Goal: Task Accomplishment & Management: Manage account settings

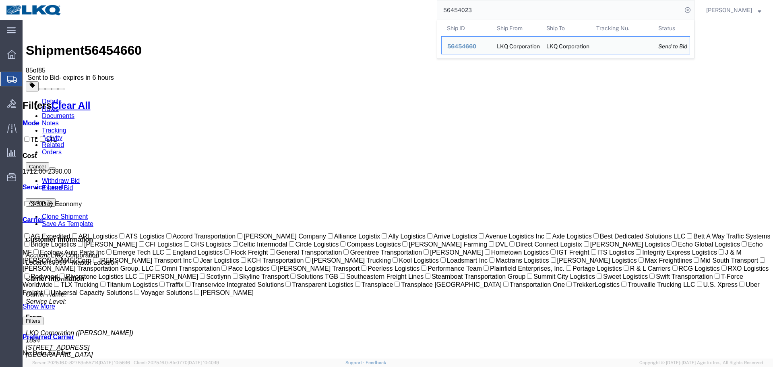
type input "56454023"
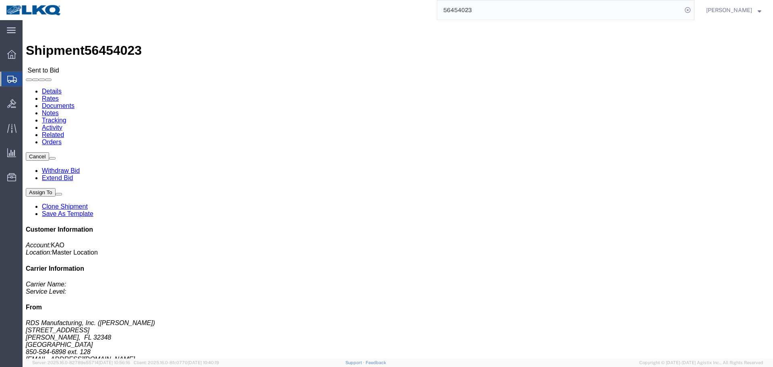
click ul "Details Rates Documents Notes Tracking Activity Related Orders"
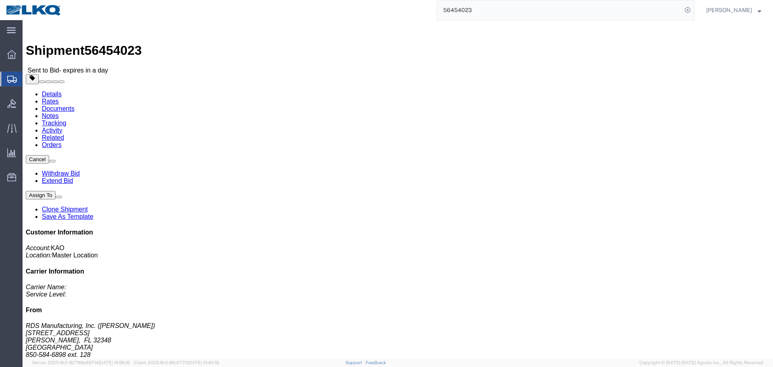
click div
click link "Notes"
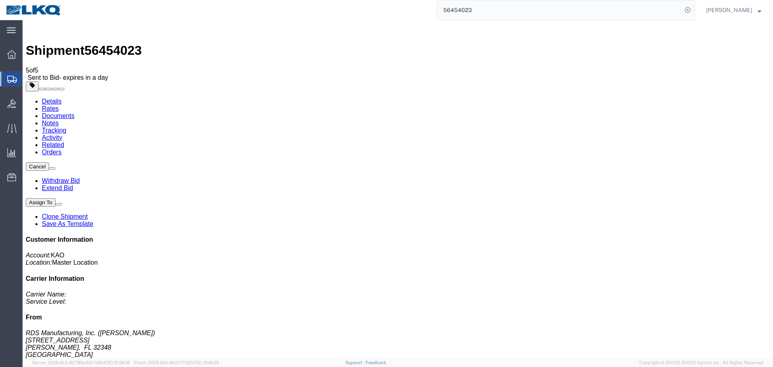
click at [50, 98] on link "Details" at bounding box center [52, 101] width 20 height 7
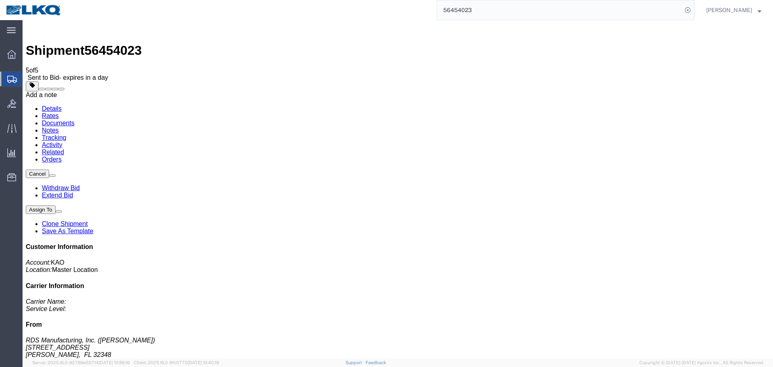
click span
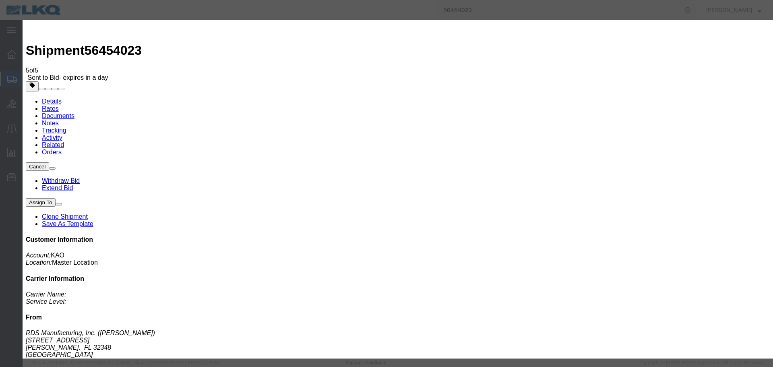
click select "Select Private to Account Private to Vendor Public"
select select "PRIVATE_TO_ACCOUNT"
click select "Select Private to Account Private to Vendor Public"
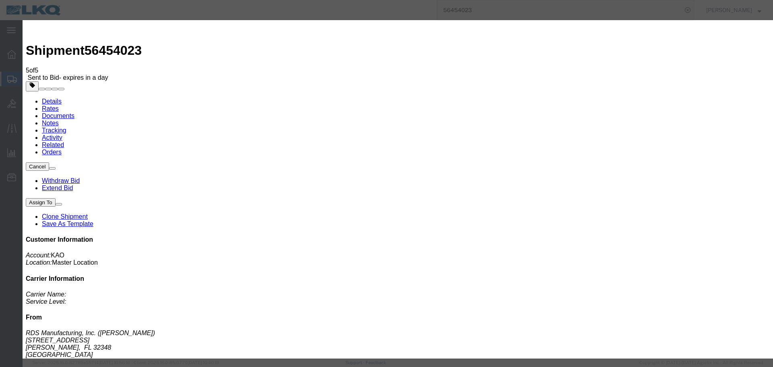
click select "Select Private to Account Private to Vendor Public"
click div "Note Type Select Approval Bid Notes Carrier Change Notes Claim Notes Content Ha…"
click select "Select Approval Bid Notes Carrier Change Notes Claim Notes Content Hazmat Notes…"
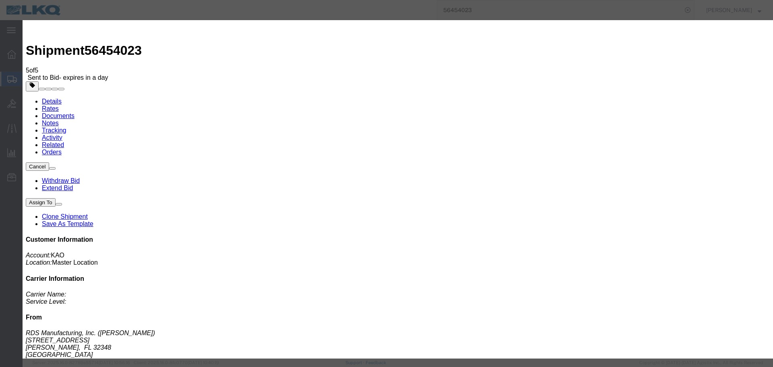
select select "BID_NOTES"
click select "Select Approval Bid Notes Carrier Change Notes Claim Notes Content Hazmat Notes…"
click textarea
type textarea "DAT:$639"
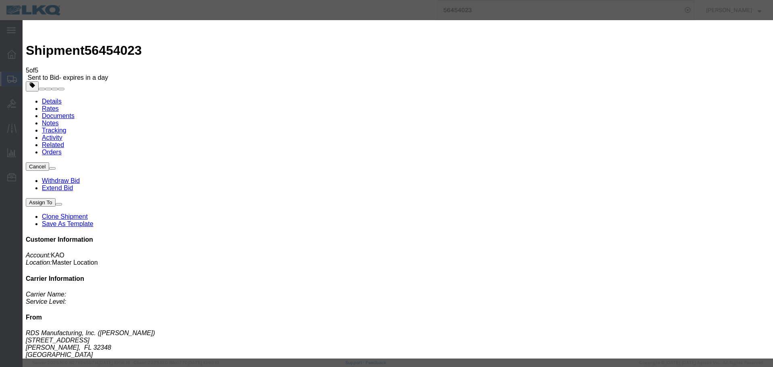
click button "Save"
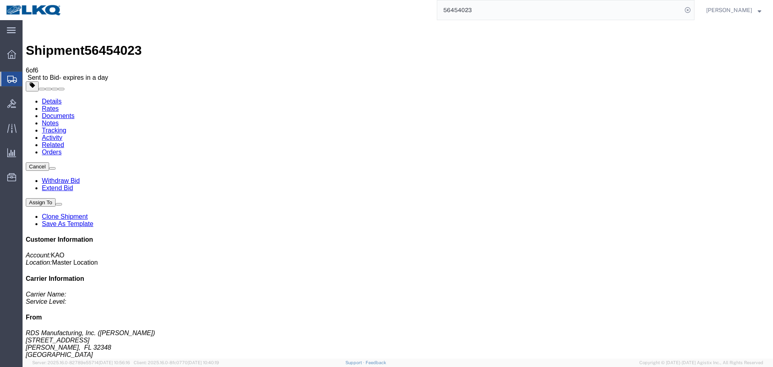
click at [516, 81] on div at bounding box center [398, 86] width 744 height 10
click at [513, 7] on input "56454023" at bounding box center [559, 9] width 245 height 19
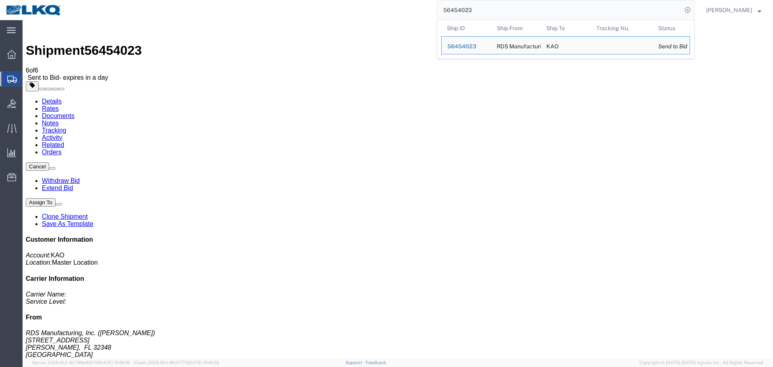
paste input "3554"
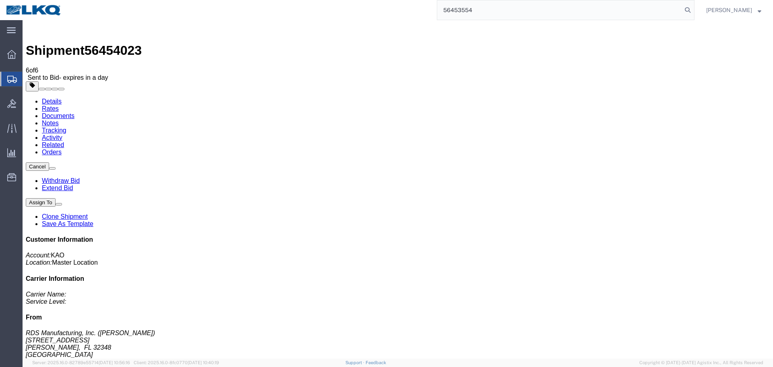
type input "56453554"
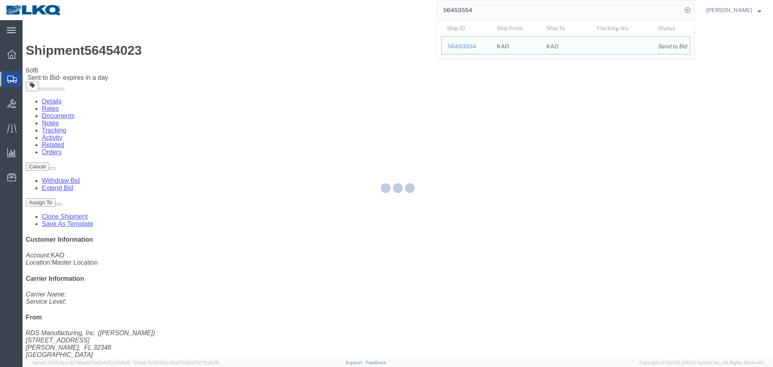
click at [367, 15] on div "56453554 Ship ID Ship From Ship To Tracking Nu. Status Ship ID 56453554 Ship Fr…" at bounding box center [381, 10] width 627 height 20
click at [367, 15] on div "56453554" at bounding box center [381, 10] width 627 height 20
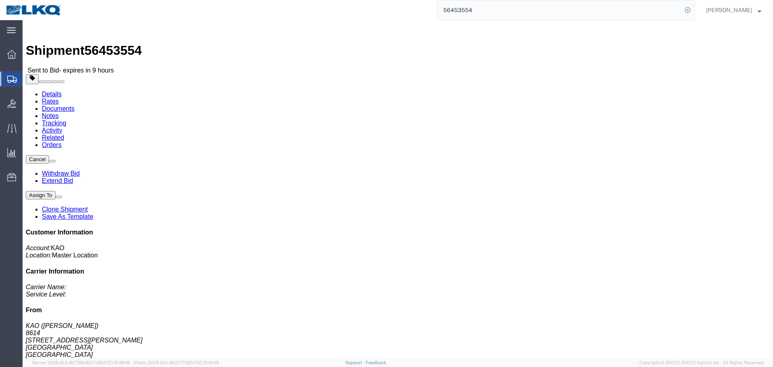
click h4 "Routing & Vehicle Information"
click div "Shipment Detail Ship From KAO (Stephen Solway) 8614 15640 Cantu-Galleano Ranch …"
click button "button"
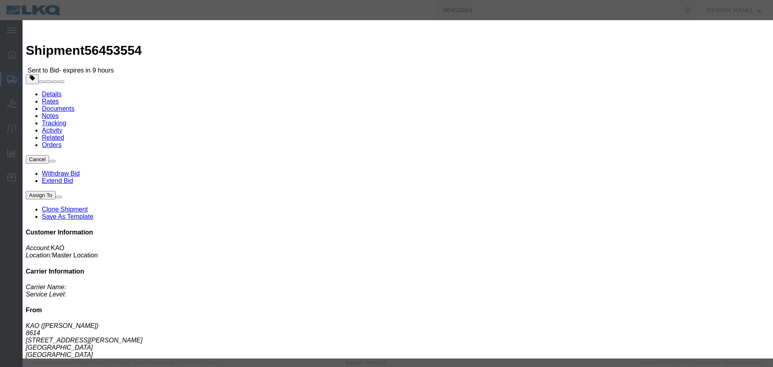
click div "Delivery Start Date Delivery Start Time Deliver Open Date and Time Aug 15 2025 …"
click div "Aug 15 2025 7:00 AM"
click input "7:00 AM"
type input "08"
type input "8:00 AM"
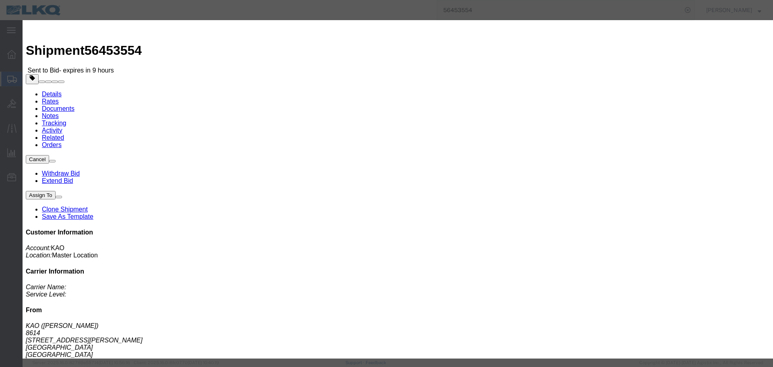
click button "Apply"
click button "Save"
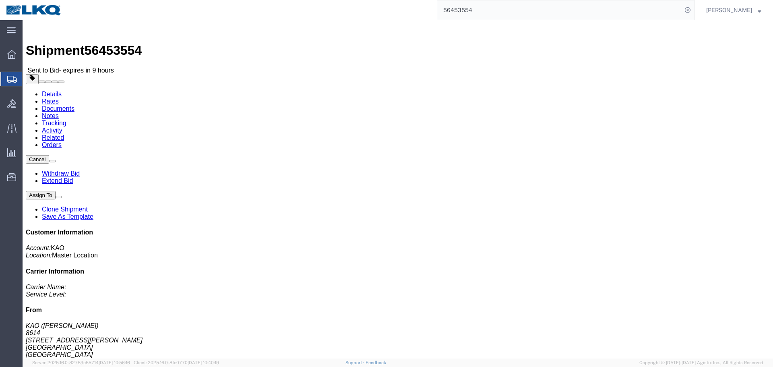
click button "Close"
click span "button"
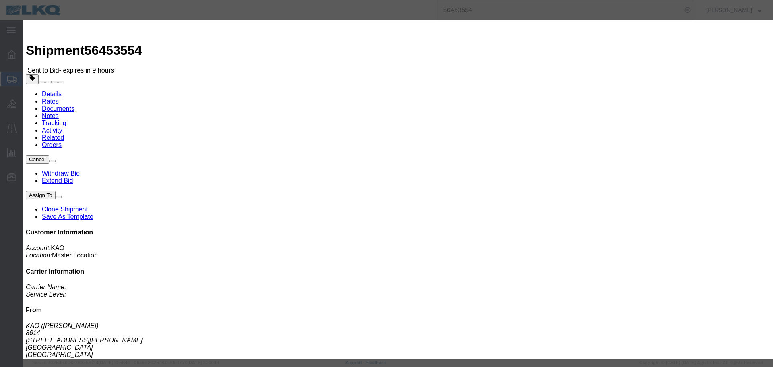
click select "Select Account Type Activity ID Airline Appointment Number ASN Batch Request # …"
select select "PRONUMBER"
click select "Select Account Type Activity ID Airline Appointment Number ASN Batch Request # …"
click input "text"
paste input "485114"
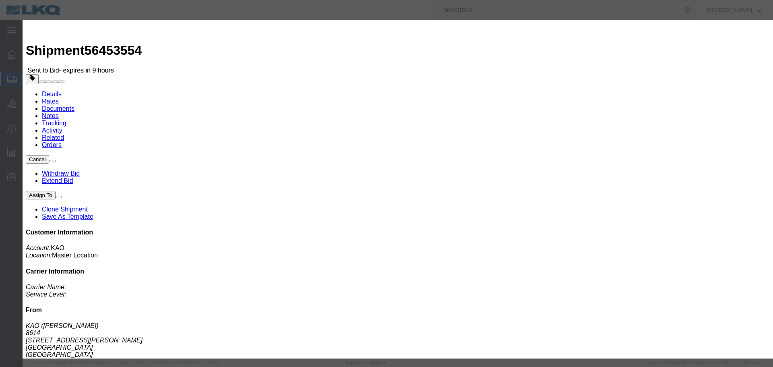
type input "485114"
click button "Save"
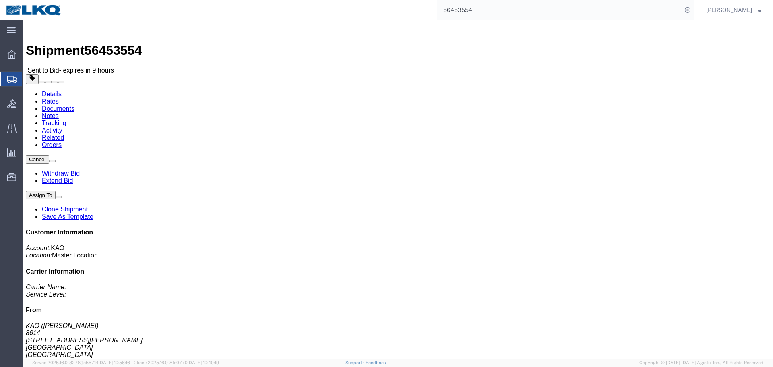
click at [549, 16] on input "56453554" at bounding box center [559, 9] width 245 height 19
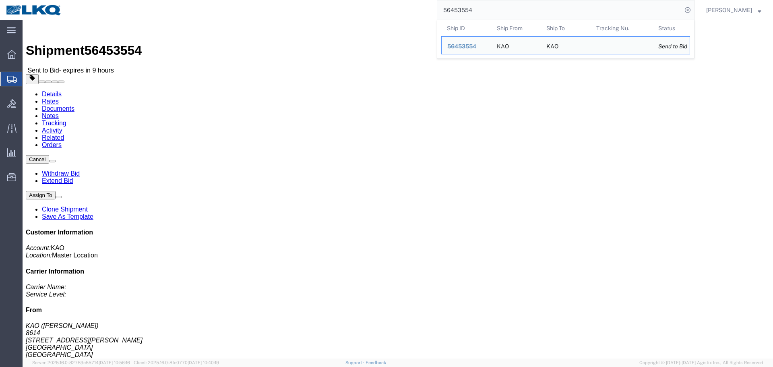
paste input "390650"
type input "56390650"
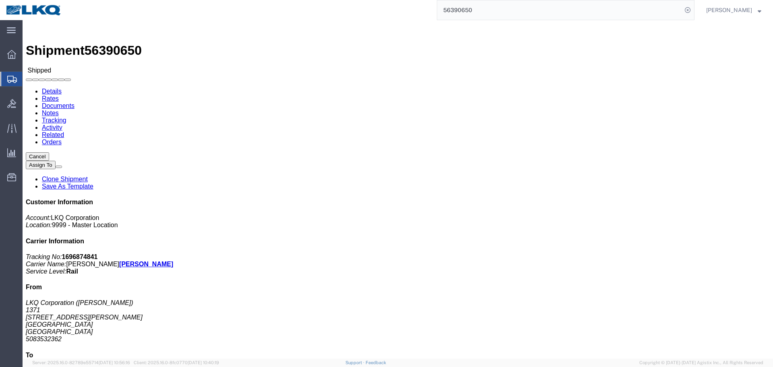
click div "Ship From LKQ Corporation (Joseph Duarte) 1371 290 Curran Road Cumberland, RI 0…"
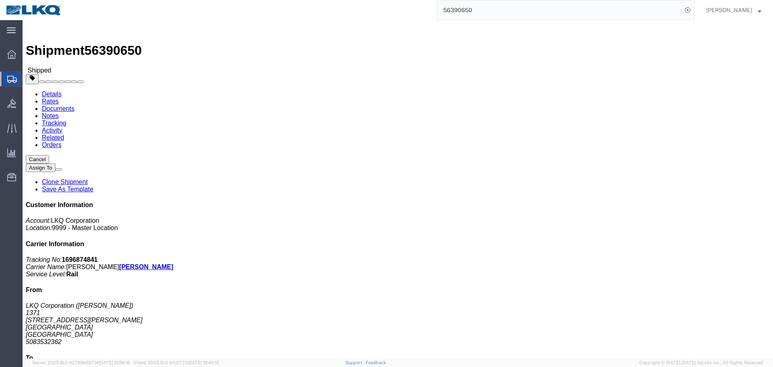
click div "Ship From LKQ Corporation (Joseph Duarte) 1371 290 Curran Road Cumberland, RI 0…"
click link "Requested"
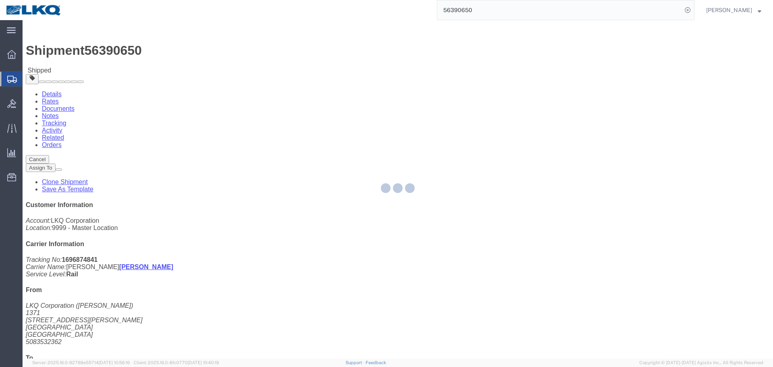
select select "1"
select select
select select "15"
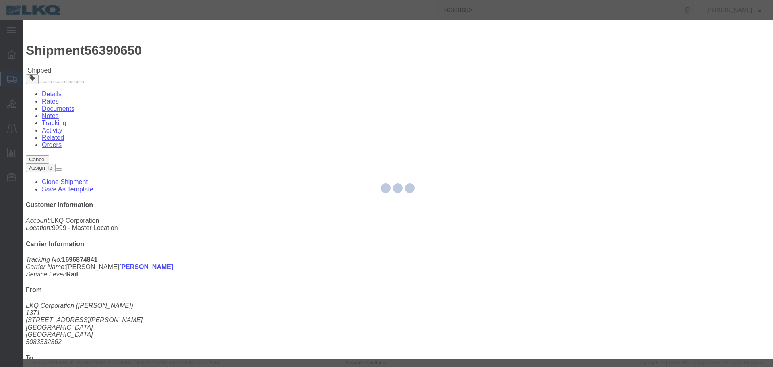
click at [312, 132] on div at bounding box center [398, 189] width 750 height 338
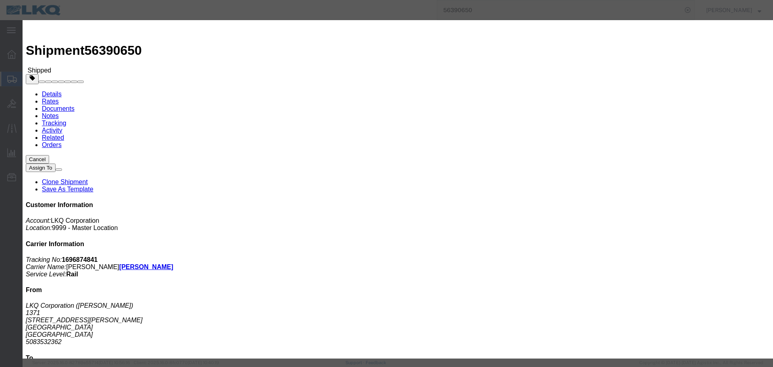
click input "[DATE]"
click td "12"
click input "9:00 AM"
type input "8:00 AM"
click button "Save"
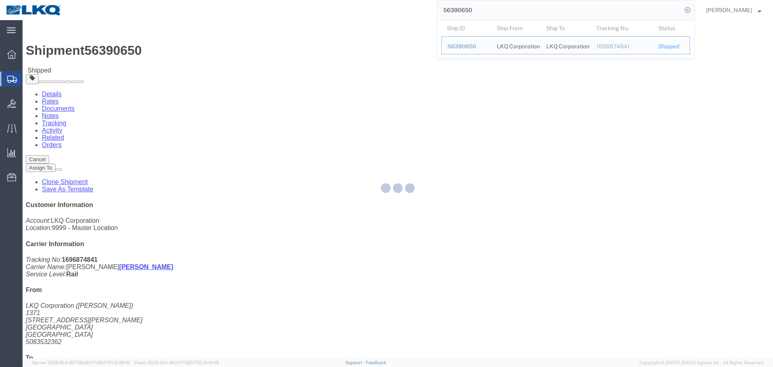
click at [506, 7] on input "56390650" at bounding box center [559, 9] width 245 height 19
paste input "426875"
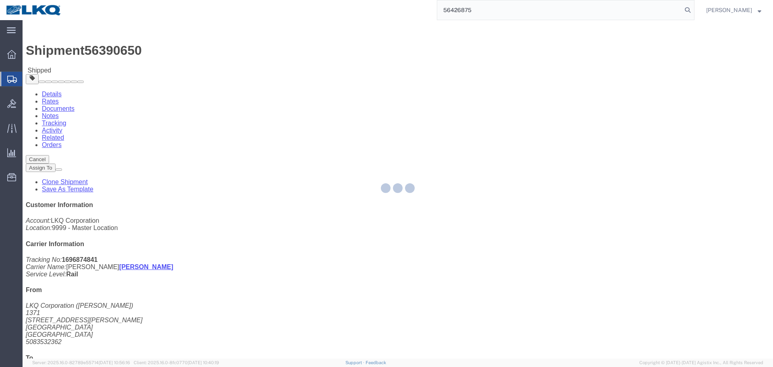
type input "56426875"
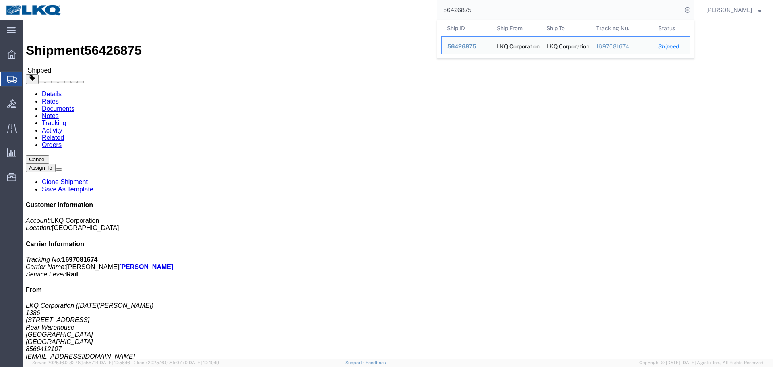
click button "Close"
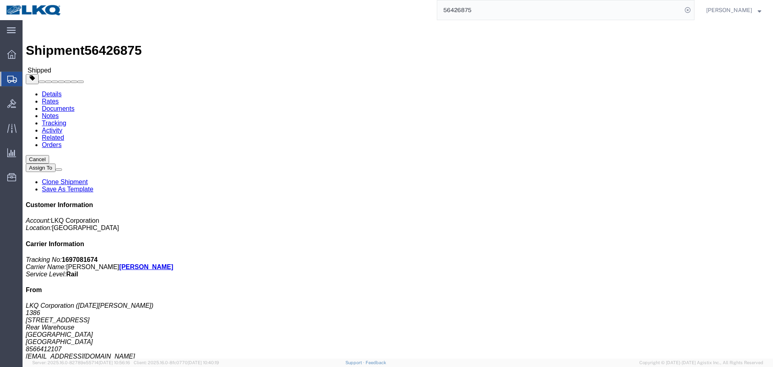
click div "Ship From LKQ Corporation (Noel Abreu) 1386 4 Main Rd Rear Warehouse Vineland, …"
click link "Schedule appointment"
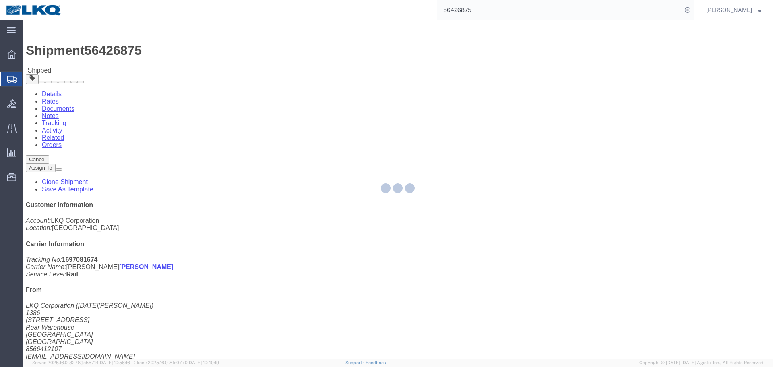
select select
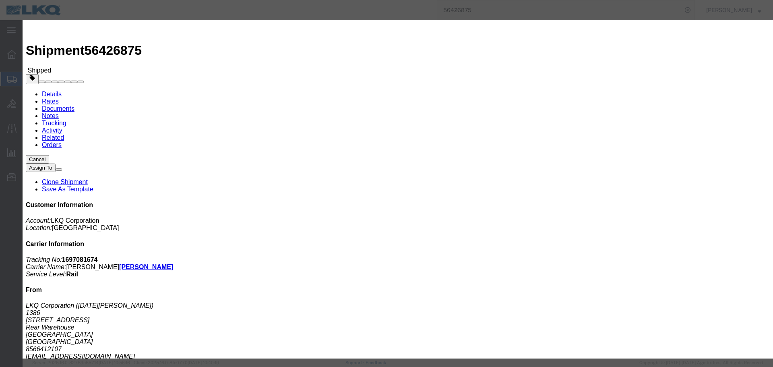
click input "[DATE]"
click td "12"
click input "4:00 PM"
type input "6:00 AM"
click select "Select 15 min 30 min 45 min 1 hr 2 hr 3 hr 4 hr"
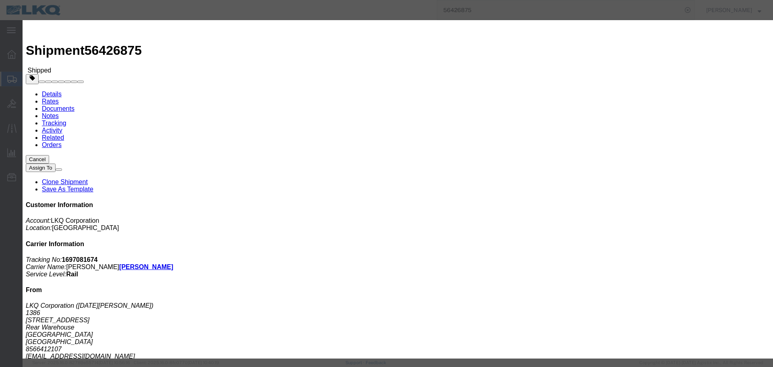
select select "15"
click select "Select 15 min 30 min 45 min 1 hr 2 hr 3 hr 4 hr"
click button "Save"
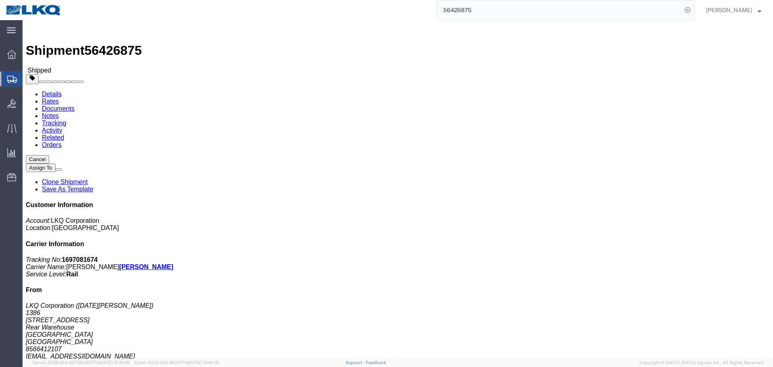
click button "Close"
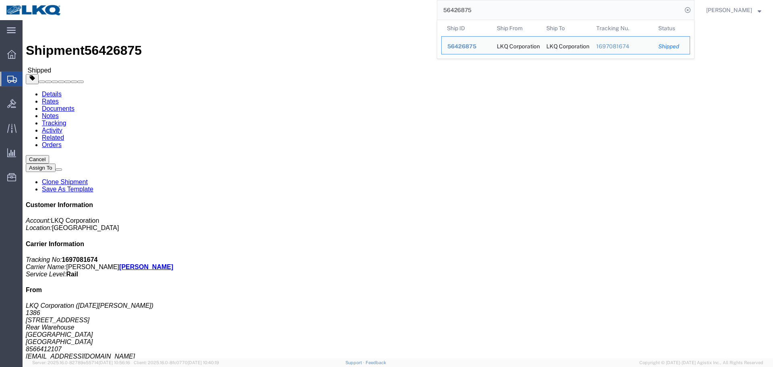
click at [484, 10] on input "56426875" at bounding box center [559, 9] width 245 height 19
paste input "108138"
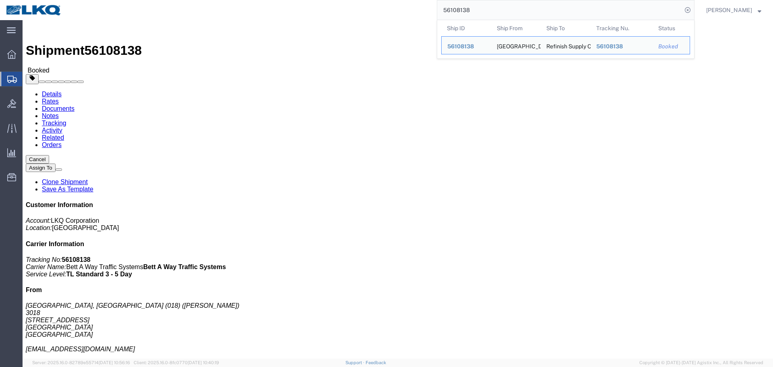
click h4 "Routing & Vehicle Information"
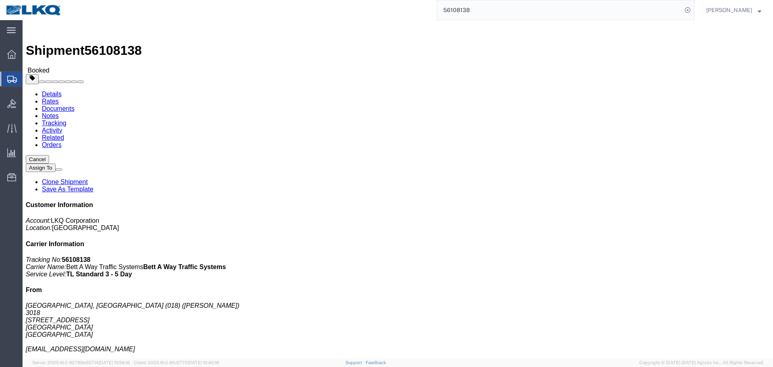
click link "Rates"
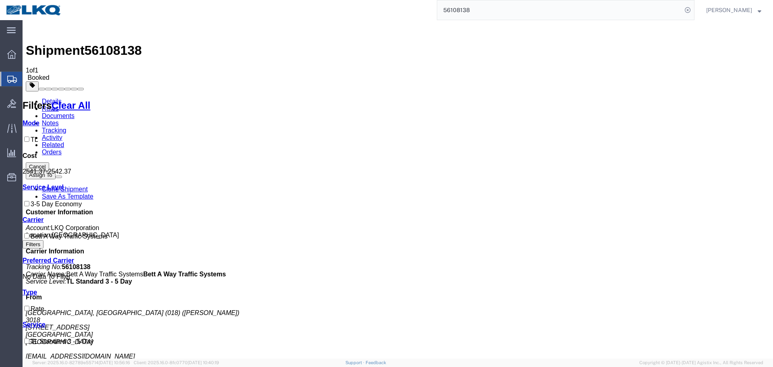
click at [500, 4] on input "56108138" at bounding box center [559, 9] width 245 height 19
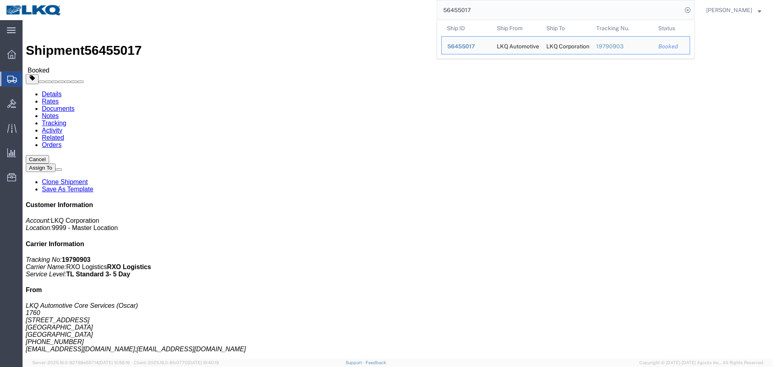
click h4 "Routing & Vehicle Information"
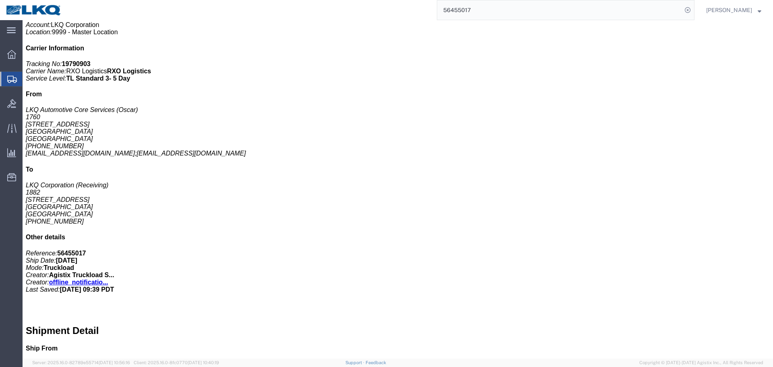
scroll to position [322, 0]
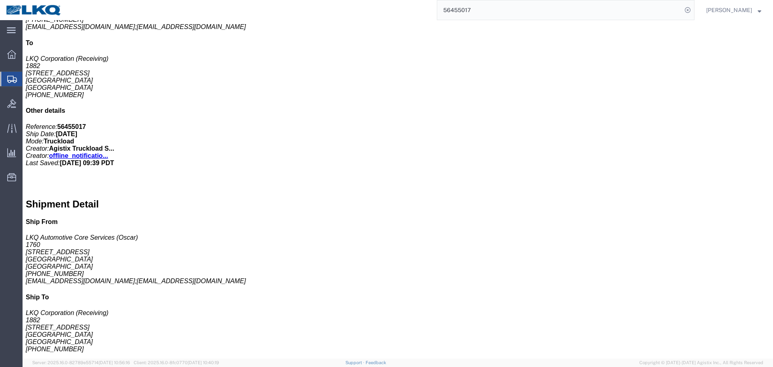
click address "(Oscar) 2818861028 oxdavila@lkqcorp.com"
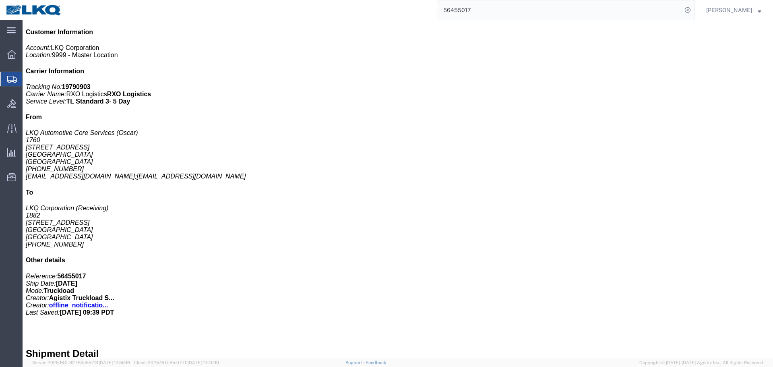
scroll to position [0, 0]
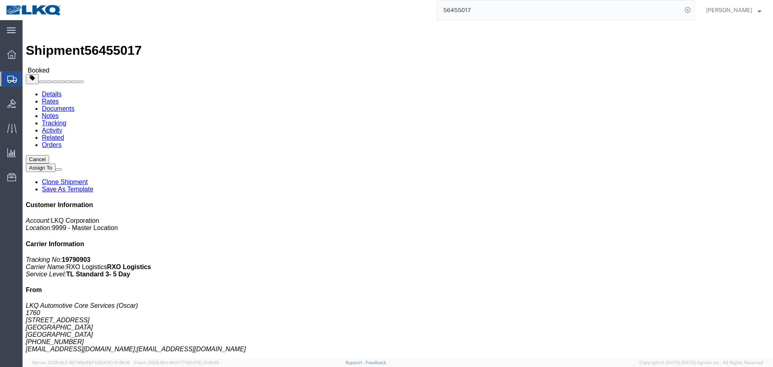
click link "Notes"
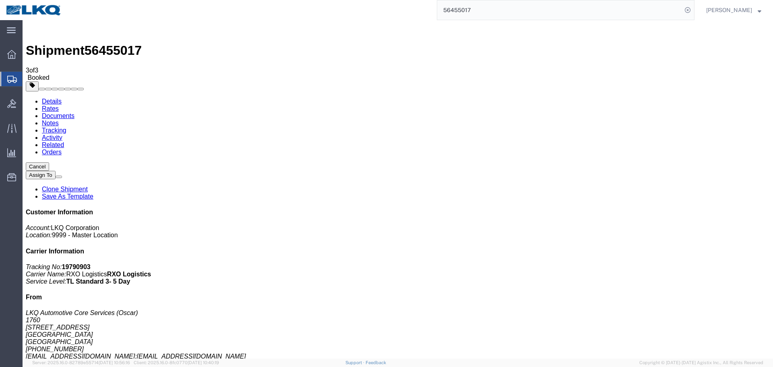
click at [62, 134] on link "Activity" at bounding box center [52, 137] width 21 height 7
click at [59, 120] on link "Notes" at bounding box center [50, 123] width 17 height 7
click at [52, 98] on link "Details" at bounding box center [52, 101] width 20 height 7
click div "Shipment Detail Ship From LKQ Automotive Core Services (Oscar) 1760 1714 West M…"
drag, startPoint x: 165, startPoint y: 89, endPoint x: 161, endPoint y: 93, distance: 5.7
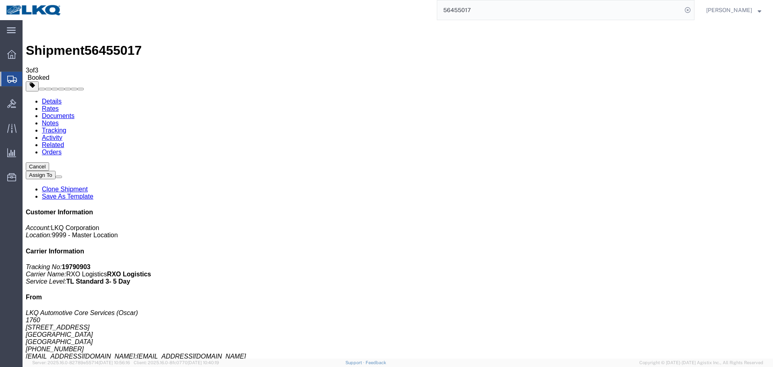
click address "LKQ Corporation (Receiving) 1882 1102 W Carrier Pkwy STE 100 Grand Prairie, TX …"
copy address "1882"
click div "Shipment 56455017 3 of 3 Booked Details Rates Documents Notes Tracking Activity…"
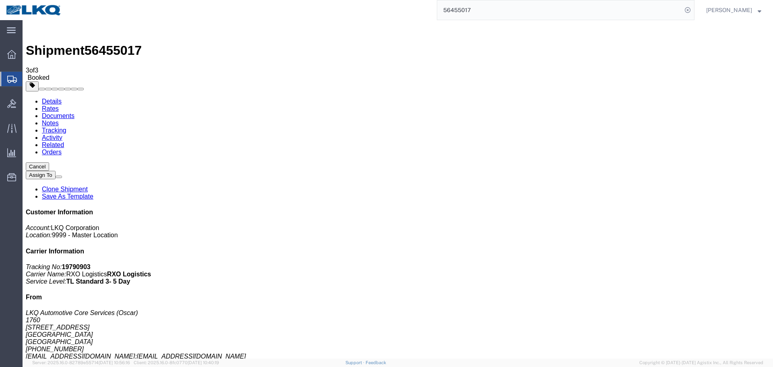
click at [497, 7] on input "56455017" at bounding box center [559, 9] width 245 height 19
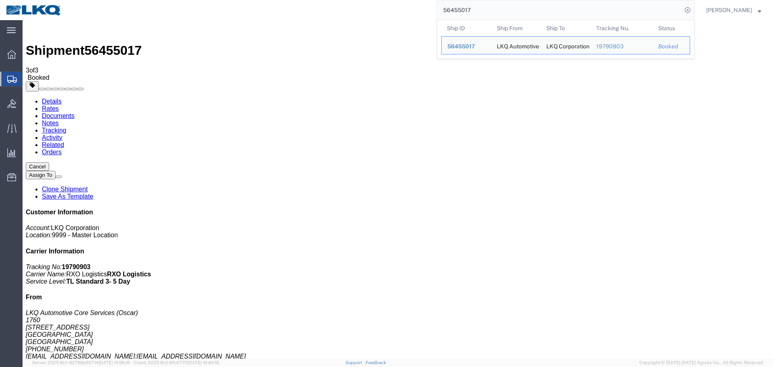
paste input "41200"
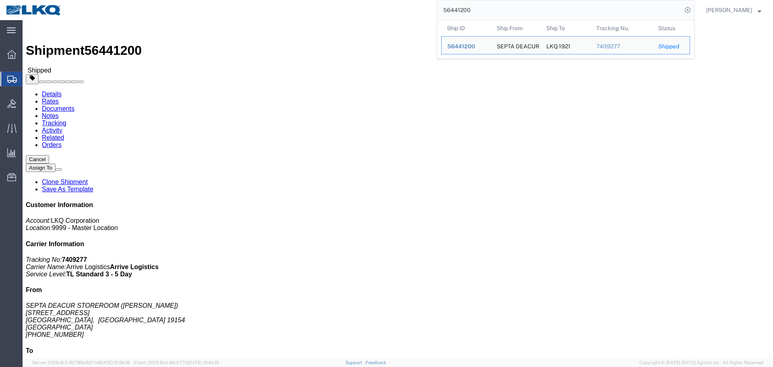
click div "Leg 1 - Truckload Vehicle 1: Standard Dry Van (53 Feet) Number of trucks: 1"
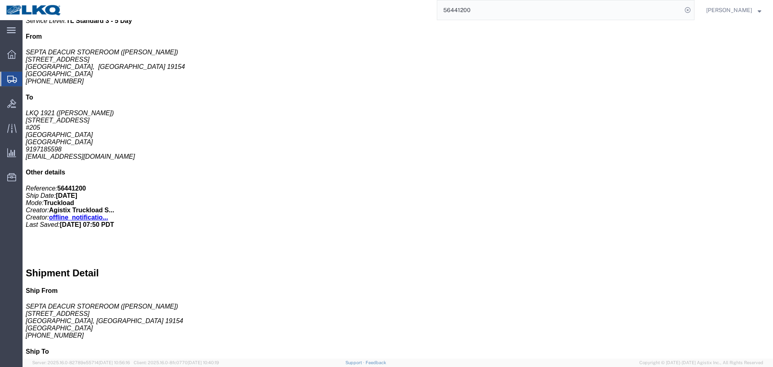
scroll to position [403, 0]
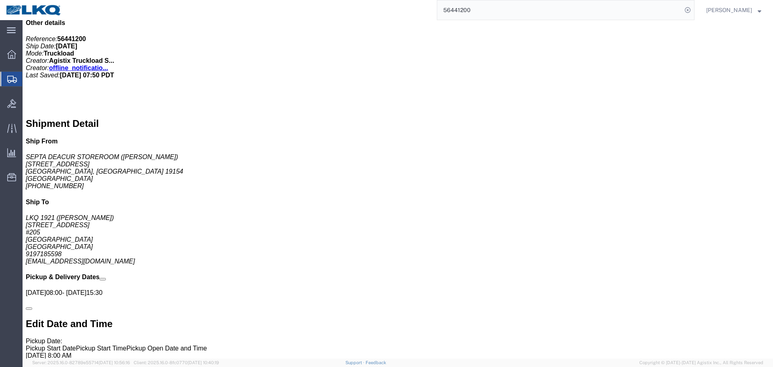
click address "(Unity Provost) 9195795683 ukprovost@lkqcorp.com"
copy div "ukprovost@lkqcorp.com Edit Requester Info Location Select Select My Profile Loc…"
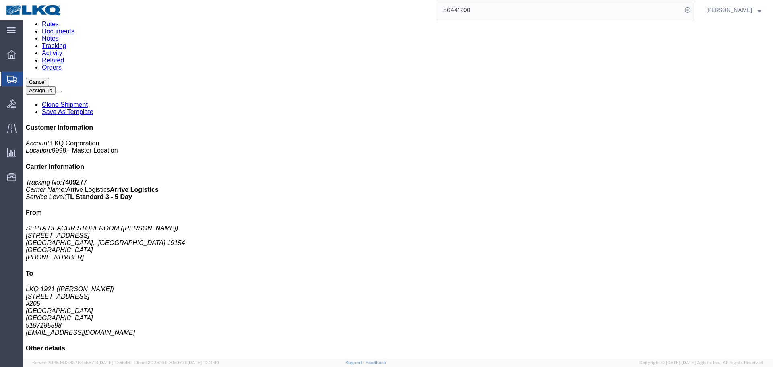
scroll to position [0, 0]
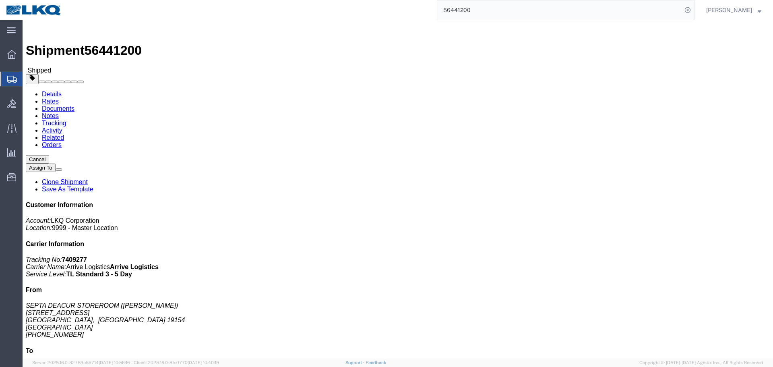
click address "LKQ 1921 (CESAR GUERRA) 905 JR INDUSTRIAL DRIVE #205 Sanford, NC 27332 United S…"
drag, startPoint x: 184, startPoint y: 86, endPoint x: 228, endPoint y: 87, distance: 43.9
click address "LKQ 1921 (CESAR GUERRA) 905 JR INDUSTRIAL DRIVE #205 Sanford, NC 27332 United S…"
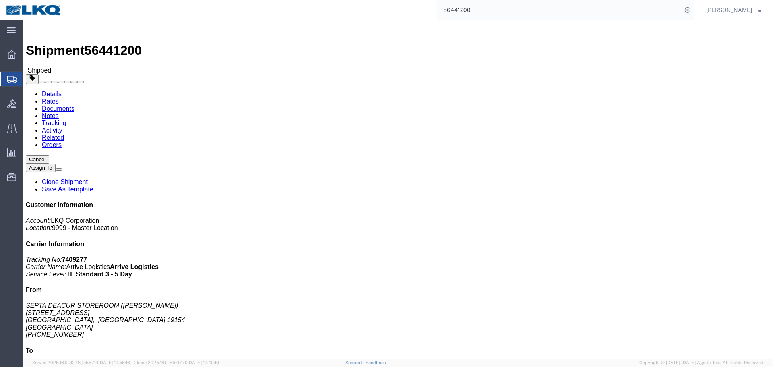
click address "LKQ 1921 (CESAR GUERRA) 905 JR INDUSTRIAL DRIVE #205 Sanford, NC 27332 United S…"
copy div "brxadams@lkqcorp.com"
click at [518, 16] on input "56441200" at bounding box center [559, 9] width 245 height 19
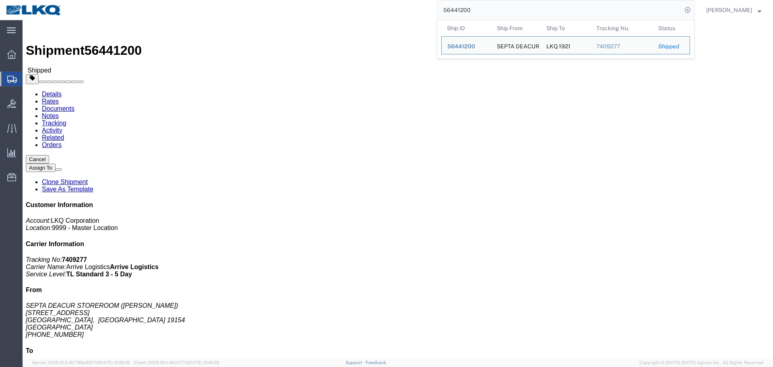
paste input "195694"
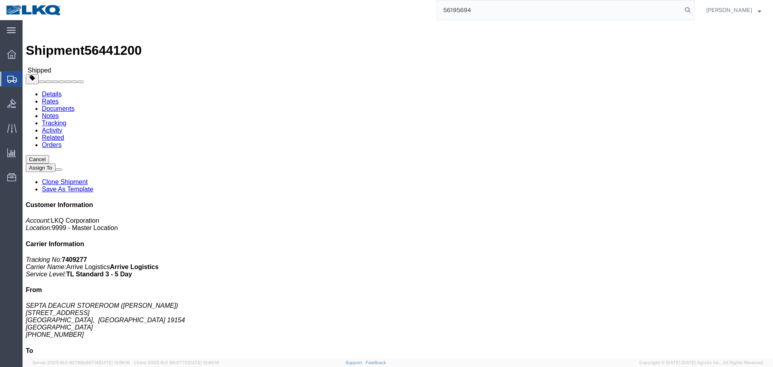
type input "56195694"
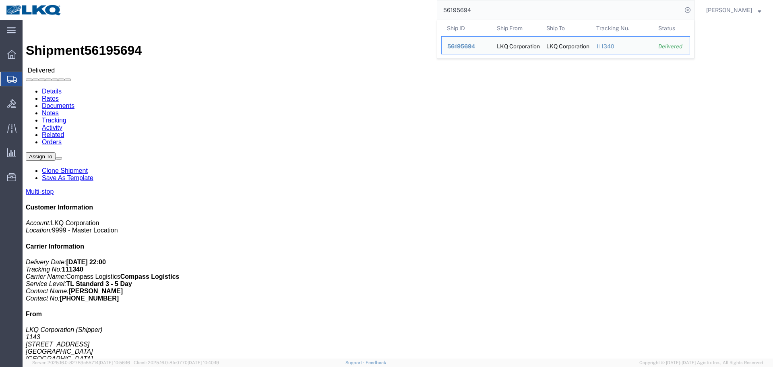
click div "Shipment Detail Multi-stop Ship From LKQ Corporation (Shipper) 1143 7135 Highwa…"
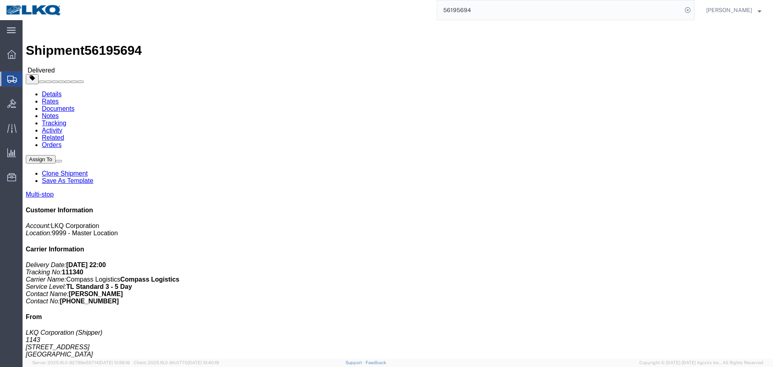
click link "Clone Shipment"
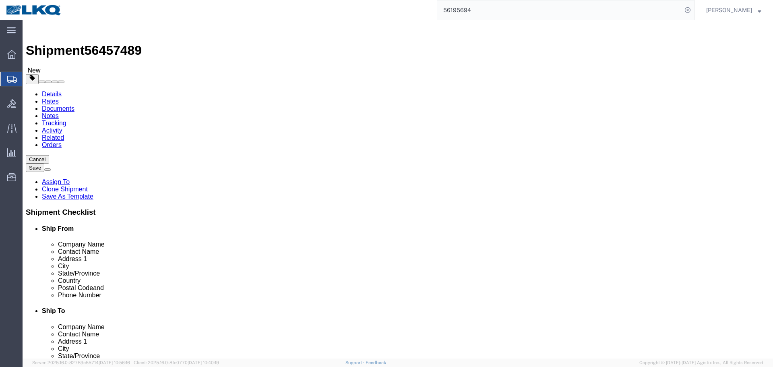
click div
click span "56457489"
copy span "56457489"
select select "27376"
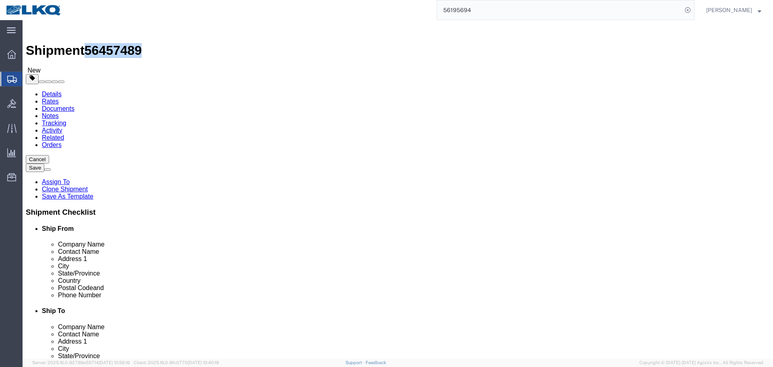
select select "27376"
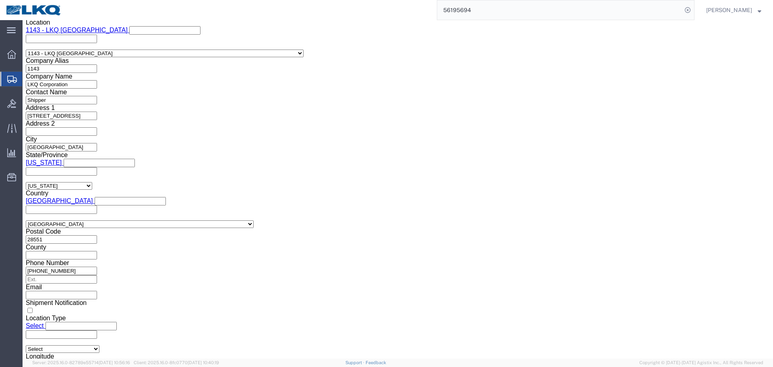
scroll to position [594, 0]
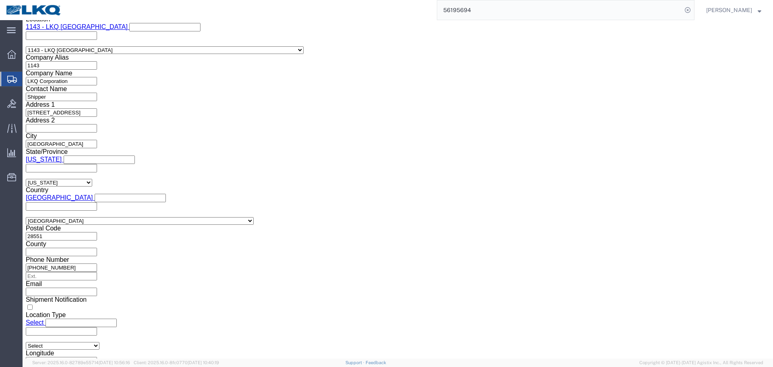
click input "56195694"
paste input "457489"
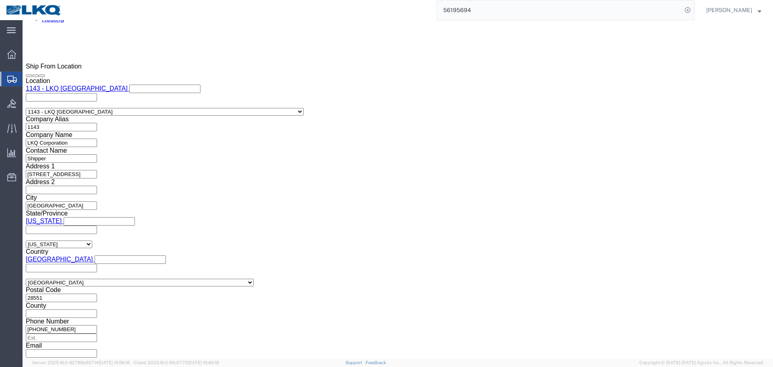
scroll to position [473, 0]
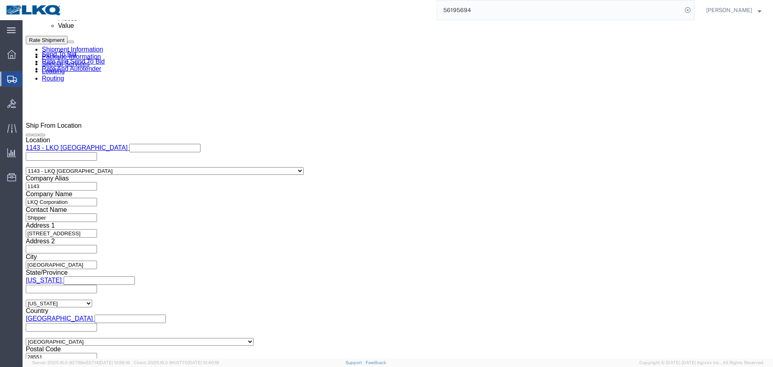
type input "56457489"
click div "Aug 11 2025 11:48 PM"
click input "11:48 PM"
type input "4:00 PM"
click div "Open Time 4:00 PM Aug 11 2025 11:48 PM - Aug 11 2025 11:48 PM Cancel Apply"
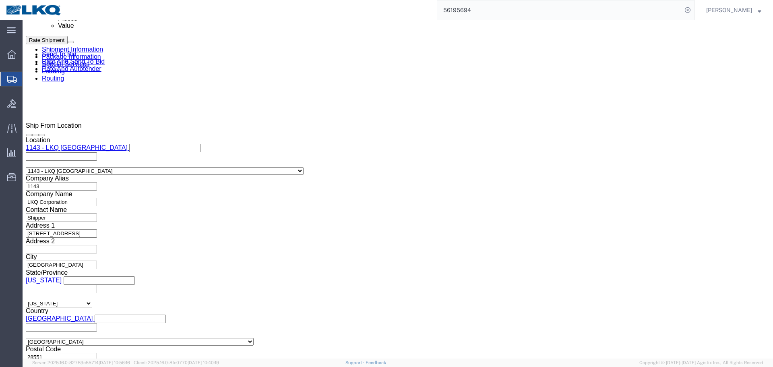
click button "Apply"
click div "Aug 12 2025 12:48 AM"
click input "12:48 AM"
type input "17"
type input "5:00 PM"
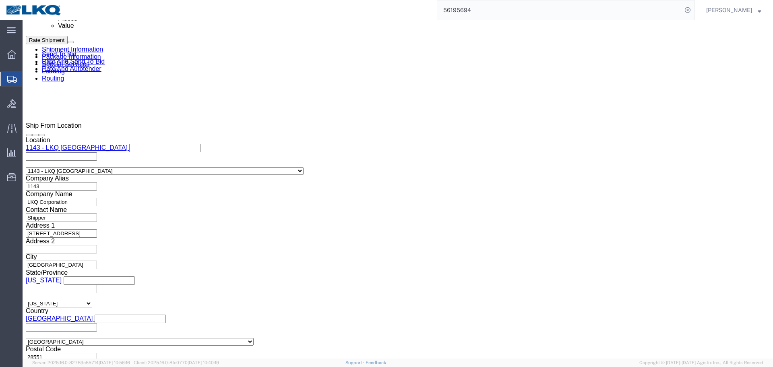
click button "Apply"
click button "Save"
type button "Save"
click button "Rate Shipment"
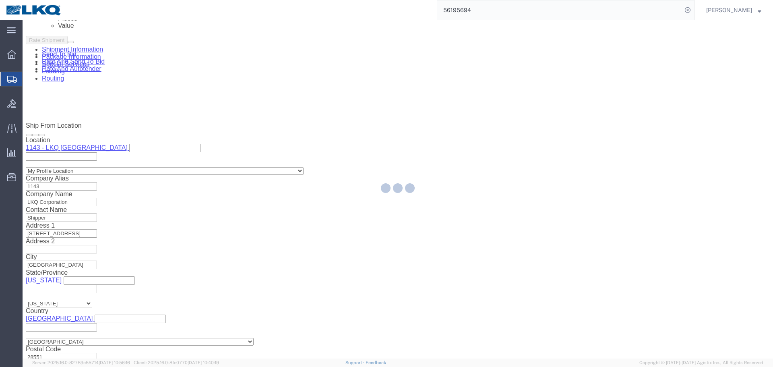
select select "27376"
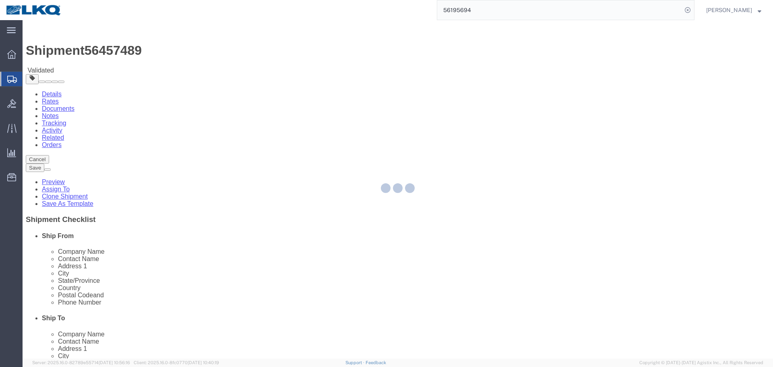
select select "27376"
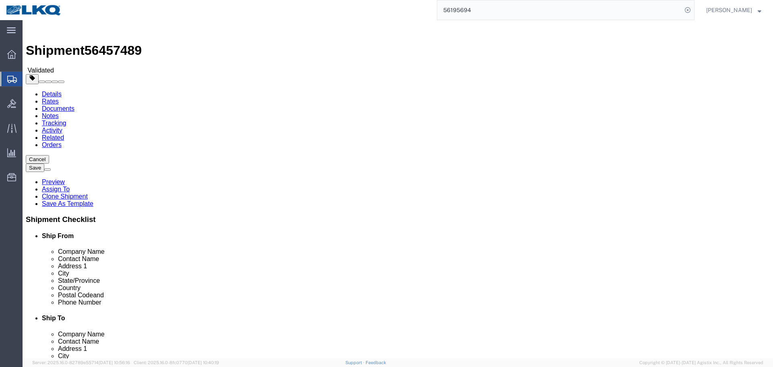
select select "TL"
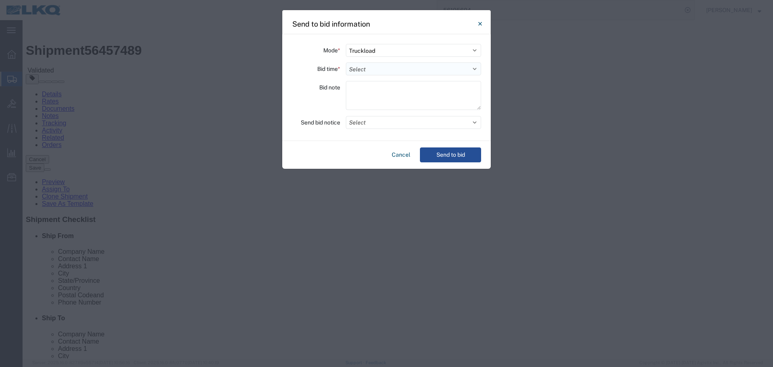
click at [377, 70] on select "Select 30 Min (Rush) 1 Hour (Rush) 2 Hours (Rush) 4 Hours (Rush) 8 Hours (Rush)…" at bounding box center [413, 68] width 135 height 13
select select "4"
click at [346, 62] on select "Select 30 Min (Rush) 1 Hour (Rush) 2 Hours (Rush) 4 Hours (Rush) 8 Hours (Rush)…" at bounding box center [413, 68] width 135 height 13
click at [385, 125] on button "Select" at bounding box center [413, 122] width 135 height 13
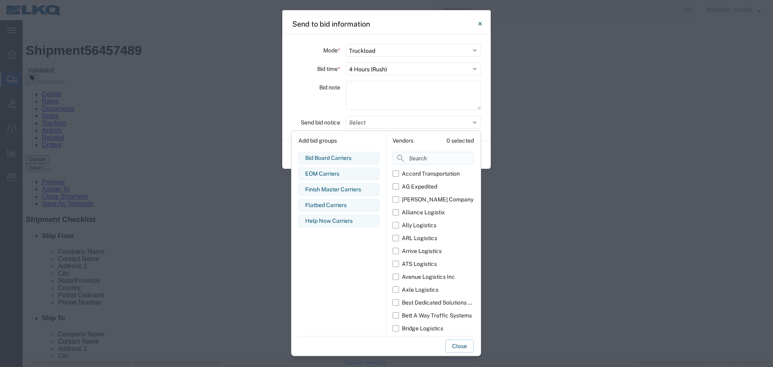
click at [414, 160] on input at bounding box center [432, 158] width 81 height 13
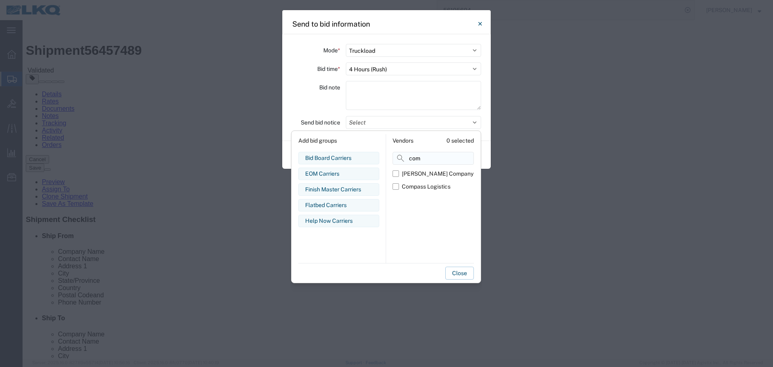
type input "com"
click at [422, 183] on div "Compass Logistics" at bounding box center [426, 186] width 49 height 8
click at [0, 0] on input "Compass Logistics" at bounding box center [0, 0] width 0 height 0
click at [304, 112] on div "Bid note" at bounding box center [316, 96] width 48 height 31
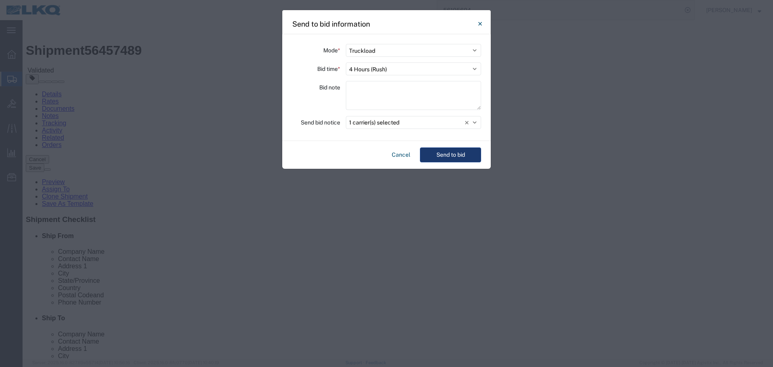
click at [451, 156] on button "Send to bid" at bounding box center [450, 154] width 61 height 15
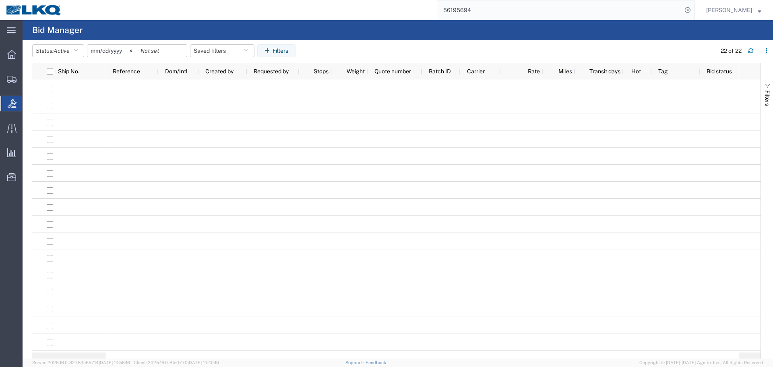
click at [477, 12] on input "56195694" at bounding box center [559, 9] width 245 height 19
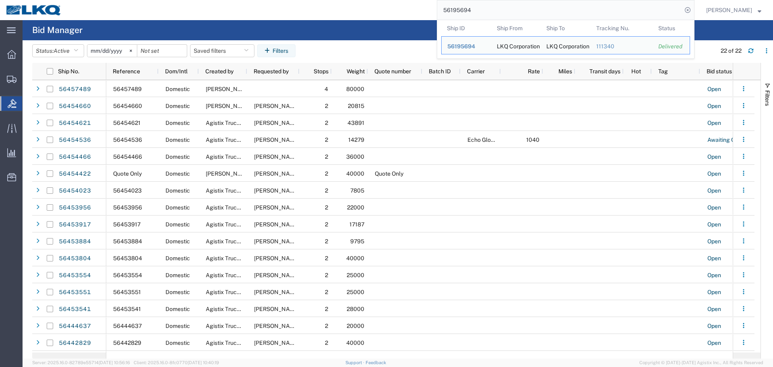
click at [477, 12] on input "56195694" at bounding box center [559, 9] width 245 height 19
paste input "09464"
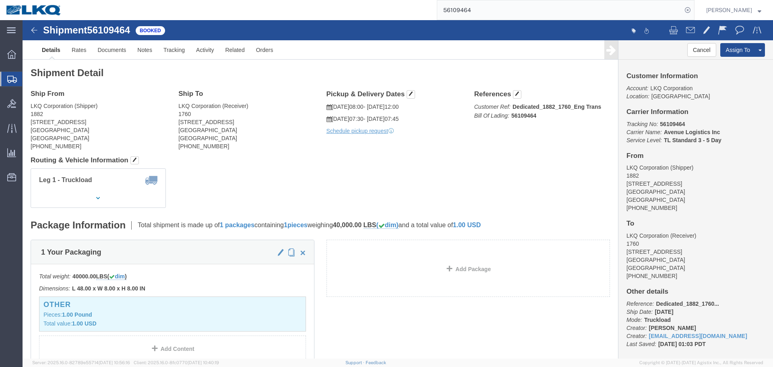
click div "Ship From LKQ Corporation (Shipper) 1882 1102 W Carrier Pkwy STE 100 Grand Prai…"
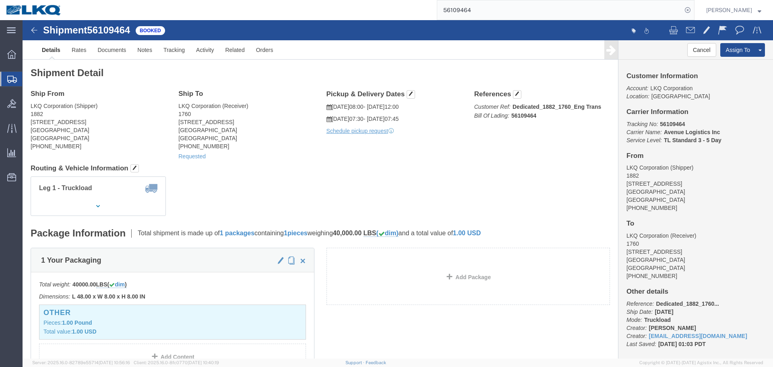
click div "Leg 1 - Truckload Number of trucks: 1"
click at [478, 12] on input "56109464" at bounding box center [559, 9] width 245 height 19
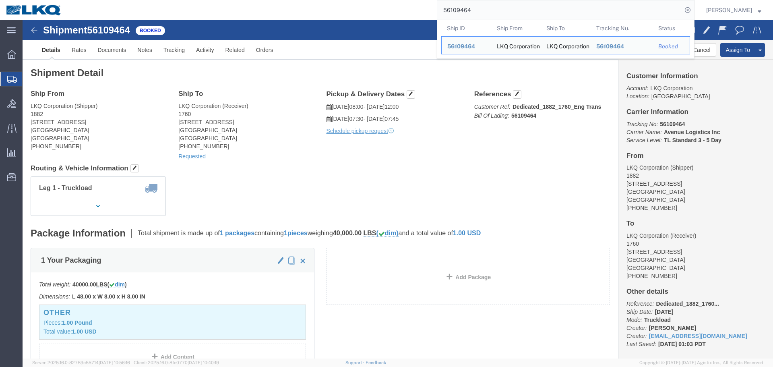
paste input "442829"
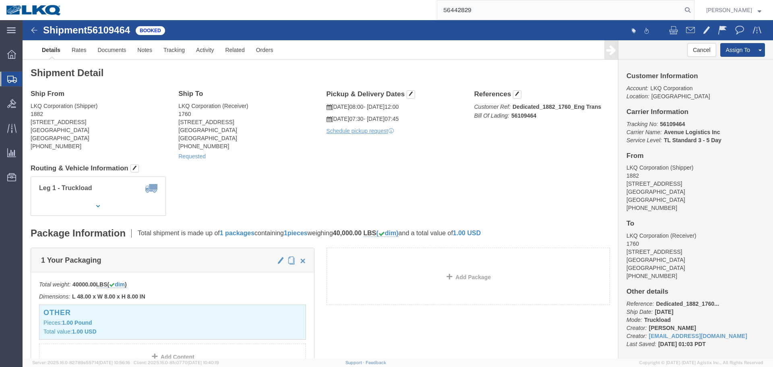
type input "56442829"
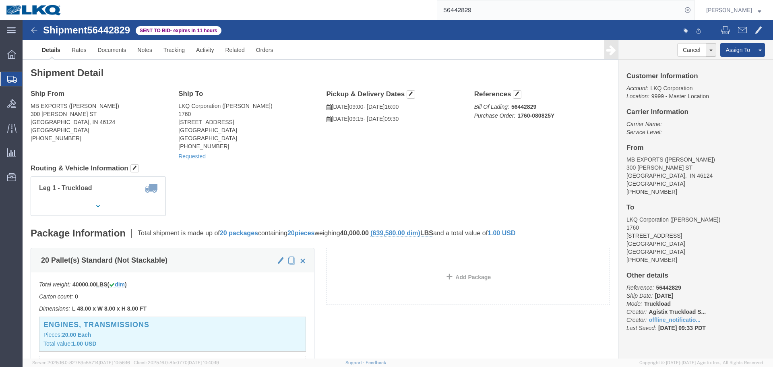
click address "MB EXPORTS (MIKE) 300 NAOMI ST EDINBURGH, IN 46124 United States 256-613-3810"
copy address "46124"
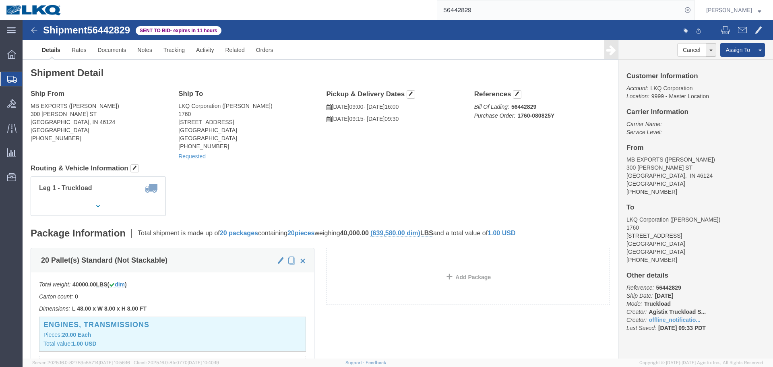
click address "LKQ Corporation (JEREMEY) 1760 1710 W Mount Houston Rd Houston, TX 77038 United…"
copy address "77038"
click link "Rates"
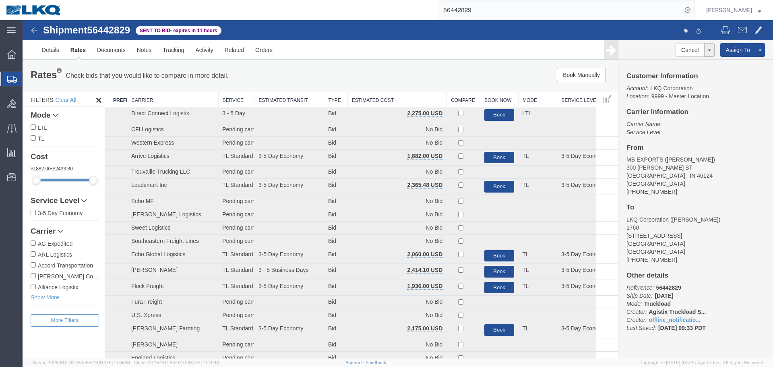
click at [376, 99] on th "Estimated Cost" at bounding box center [396, 99] width 99 height 15
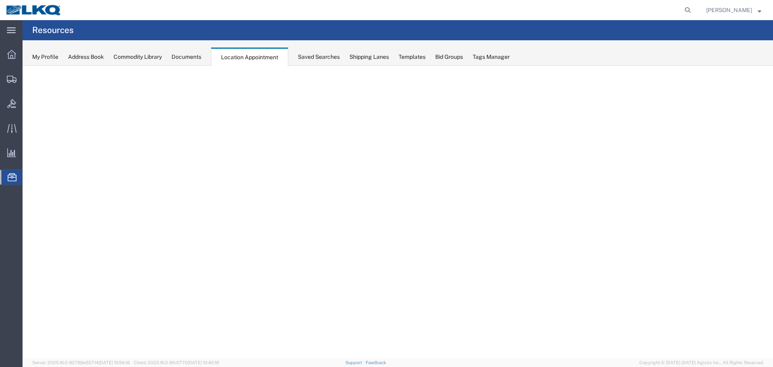
select select "30704"
select select "agendaWeek"
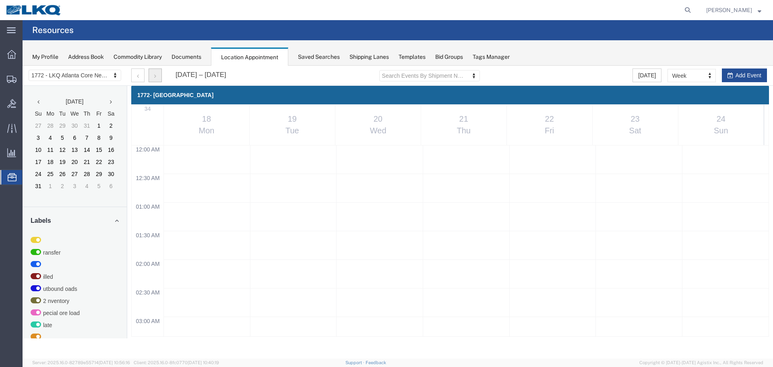
scroll to position [343, 0]
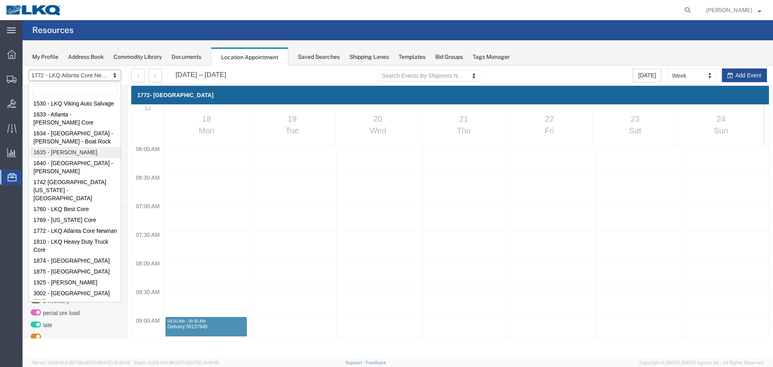
select select "27578"
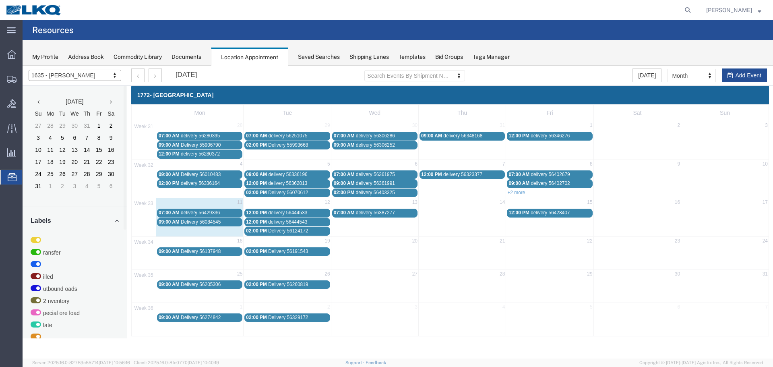
click at [684, 75] on div at bounding box center [398, 212] width 750 height 293
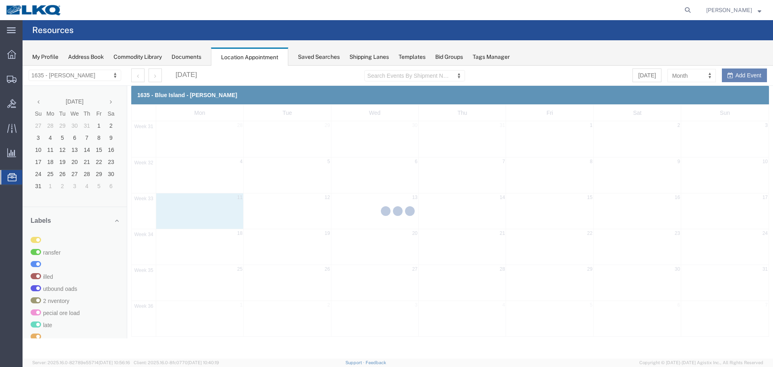
click at [684, 75] on div at bounding box center [398, 212] width 750 height 293
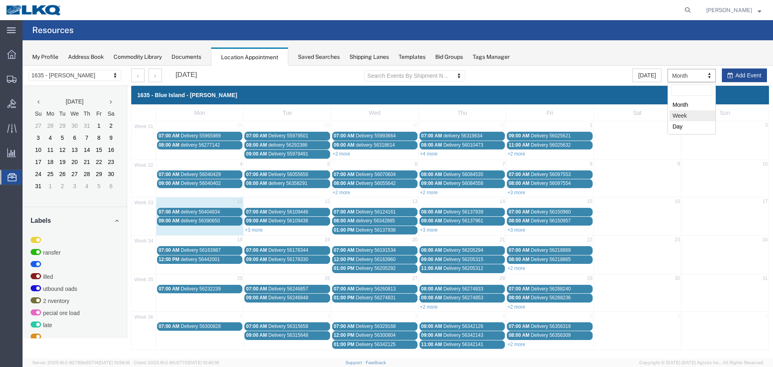
select select "agendaWeek"
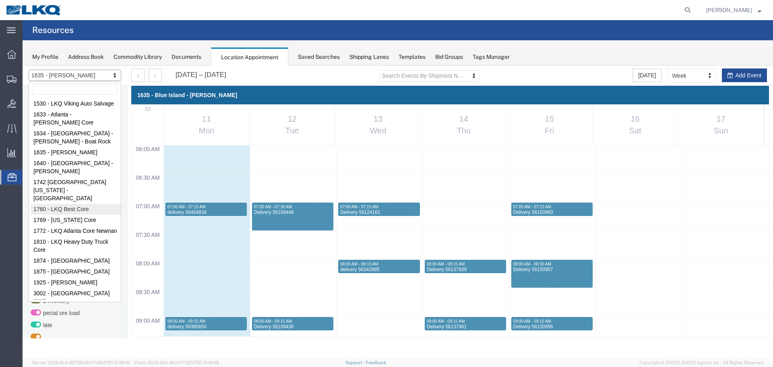
select select "27634"
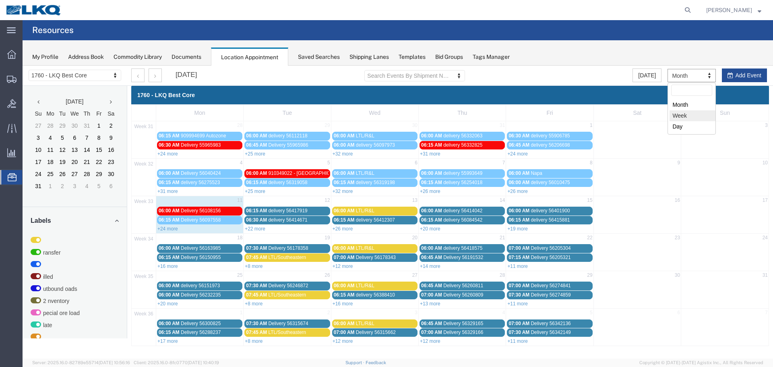
select select "agendaWeek"
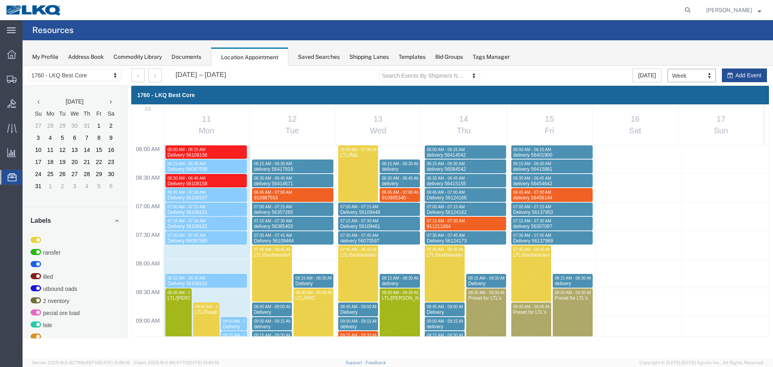
click at [568, 48] on div "My Profile Address Book Commodity Library Documents Location Appointment Saved …" at bounding box center [398, 52] width 750 height 25
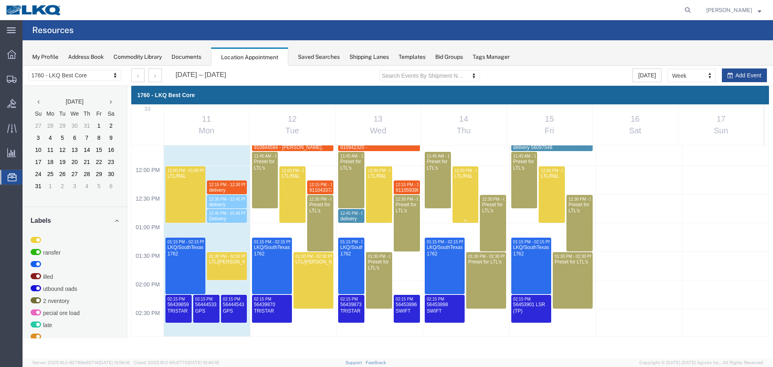
scroll to position [585, 0]
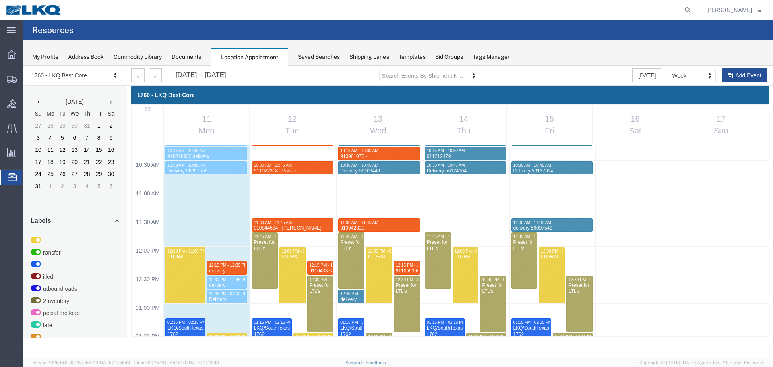
click at [441, 221] on div "12:00 AM 12:30 AM 01:00 AM 01:30 AM 02:00 AM 02:30 AM 03:00 AM 03:30 AM 04:00 A…" at bounding box center [450, 245] width 637 height 1371
select select "1"
select select
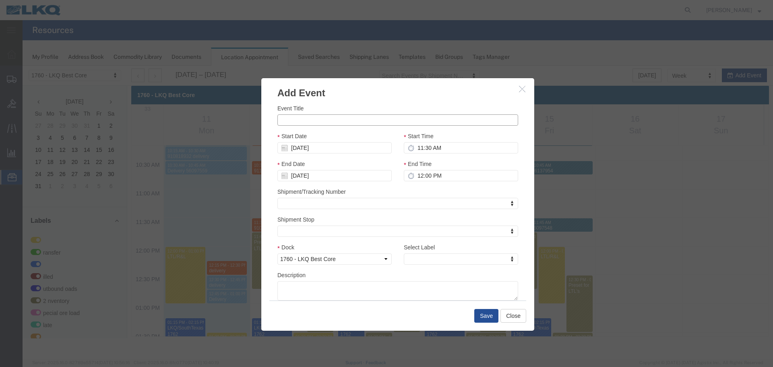
click at [313, 117] on input "Event Title" at bounding box center [397, 119] width 241 height 11
paste input "911067639 autozon"
type input "911067639 autozon"
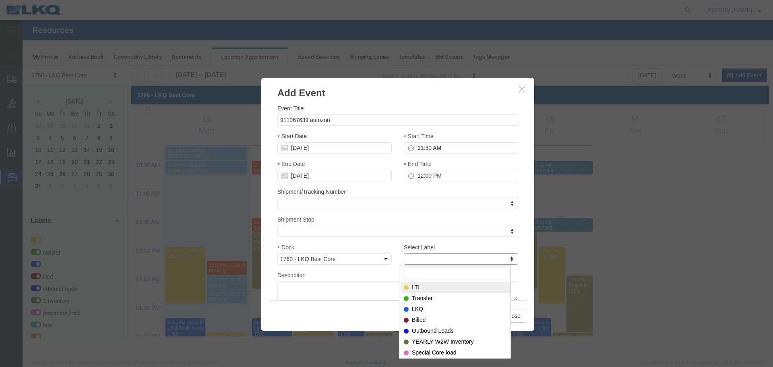
type input "m"
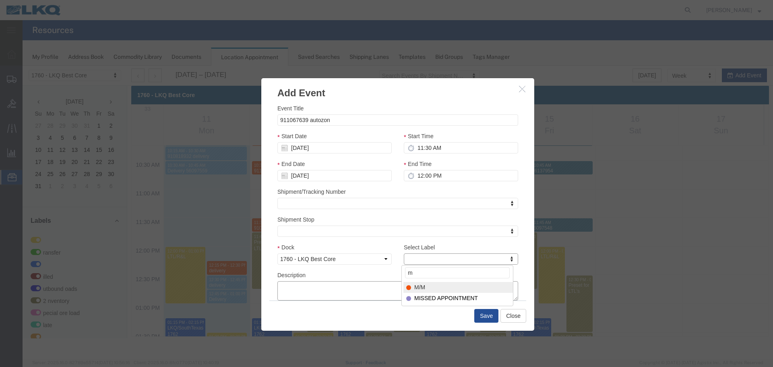
select select "24"
paste textarea "911067639 autozon"
type textarea "911067639 autozon"
click at [443, 144] on input "11:30 AM" at bounding box center [461, 147] width 114 height 11
click at [459, 181] on input "12:30 PM" at bounding box center [461, 175] width 114 height 11
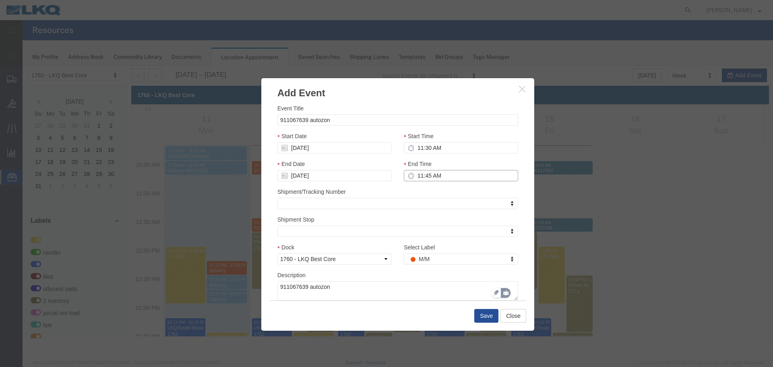
type input "11:45 AM"
click at [479, 319] on button "Save" at bounding box center [486, 316] width 24 height 14
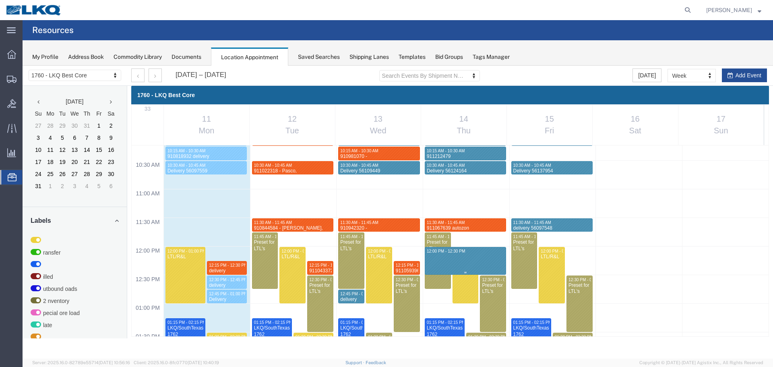
click at [498, 268] on div "12:00 AM 12:30 AM 01:00 AM 01:30 AM 02:00 AM 02:30 AM 03:00 AM 03:30 AM 04:00 A…" at bounding box center [450, 245] width 637 height 1371
select select "1"
select select
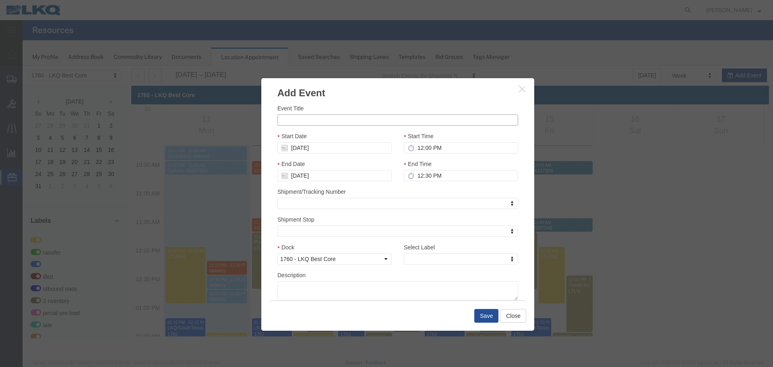
click at [335, 122] on input "Event Title" at bounding box center [397, 119] width 241 height 11
paste input "911243139 - Providence Forge"
type input "911243139 - Providence Forge"
click at [455, 153] on input "12:00 PM" at bounding box center [461, 147] width 114 height 11
type input "12:15 PM"
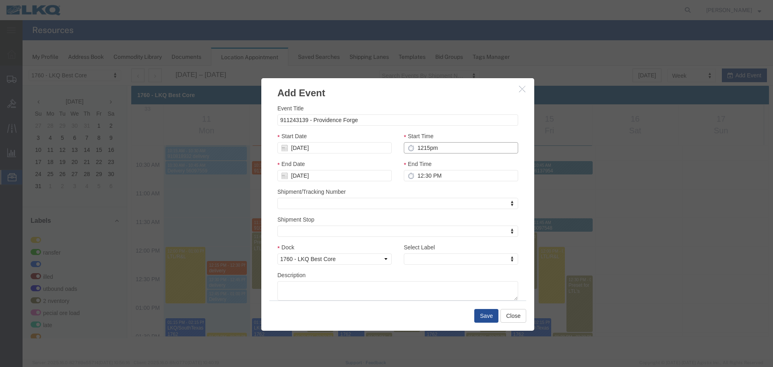
type input "1:15 PM"
type input "12:15 PM"
click at [434, 176] on input "1:15 PM" at bounding box center [461, 175] width 114 height 11
type input "12:30 PM"
click at [403, 297] on textarea "Description" at bounding box center [397, 290] width 241 height 19
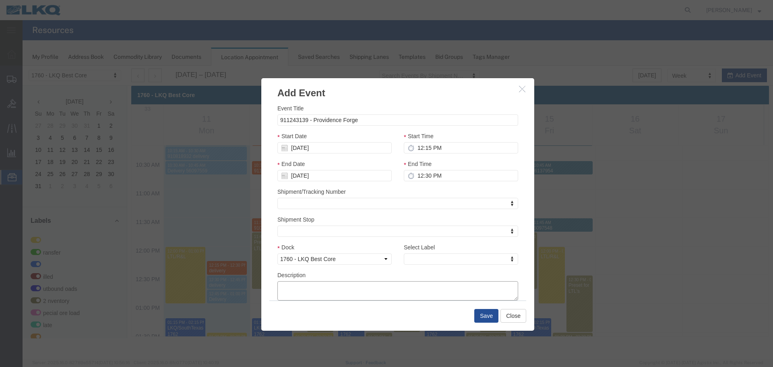
paste textarea "911243139 - Providence Forge"
type textarea "911243139 - Providence Forge"
click at [434, 252] on div "Select Label Select Label Select Label LTL Transfer LKQ Billed Outbound Loads Y…" at bounding box center [461, 254] width 114 height 22
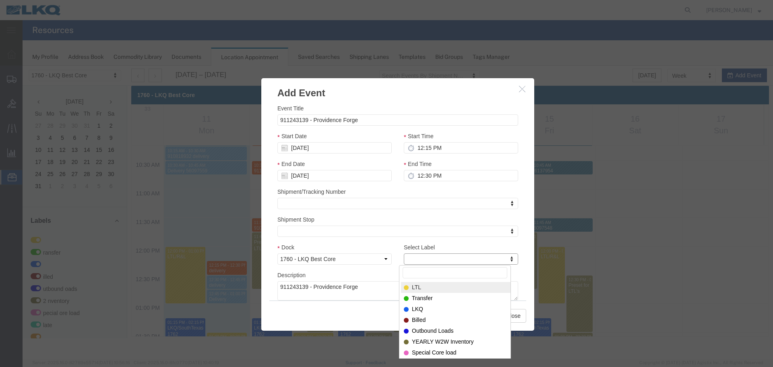
type input "m"
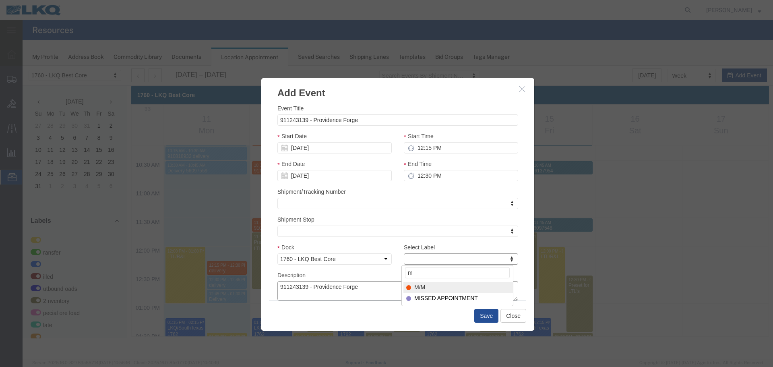
select select "24"
click at [492, 313] on button "Save" at bounding box center [486, 316] width 24 height 14
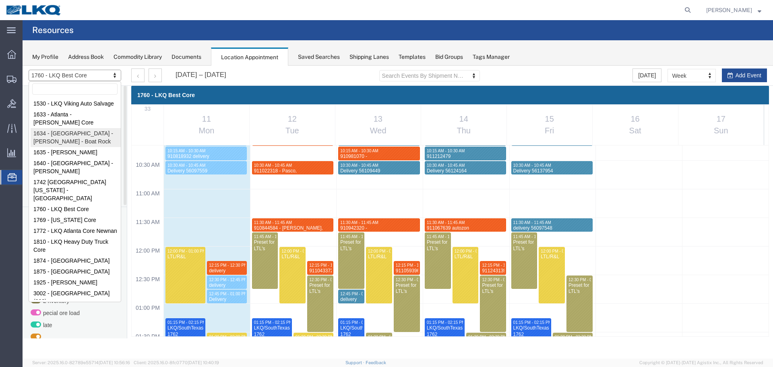
select select "28712"
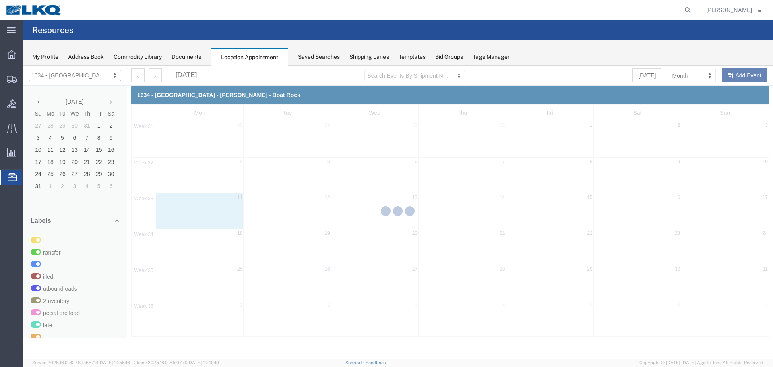
click at [676, 76] on div at bounding box center [398, 212] width 750 height 293
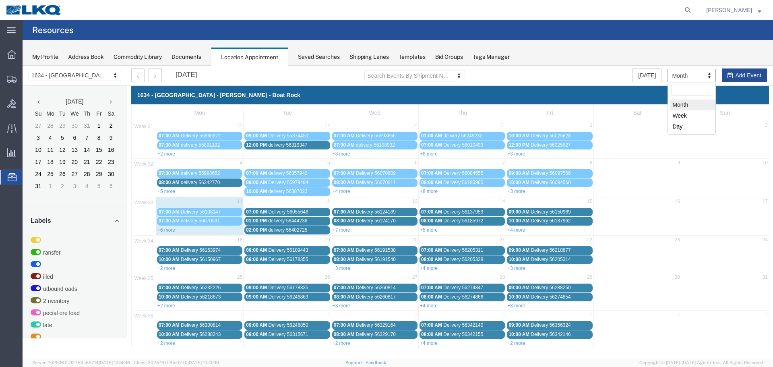
drag, startPoint x: 704, startPoint y: 143, endPoint x: 681, endPoint y: 77, distance: 69.4
select select "agendaWeek"
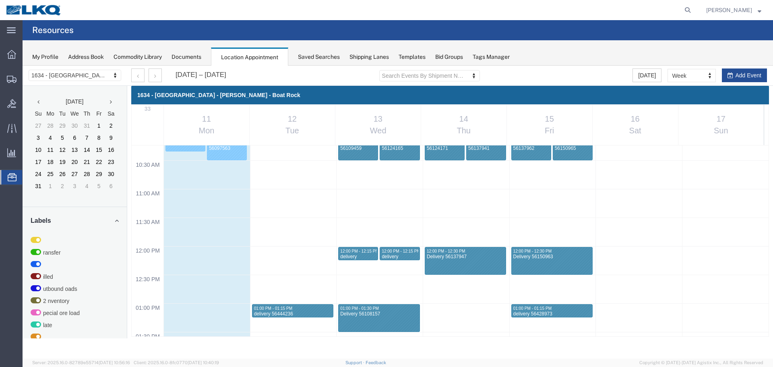
scroll to position [429, 0]
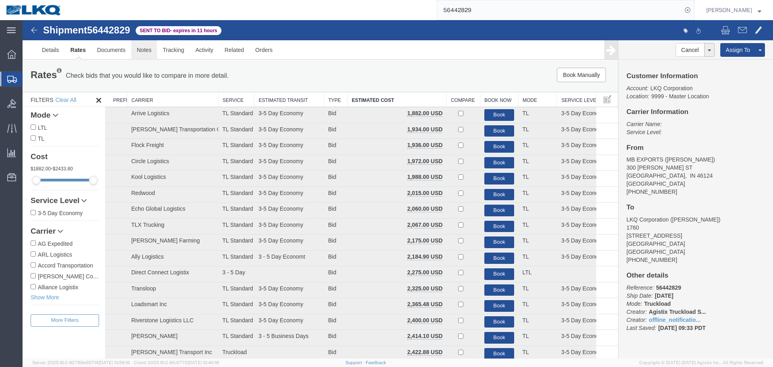
click at [144, 45] on link "Notes" at bounding box center [144, 49] width 26 height 19
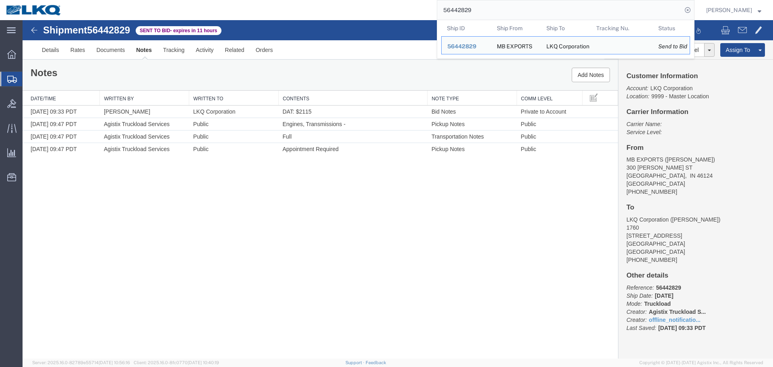
click at [479, 12] on input "56442829" at bounding box center [559, 9] width 245 height 19
paste input "361608"
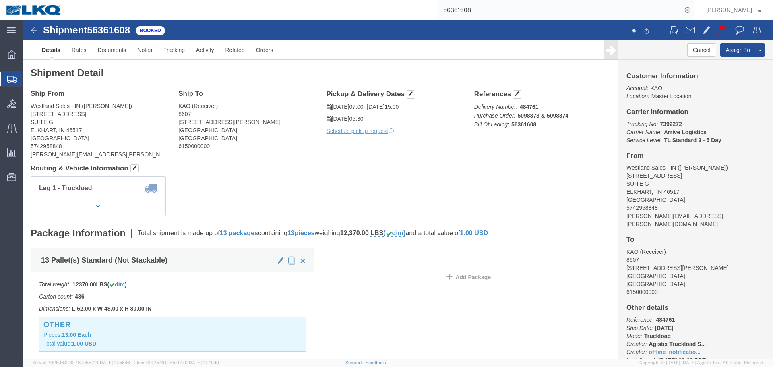
click div "Leg 1 - Truckload Vehicle 1: Standard Dry Van (53 Feet) Number of trucks: 1"
click div "Ship From Westland Sales - IN (Mark Staggs) 2421 SOUTH NAPPANEE STREET SUITE G …"
click address "Westland Sales - IN (Mark Staggs) 2421 SOUTH NAPPANEE STREET SUITE G ELKHART, I…"
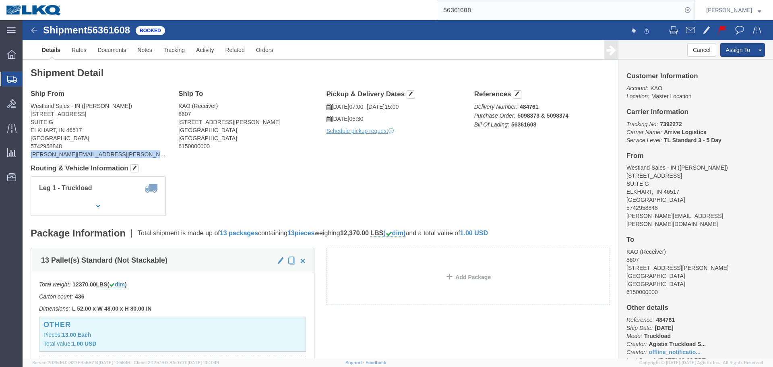
copy div "eric.joseph@westlandsales.com"
click b "484761"
copy b "484761"
click div "Shipment Detail Ship From Westland Sales - IN (Mark Staggs) 2421 SOUTH NAPPANEE…"
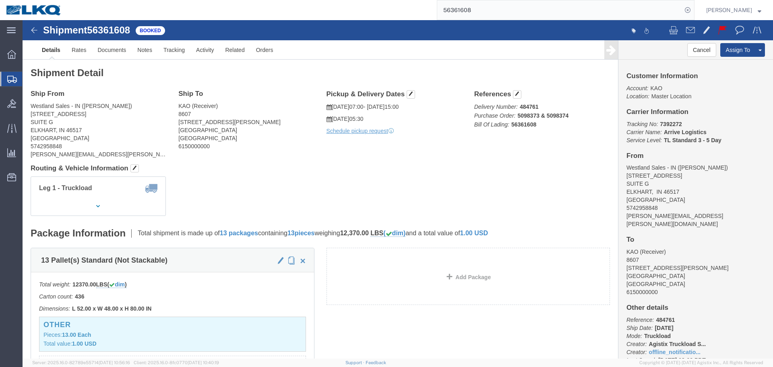
click b "484761"
copy b "484761"
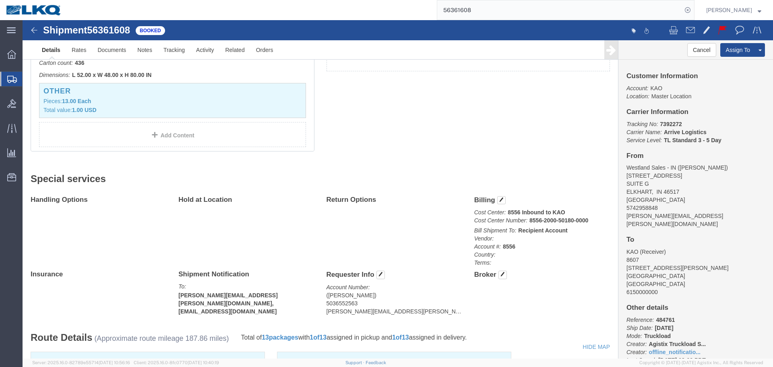
scroll to position [403, 0]
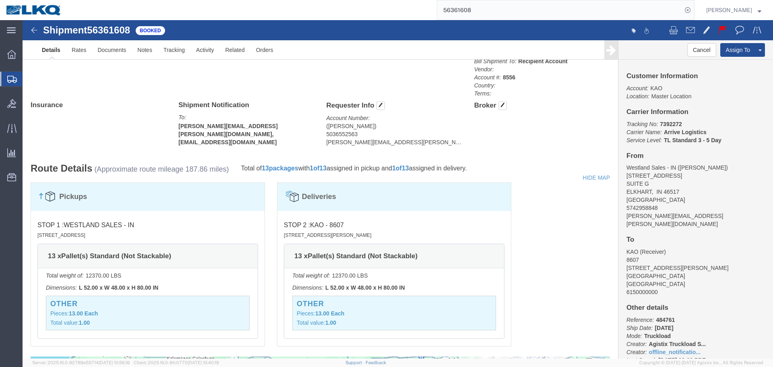
click address "(ERIC JOSEPH) 5036552563 eric.joseph@westlandsales.com"
copy div "eric.joseph@westlandsales.com Edit Requester Info Location Select Select My Pro…"
click at [481, 10] on input "56361608" at bounding box center [559, 9] width 245 height 19
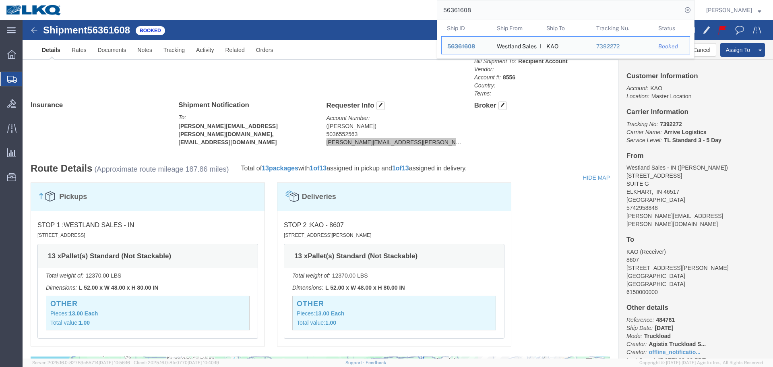
paste input "457489"
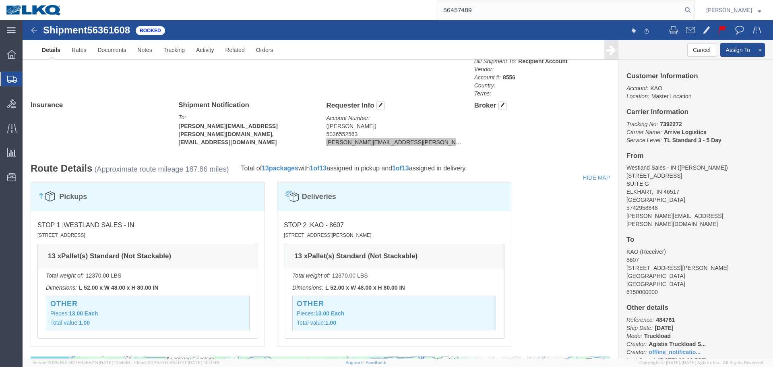
type input "56457489"
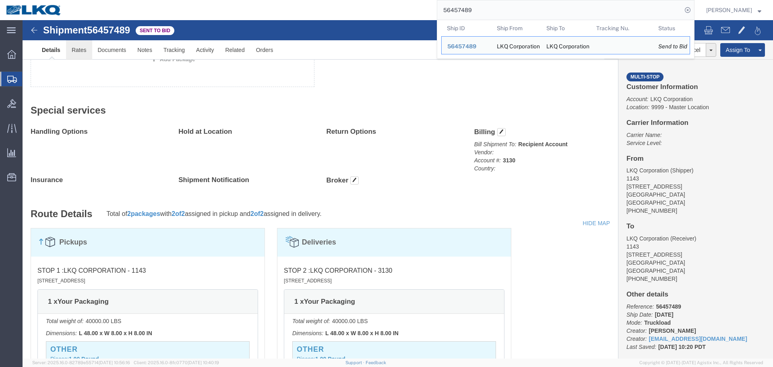
click link "Rates"
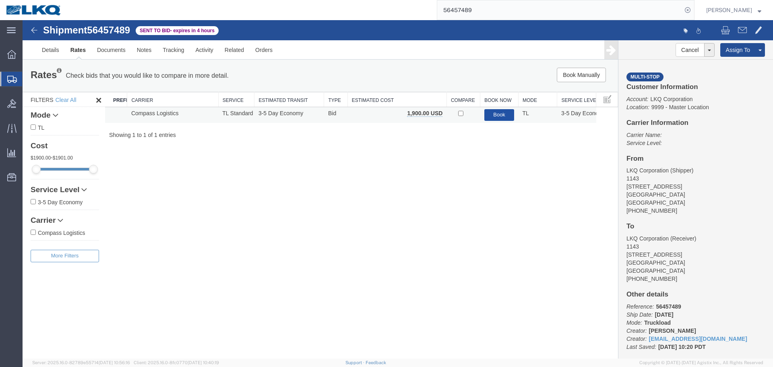
click at [497, 116] on button "Book" at bounding box center [499, 115] width 30 height 12
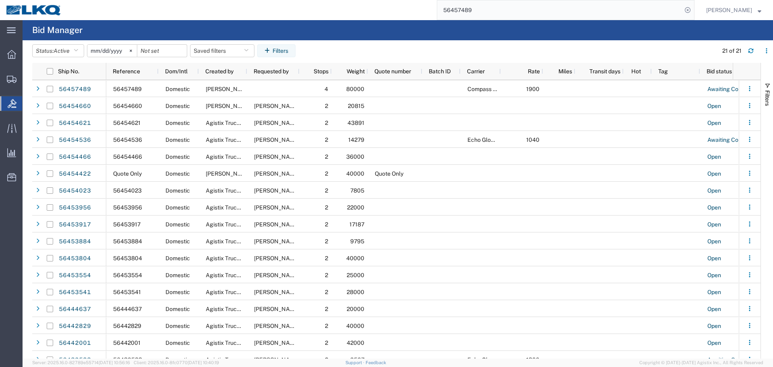
click at [497, 18] on input "56457489" at bounding box center [559, 9] width 245 height 19
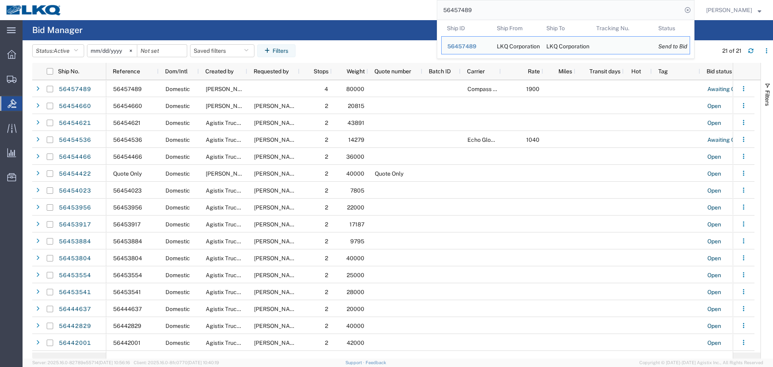
click at [497, 13] on input "56457489" at bounding box center [559, 9] width 245 height 19
paste input "109460"
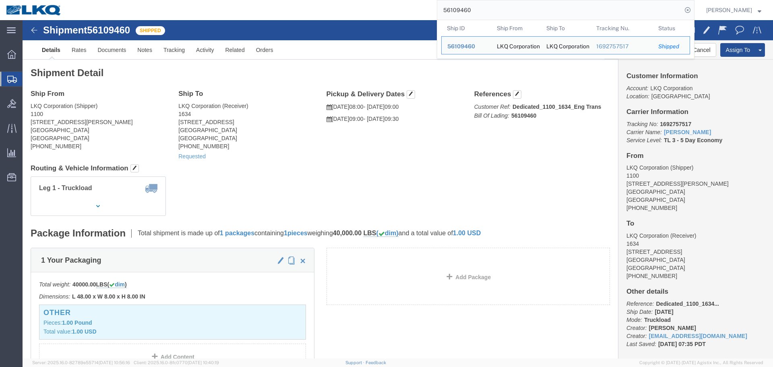
click h4 "Routing & Vehicle Information"
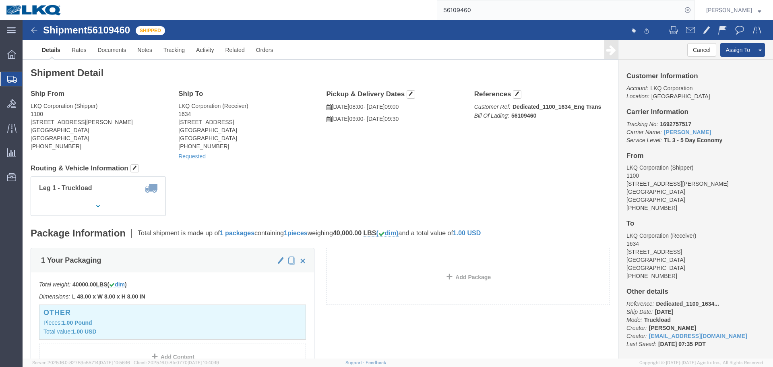
click at [487, 10] on input "56109460" at bounding box center [559, 9] width 245 height 19
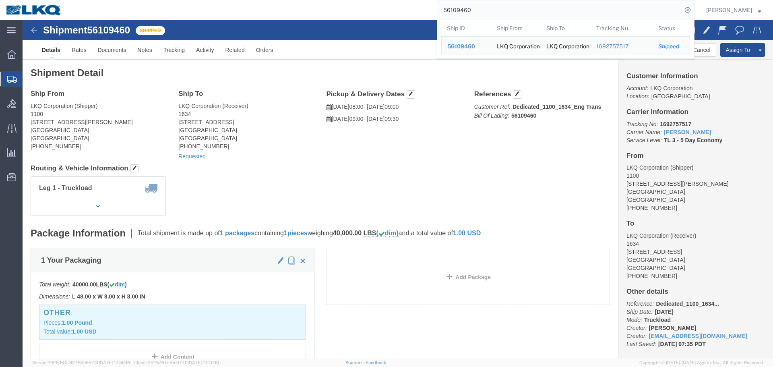
drag, startPoint x: 481, startPoint y: 3, endPoint x: 414, endPoint y: 21, distance: 69.8
click at [481, 3] on input "56109460" at bounding box center [559, 9] width 245 height 19
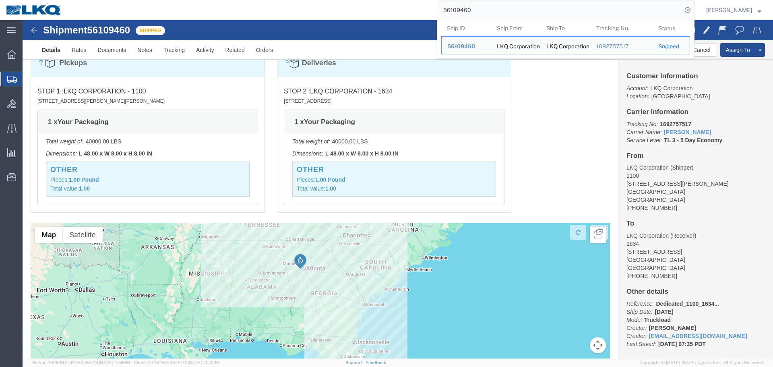
scroll to position [557, 0]
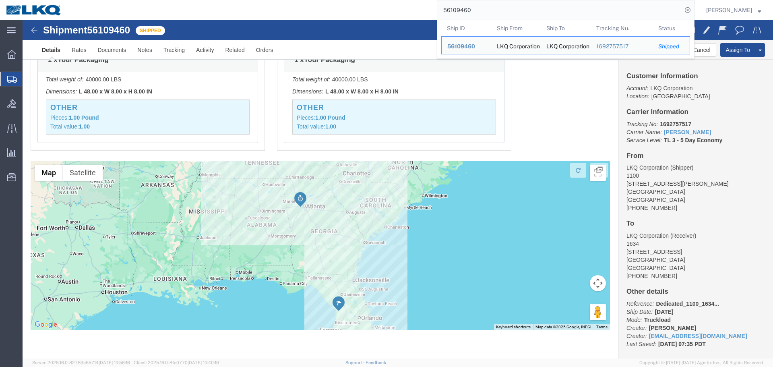
click div "Pickups STOP 1 : LKQ Corporation - 1100 4950 W Norvell Bryant Hwy, Crystal Rive…"
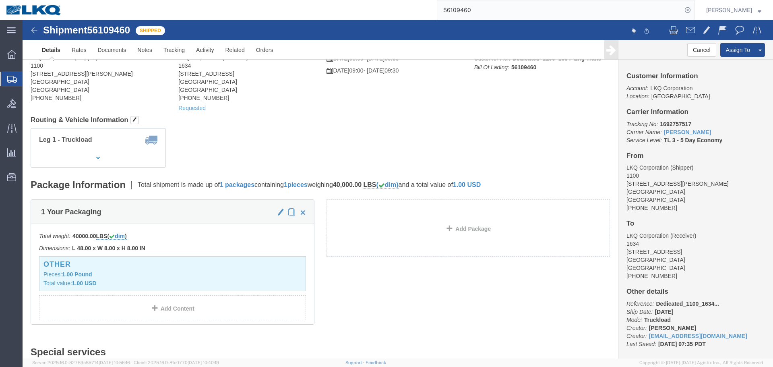
scroll to position [0, 0]
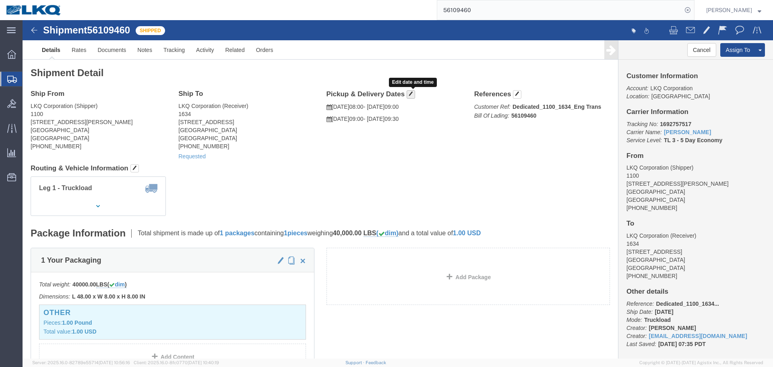
click span "button"
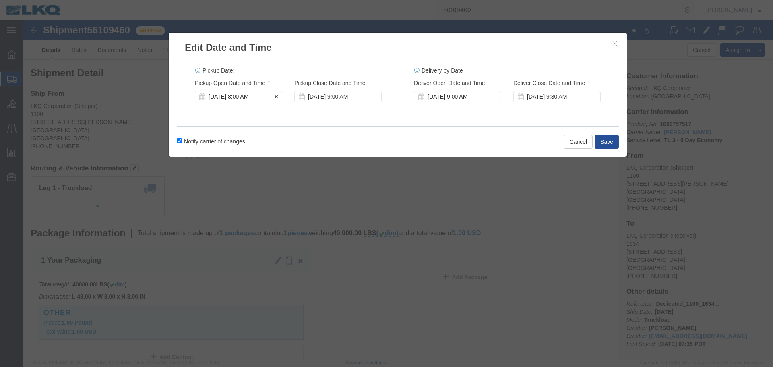
click div "Aug 12 2025 8:00 AM"
click button "Cancel"
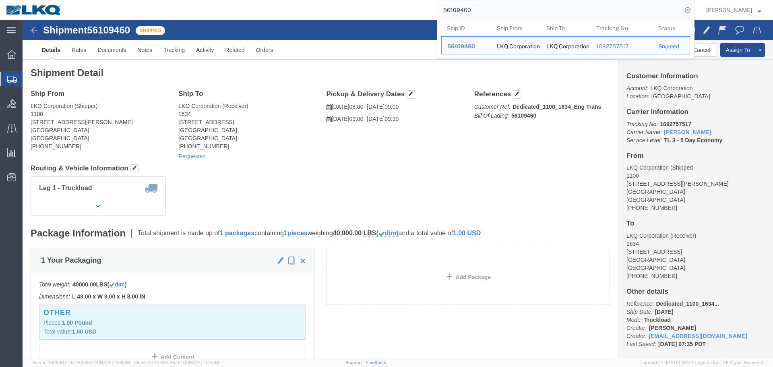
click at [532, 14] on input "56109460" at bounding box center [559, 9] width 245 height 19
paste input "361608"
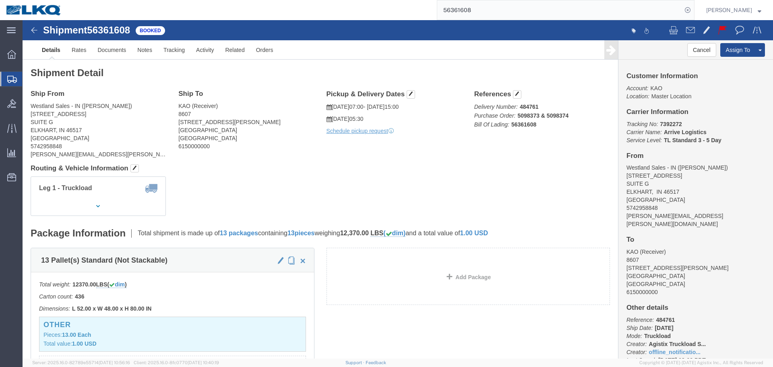
click p "Delivery Number: 484761 Purchase Order: 5098373 & 5098374 Bill Of Lading: 56361…"
drag, startPoint x: 543, startPoint y: 95, endPoint x: 479, endPoint y: 95, distance: 64.4
click p "Delivery Number: 484761 Purchase Order: 5098373 & 5098374 Bill Of Lading: 56361…"
drag, startPoint x: 448, startPoint y: 93, endPoint x: 545, endPoint y: 96, distance: 96.7
click p "Delivery Number: 484761 Purchase Order: 5098373 & 5098374 Bill Of Lading: 56361…"
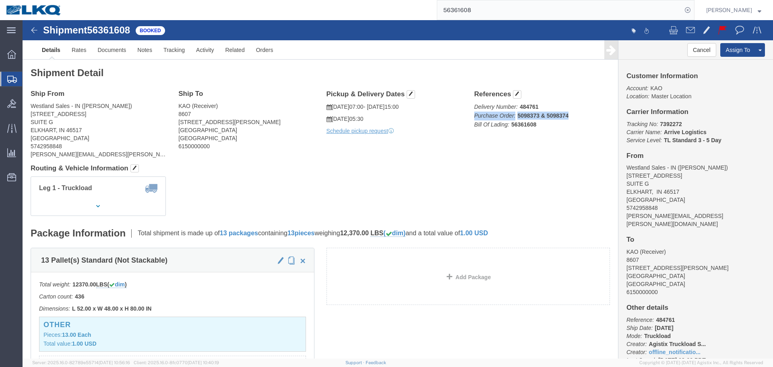
copy span "Purchase Order: 5098373 & 5098374"
click p "Delivery Number: 484761 Purchase Order: 5098373 & 5098374 Bill Of Lading: 56361…"
copy span "Purchase Order: 5098373 & 5098374"
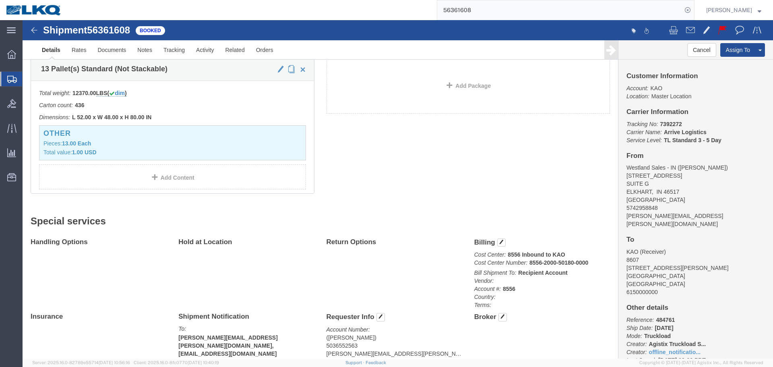
scroll to position [121, 0]
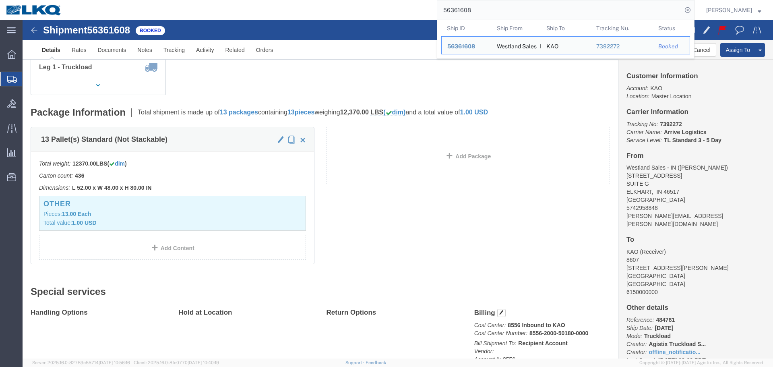
click at [556, 5] on input "56361608" at bounding box center [559, 9] width 245 height 19
paste input "109460"
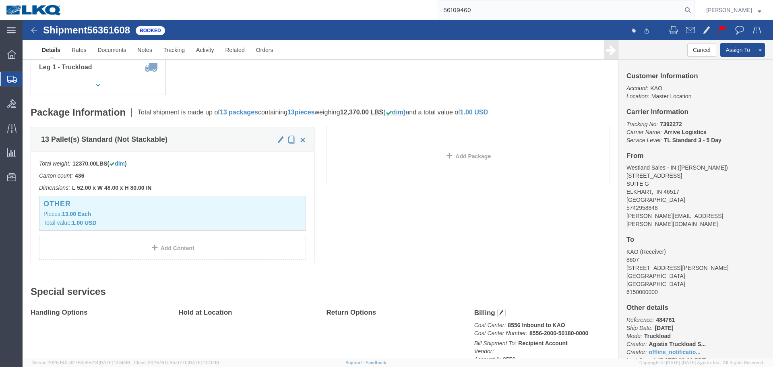
type input "56109460"
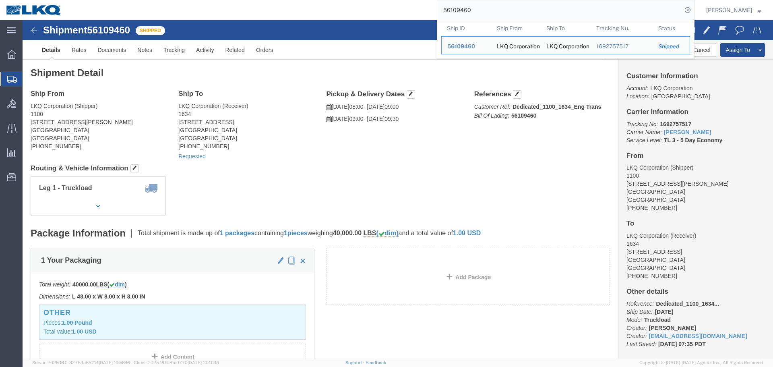
click h4 "Routing & Vehicle Information"
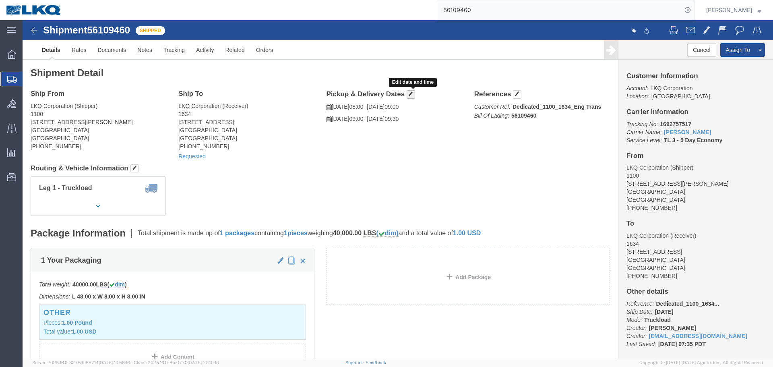
click button "button"
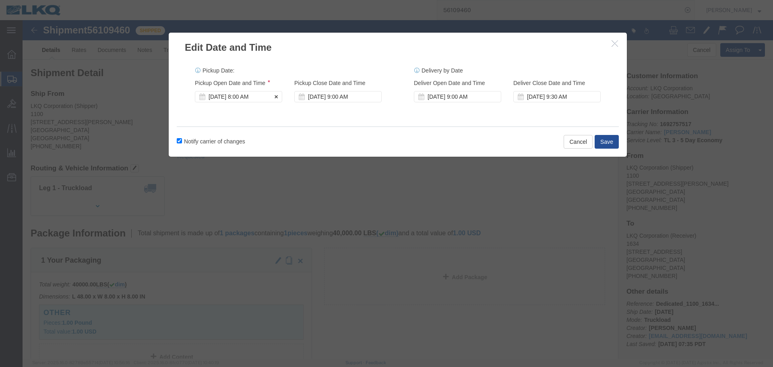
click div "Aug 12 2025 8:00 AM"
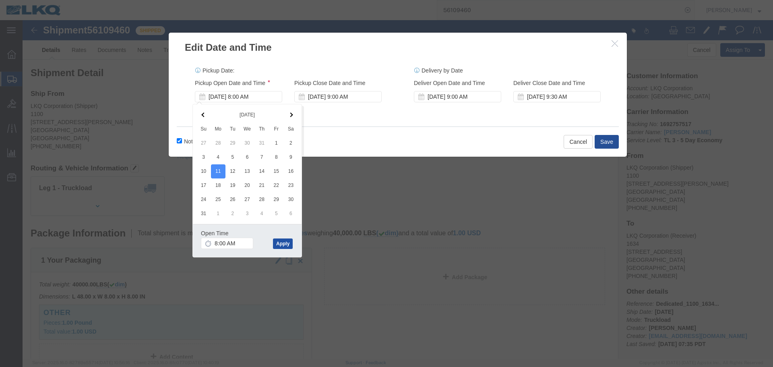
click button "Apply"
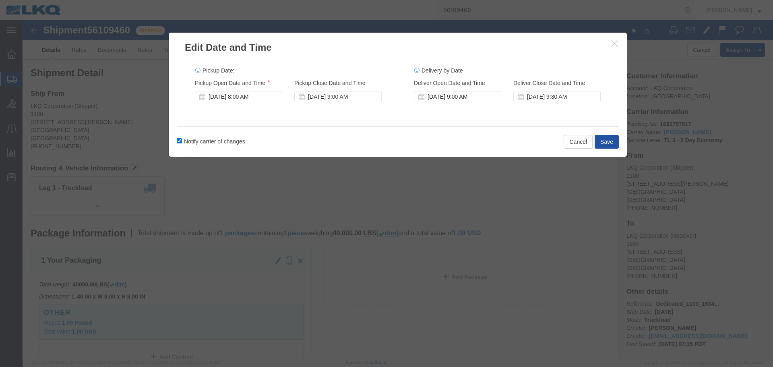
click button "Save"
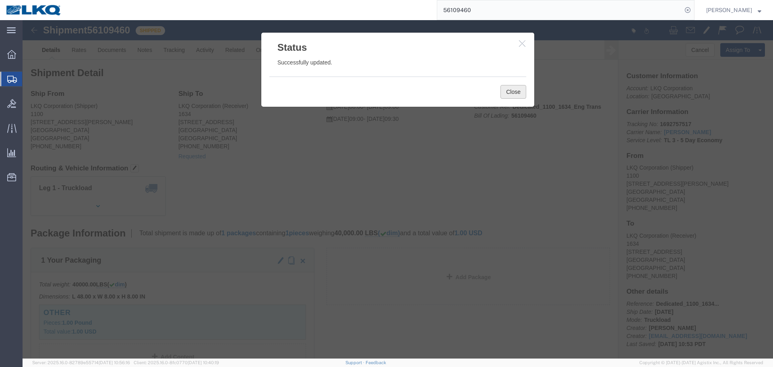
click button "Close"
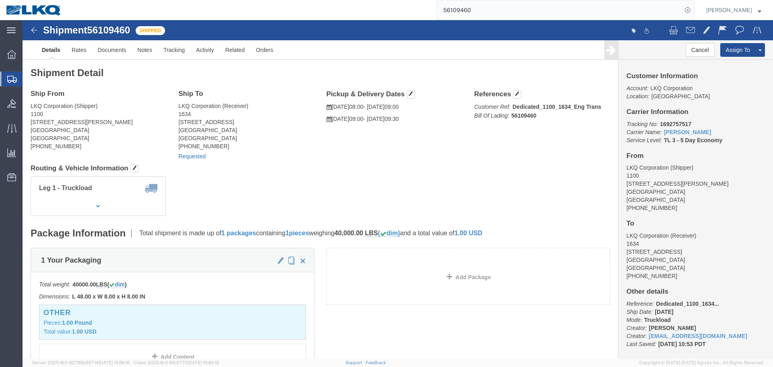
click link "Requested"
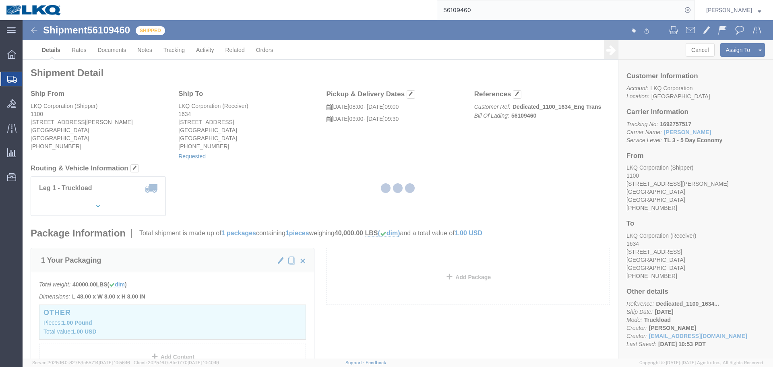
select select "1"
select select
select select "30"
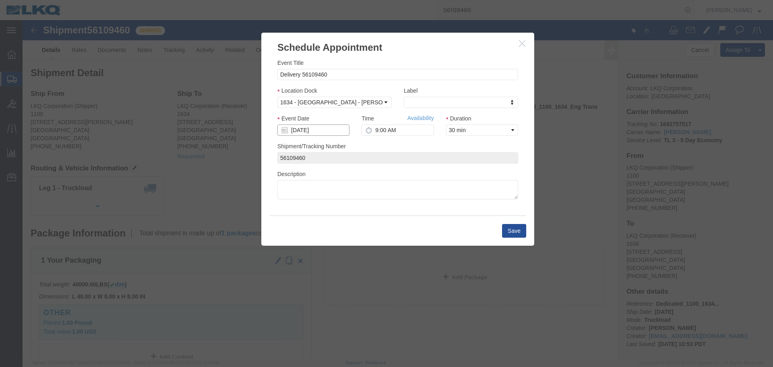
click input "[DATE]"
click td "12"
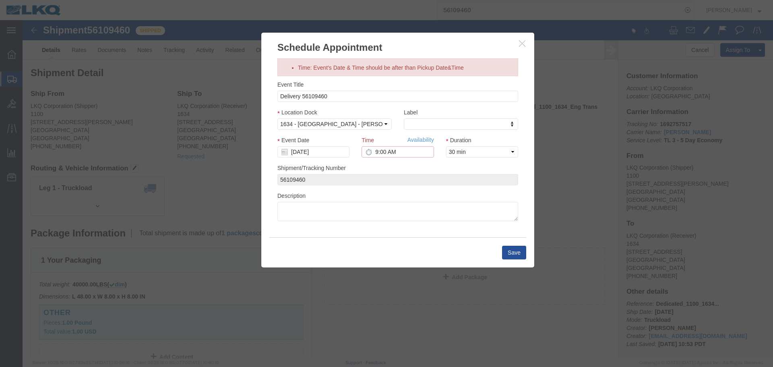
click input "9:00 AM"
click select "Select 15 min 30 min 45 min 1 hr 2 hr 3 hr 4 hr"
click button "Save"
click input "[DATE]"
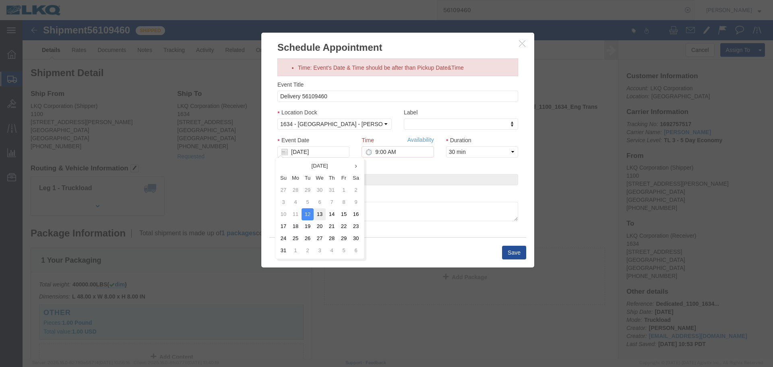
click td "13"
type input "[DATE]"
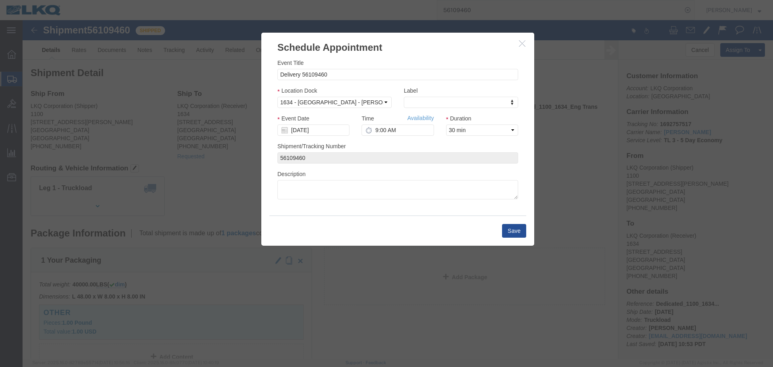
click icon "button"
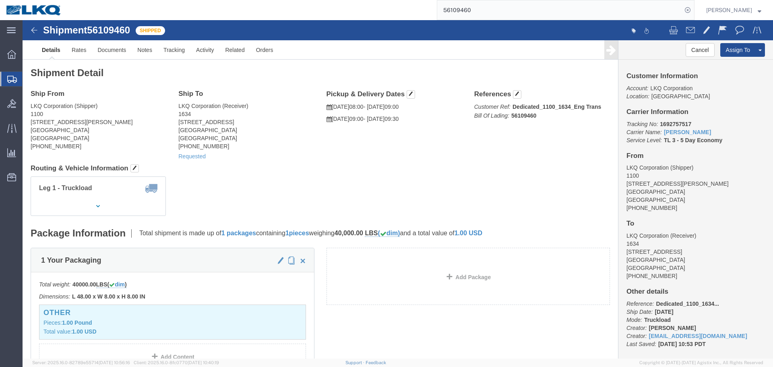
click div "Shipment Detail Ship From LKQ Corporation (Shipper) 1100 4950 W Norvell Bryant …"
click button "button"
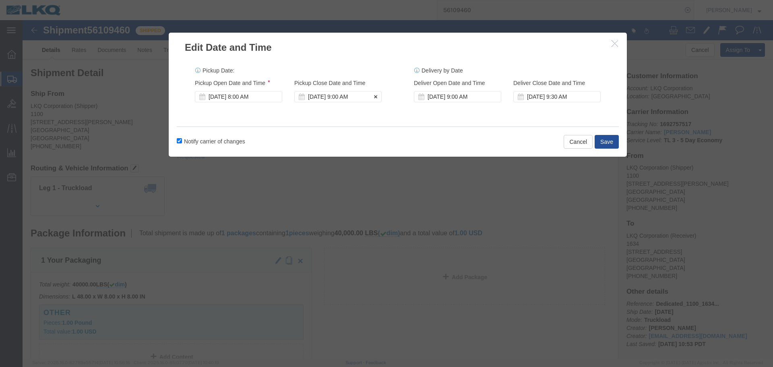
click div "Aug 12 2025 9:00 AM"
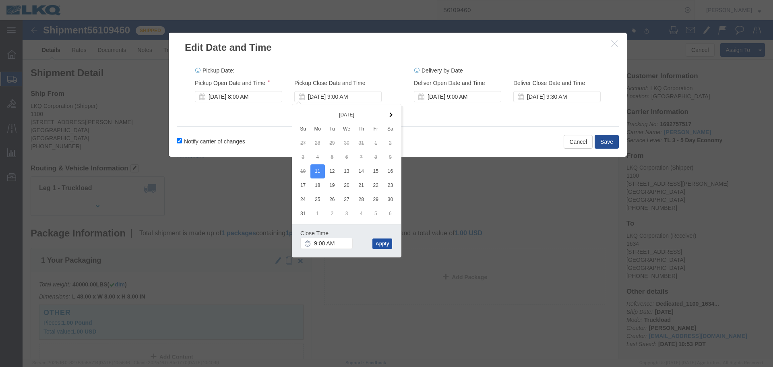
click button "Apply"
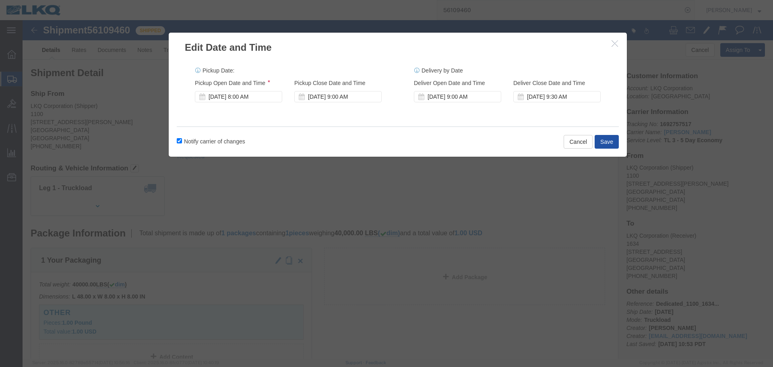
click button "Save"
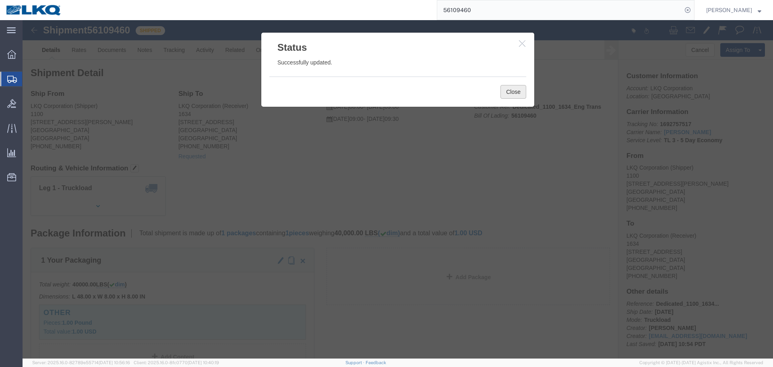
click button "Close"
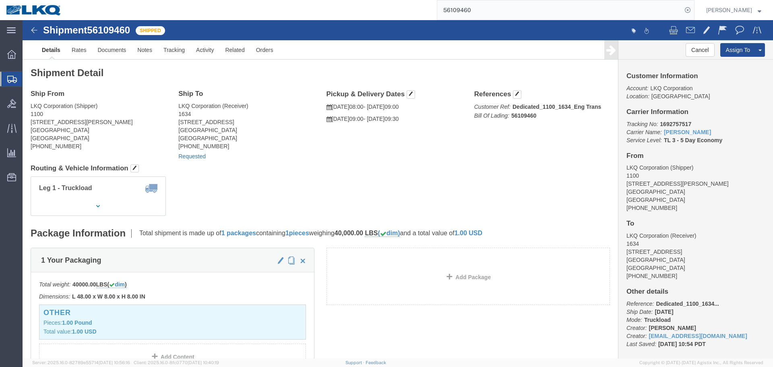
click link "Requested"
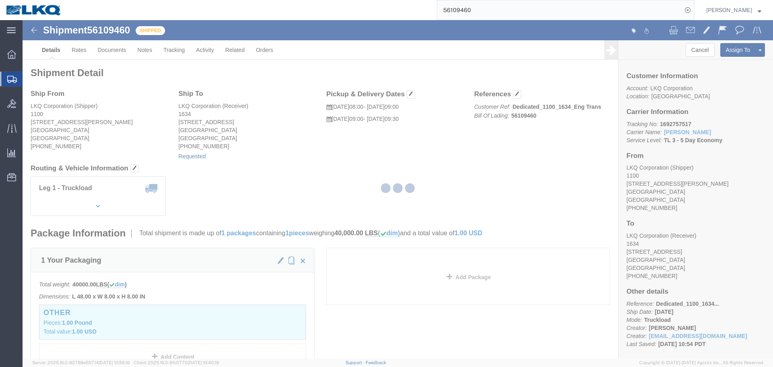
select select "1"
select select
select select "30"
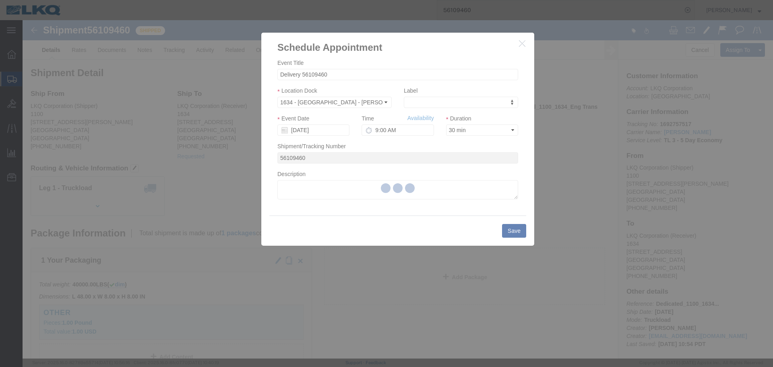
click at [321, 129] on div at bounding box center [398, 189] width 750 height 338
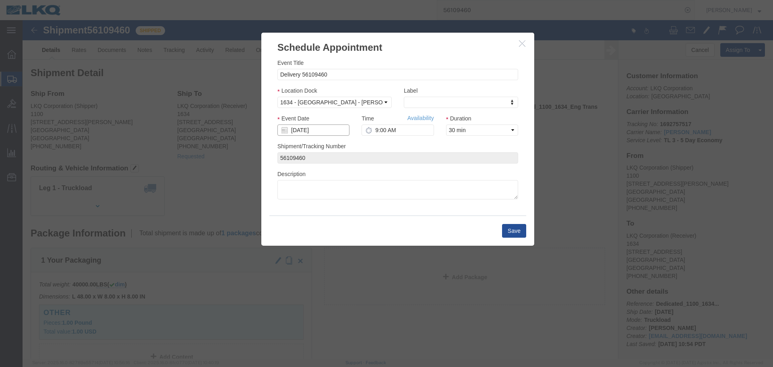
click input "08/13/2025"
click td "12"
type input "08/12/2025"
click div "Shipment/Tracking Number 56109460"
click button "Save"
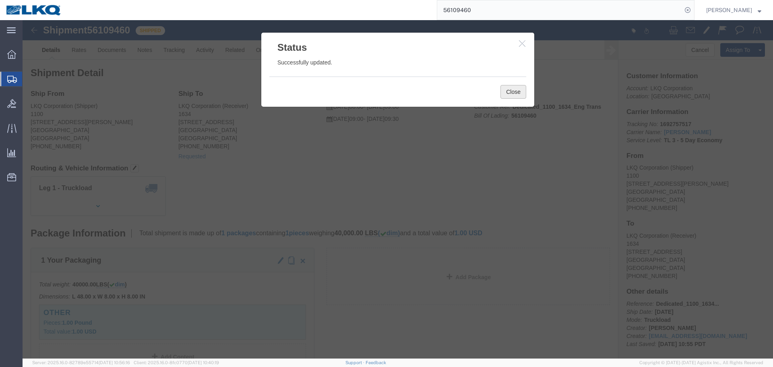
click button "Close"
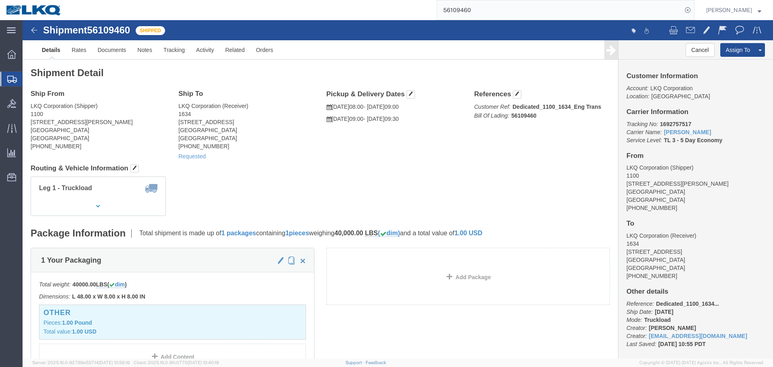
click at [564, 7] on input "56109460" at bounding box center [559, 9] width 245 height 19
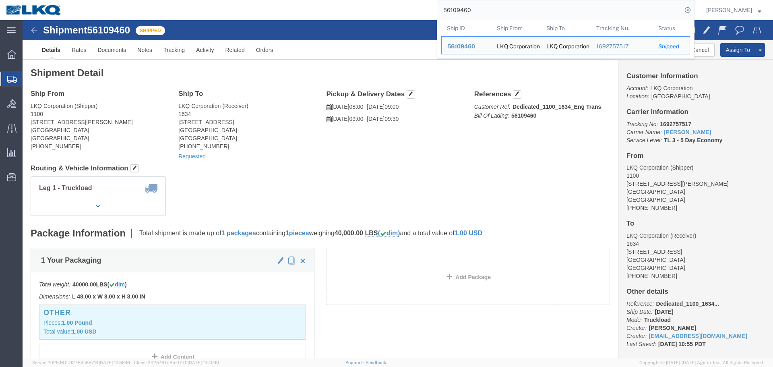
paste input "444236"
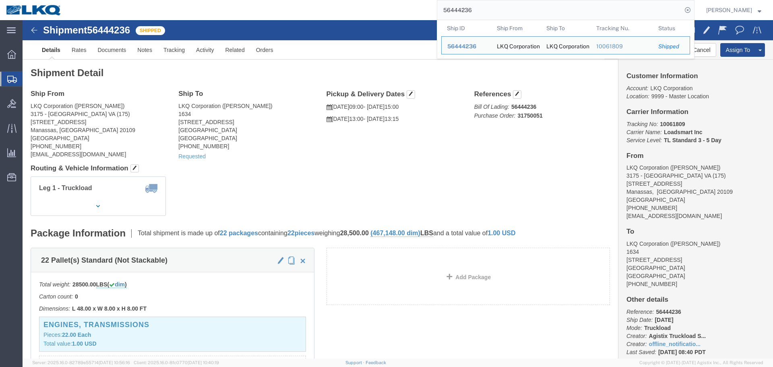
click div "Leg 1 - Truckload Vehicle 1: Standard Dry Van (53 Feet) Number of trucks: 1"
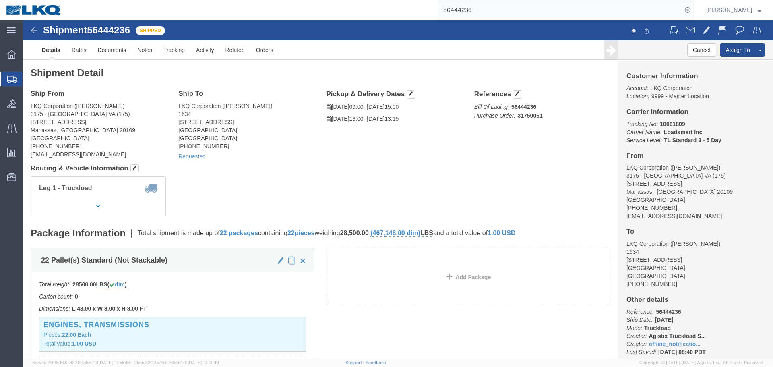
click div "Leg 1 - Truckload Vehicle 1: Standard Dry Van (53 Feet) Number of trucks: 1"
click div "Shipment Detail Ship From LKQ Corporation (Todd Cox) 3175 - Manassas VA (175) 8…"
click link "Documents"
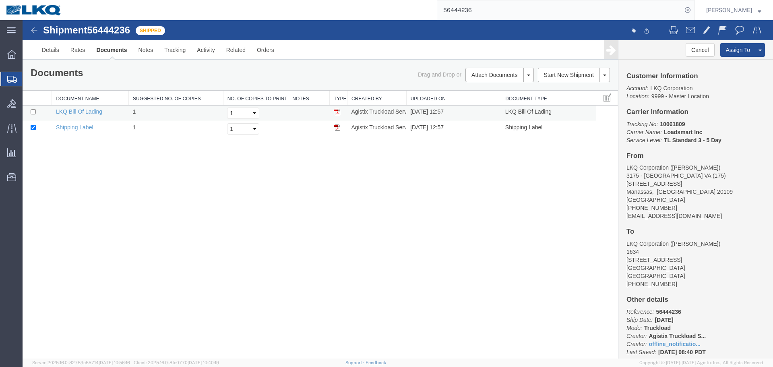
click at [338, 114] on img at bounding box center [337, 112] width 6 height 6
click at [577, 2] on input "56444236" at bounding box center [559, 9] width 245 height 19
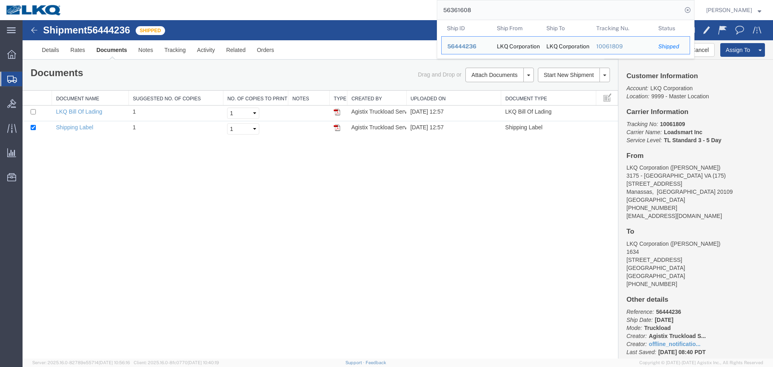
type input "56361608"
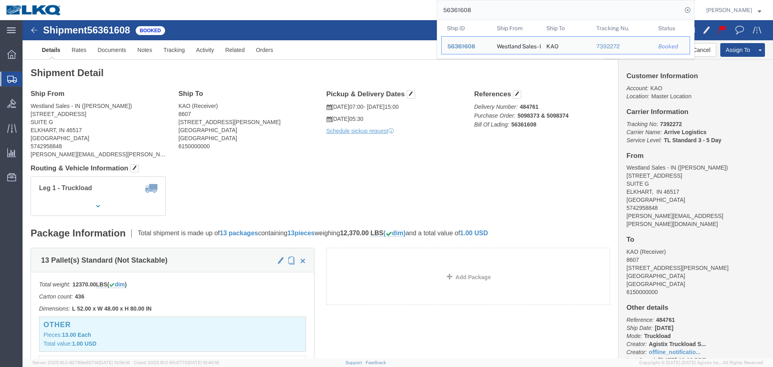
click p "Schedule pickup request"
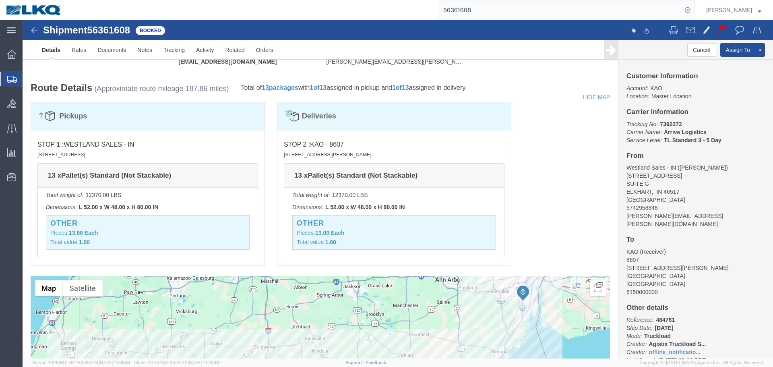
scroll to position [322, 0]
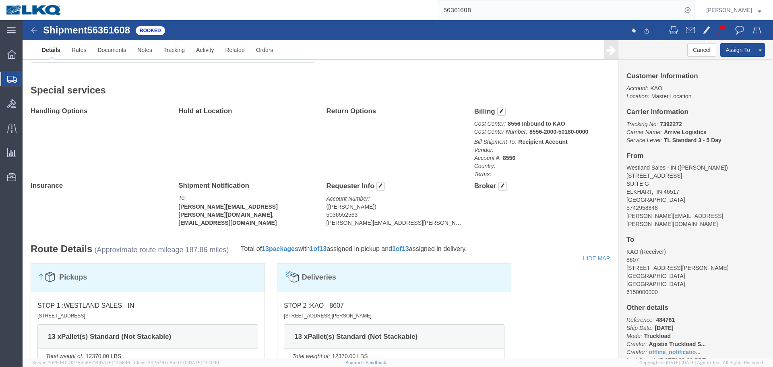
click address "(ERIC JOSEPH) 5036552563 eric.joseph@westlandsales.com"
copy div "eric.joseph@westlandsales.com Edit Requester Info Location Select Select My Pro…"
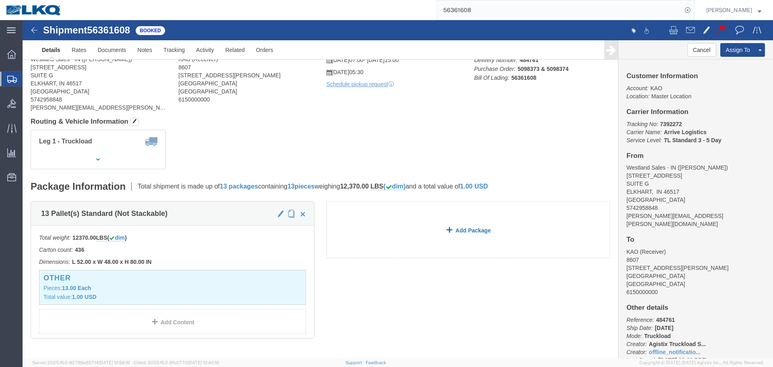
scroll to position [0, 0]
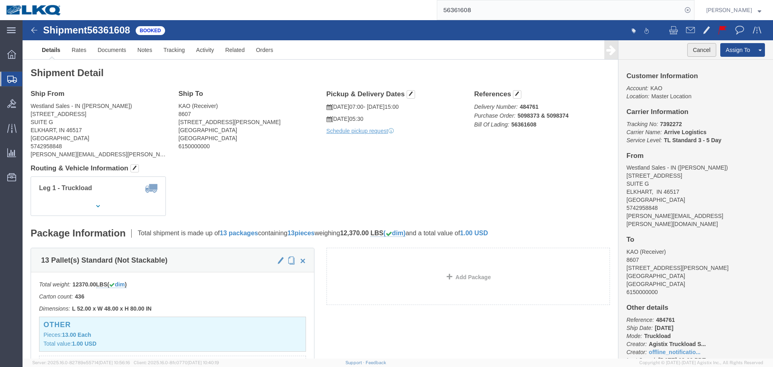
click button "Cancel"
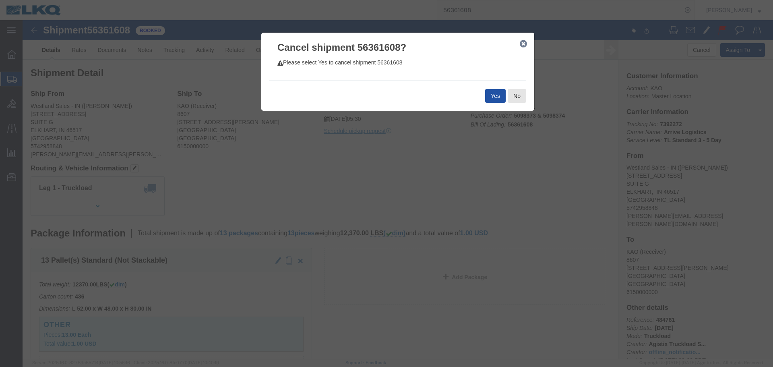
click button "Yes"
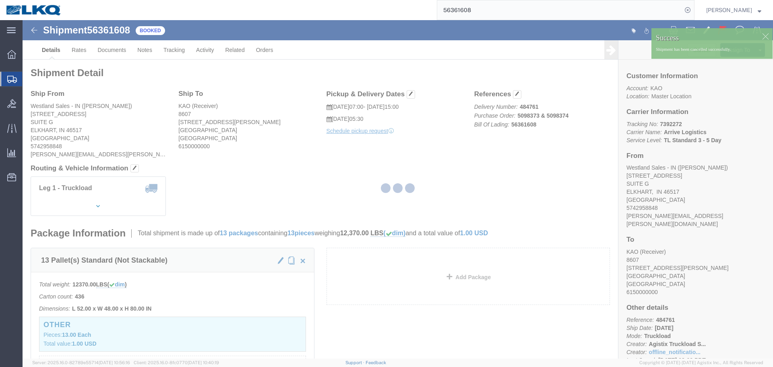
click at [761, 35] on div at bounding box center [398, 189] width 750 height 338
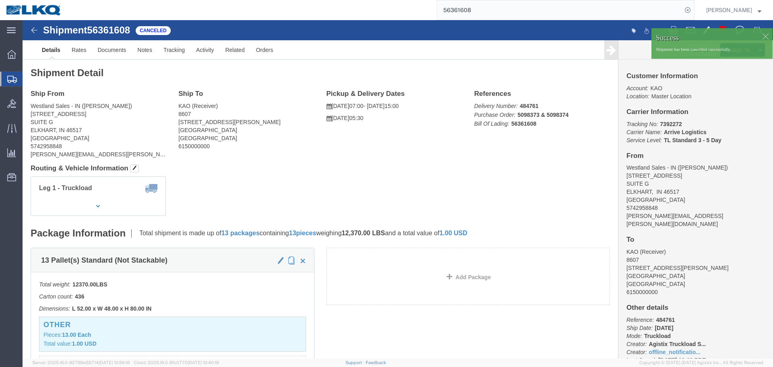
click div
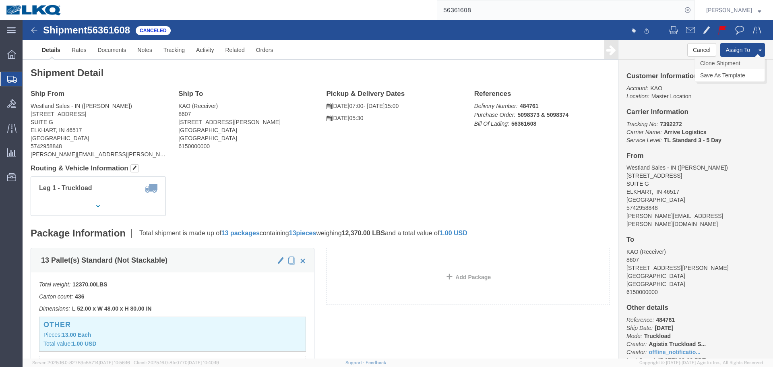
click link "Clone Shipment"
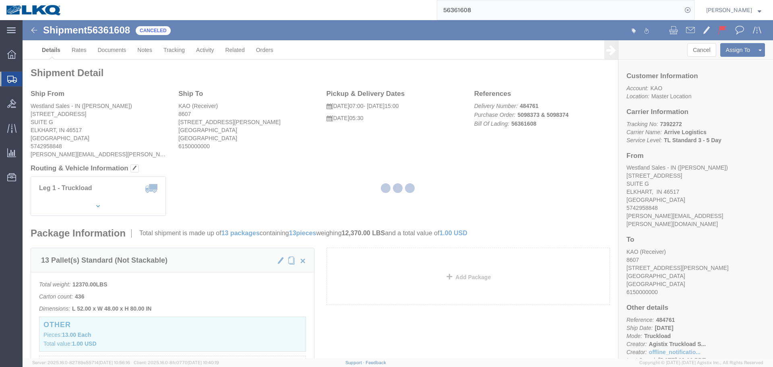
click at [119, 31] on div at bounding box center [398, 189] width 750 height 338
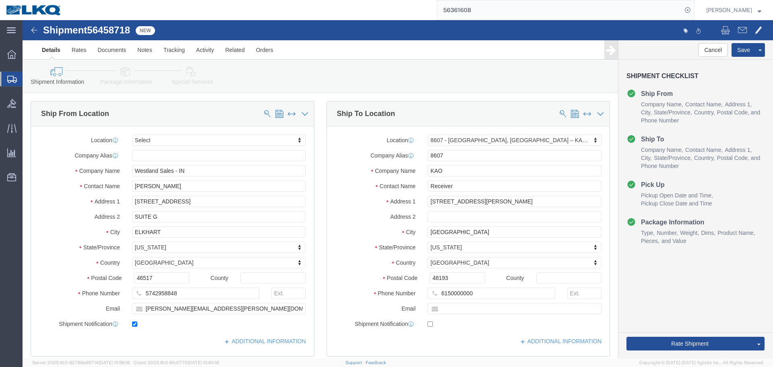
click span "56458718"
copy span "56458718"
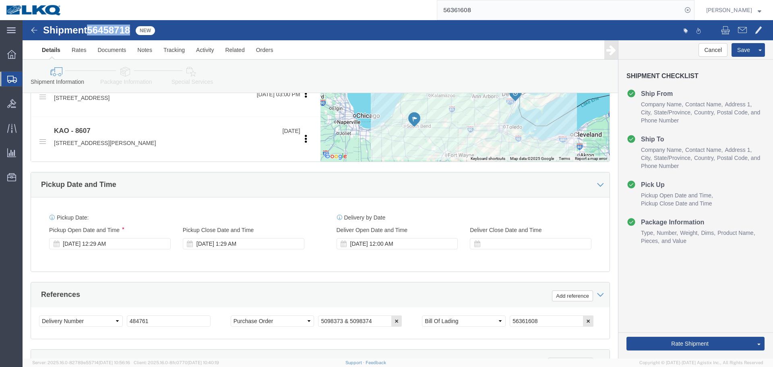
select select
select select "30604"
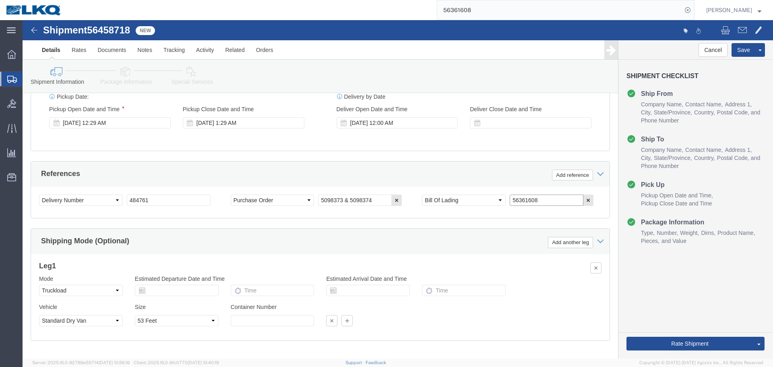
click input "56361608"
paste input "45871"
type input "56458718"
click div "Select Account Type Activity ID Airline Appointment Number ASN Batch Request # …"
click input "484761"
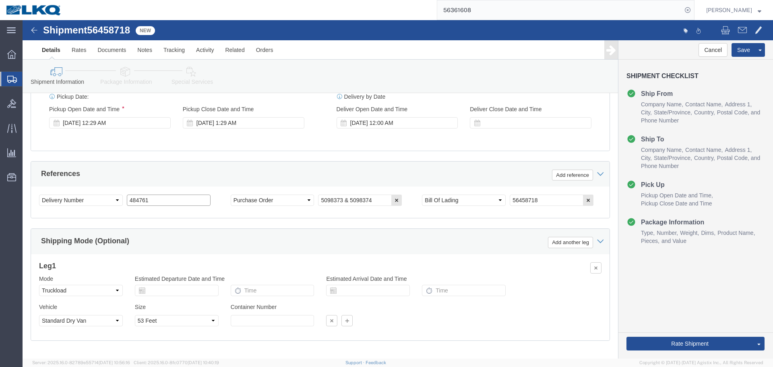
paste input "513"
type input "485131"
click div "Aug 12 2025 12:29 AM"
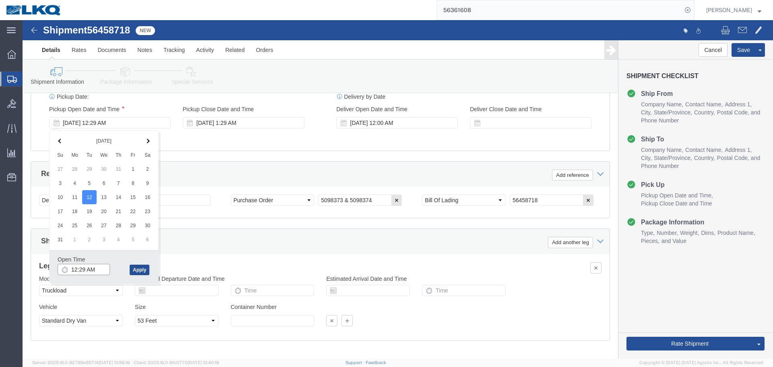
click input "12:29 AM"
type input "07"
type input "7:00 AM"
click button "Apply"
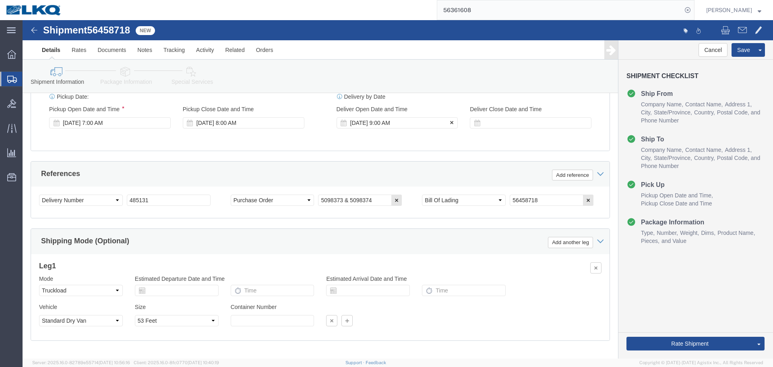
click div "Aug 12 2025 9:00 AM"
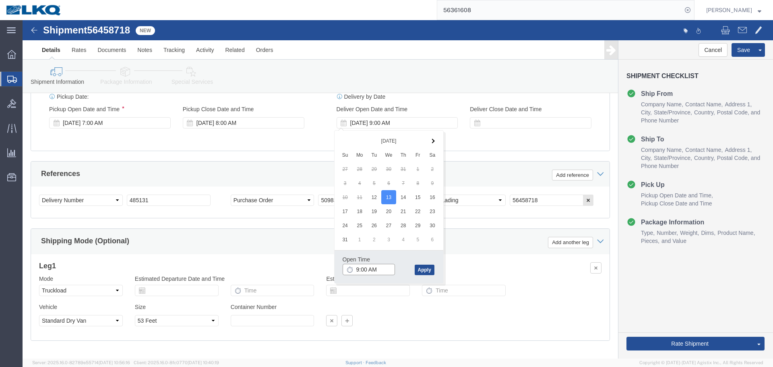
click input "9:00 AM"
type input "8:00 AM"
click button "Apply"
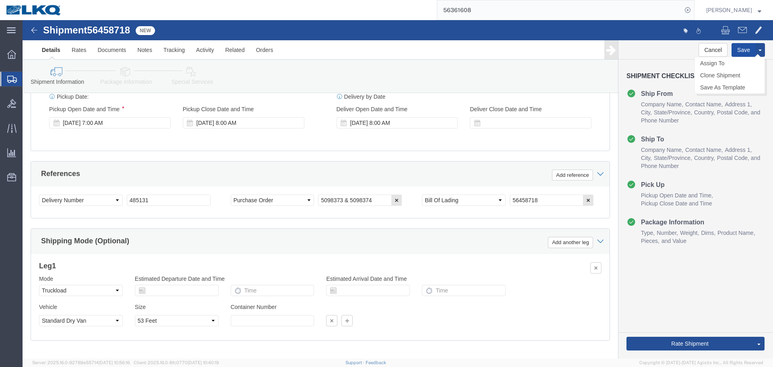
click button "Save"
click span "56458718"
copy span "56458718"
click link "Send To Bid"
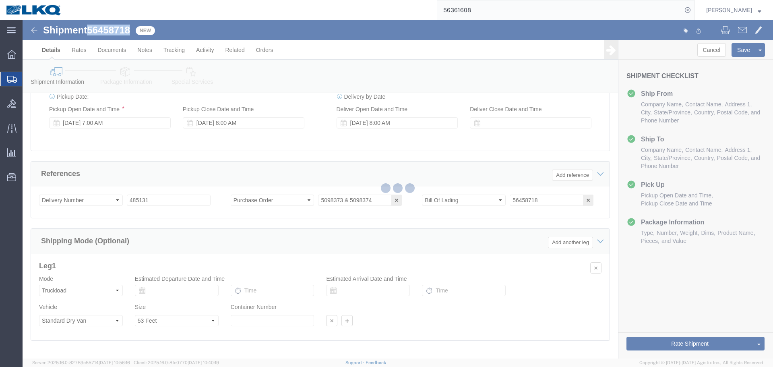
select select "TL"
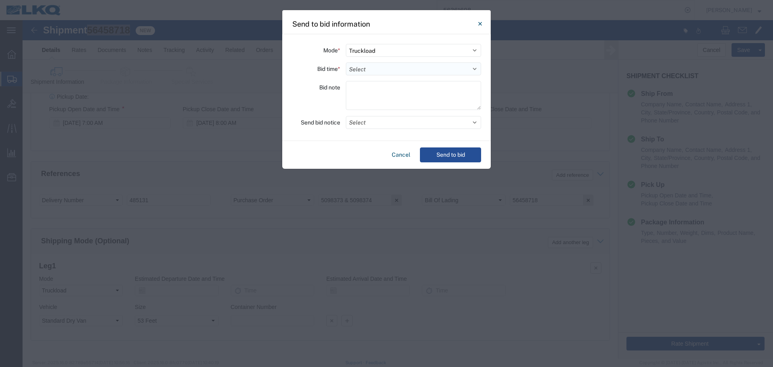
click at [366, 68] on select "Select 30 Min (Rush) 1 Hour (Rush) 2 Hours (Rush) 4 Hours (Rush) 8 Hours (Rush)…" at bounding box center [413, 68] width 135 height 13
select select "8"
click at [346, 62] on select "Select 30 Min (Rush) 1 Hour (Rush) 2 Hours (Rush) 4 Hours (Rush) 8 Hours (Rush)…" at bounding box center [413, 68] width 135 height 13
click at [438, 152] on button "Send to bid" at bounding box center [450, 154] width 61 height 15
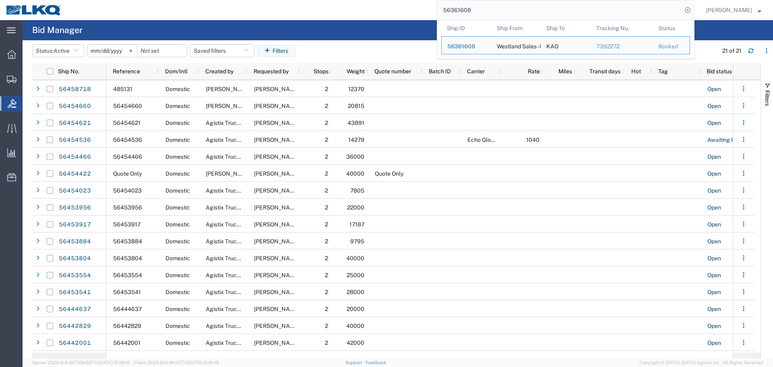
click at [481, 9] on input "56361608" at bounding box center [559, 9] width 245 height 19
paste input "109460"
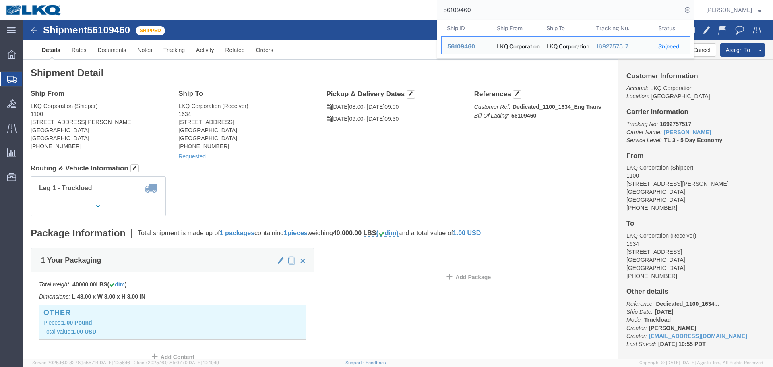
click at [508, 12] on input "56109460" at bounding box center [559, 9] width 245 height 19
paste input "442829"
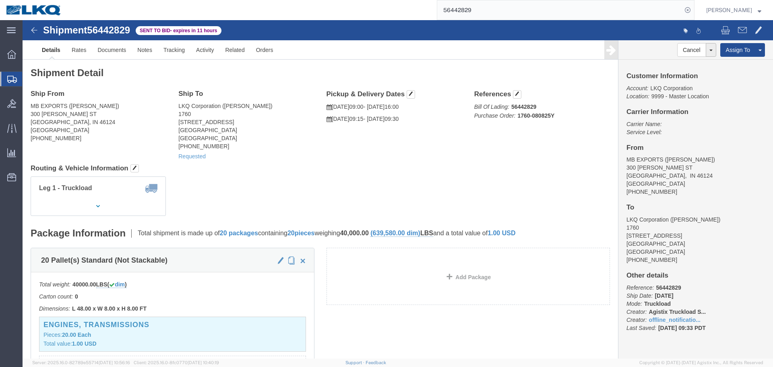
click div "Shipment Detail Ship From MB EXPORTS (MIKE) 300 NAOMI ST EDINBURGH, IN 46124 Un…"
click link "Rates"
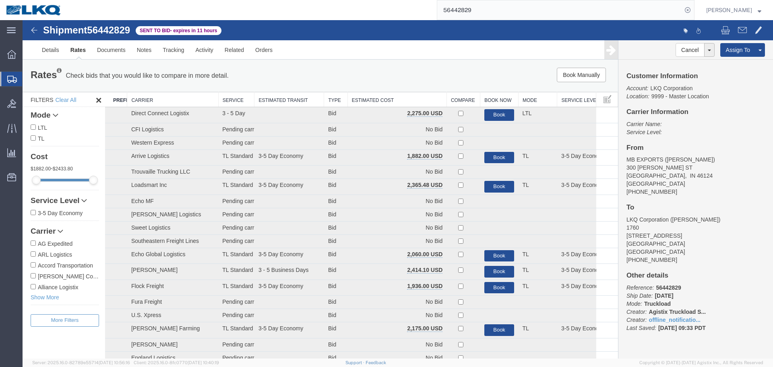
click at [382, 96] on th "Estimated Cost" at bounding box center [396, 99] width 99 height 15
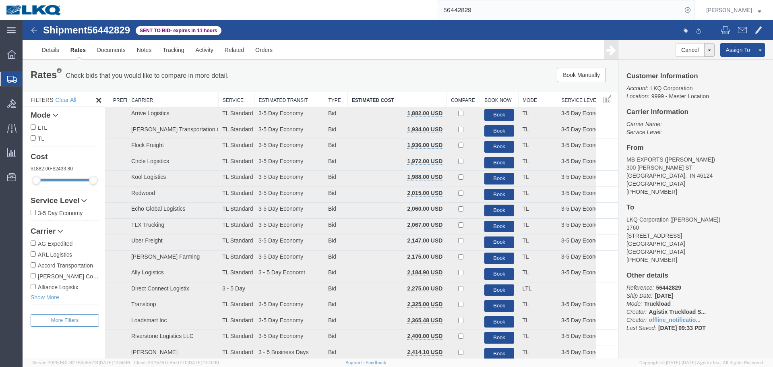
click at [405, 63] on div "Rates Check bids that you would like to compare in more detail. Compare Filter …" at bounding box center [320, 76] width 595 height 32
click at [397, 76] on div "Book Manually Pause Continue" at bounding box center [493, 75] width 246 height 14
click at [425, 78] on div "Book Manually Pause Continue" at bounding box center [493, 75] width 246 height 14
click at [110, 26] on span "56442829" at bounding box center [108, 30] width 43 height 11
drag, startPoint x: 110, startPoint y: 26, endPoint x: 215, endPoint y: 31, distance: 104.8
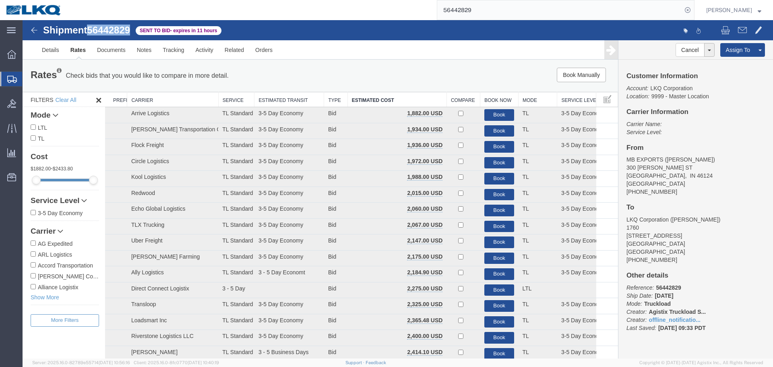
click at [110, 26] on span "56442829" at bounding box center [108, 30] width 43 height 11
click at [57, 52] on link "Details" at bounding box center [50, 49] width 29 height 19
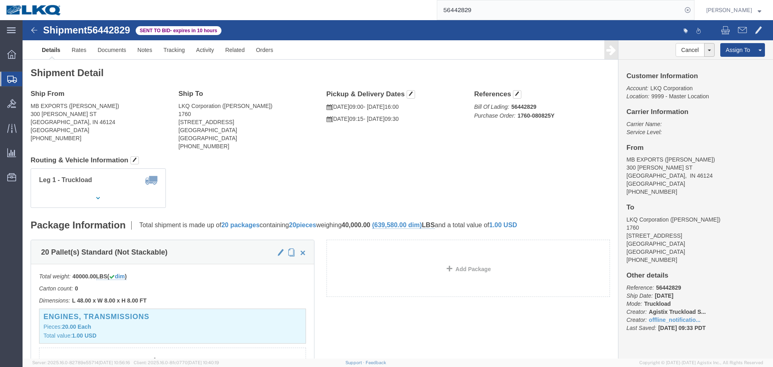
click address "MB EXPORTS (MIKE) 300 NAOMI ST EDINBURGH, IN 46124 United States 256-613-3810"
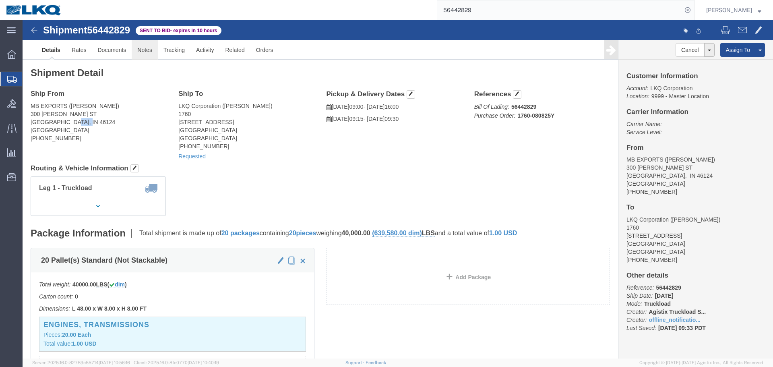
click link "Notes"
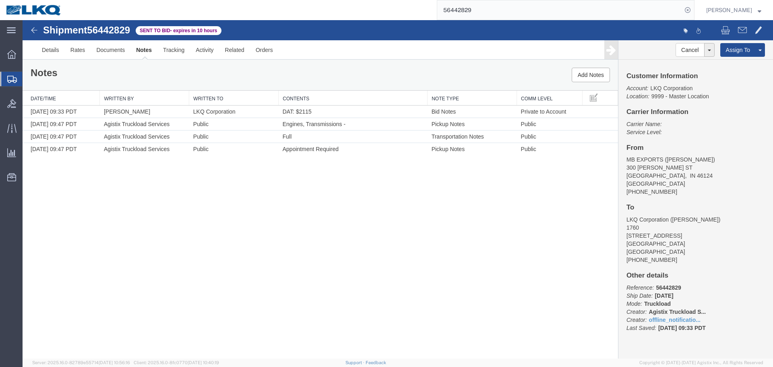
drag, startPoint x: 521, startPoint y: 116, endPoint x: 484, endPoint y: 233, distance: 122.4
click at [568, 114] on td "Private to Account" at bounding box center [550, 111] width 66 height 12
copy td "Private to Account"
click at [76, 45] on link "Rates" at bounding box center [78, 49] width 26 height 19
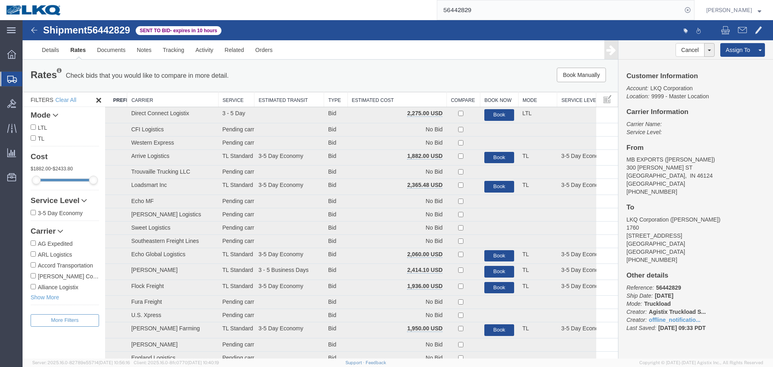
click at [419, 98] on th "Estimated Cost" at bounding box center [396, 99] width 99 height 15
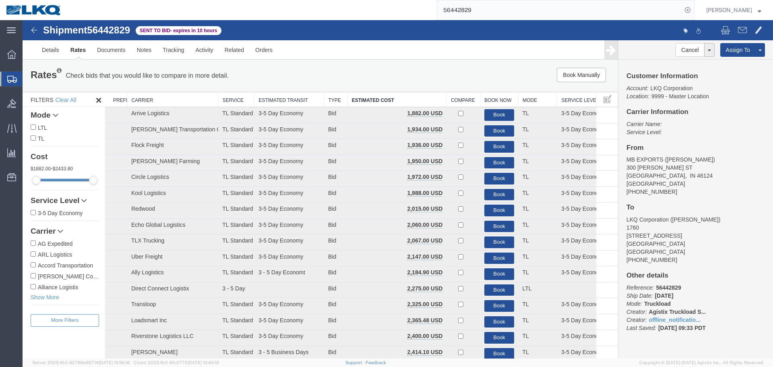
click at [404, 80] on div "Book Manually Pause Continue" at bounding box center [493, 75] width 246 height 14
click at [481, 16] on input "56442829" at bounding box center [559, 9] width 245 height 19
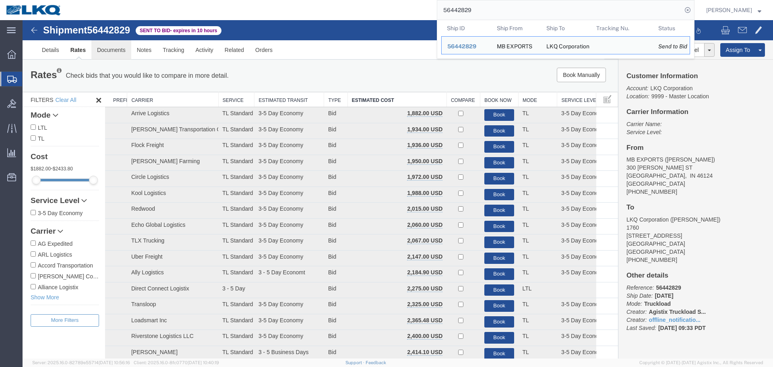
click at [123, 50] on link "Documents" at bounding box center [111, 49] width 40 height 19
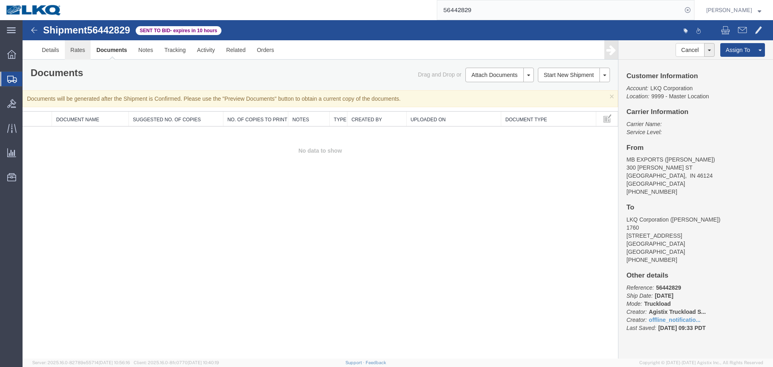
click at [77, 51] on link "Rates" at bounding box center [78, 49] width 26 height 19
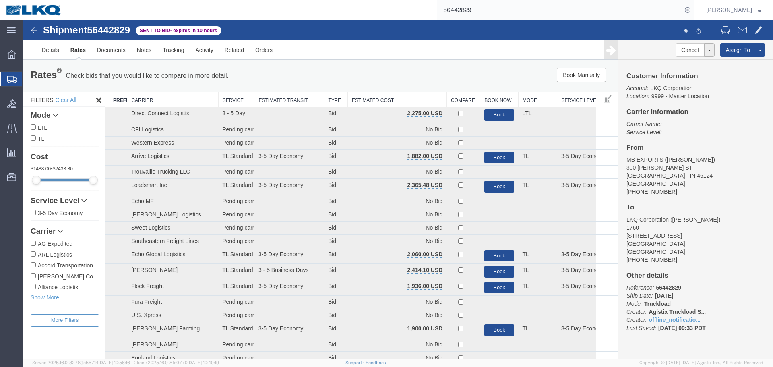
click at [417, 105] on th "Estimated Cost" at bounding box center [396, 99] width 99 height 15
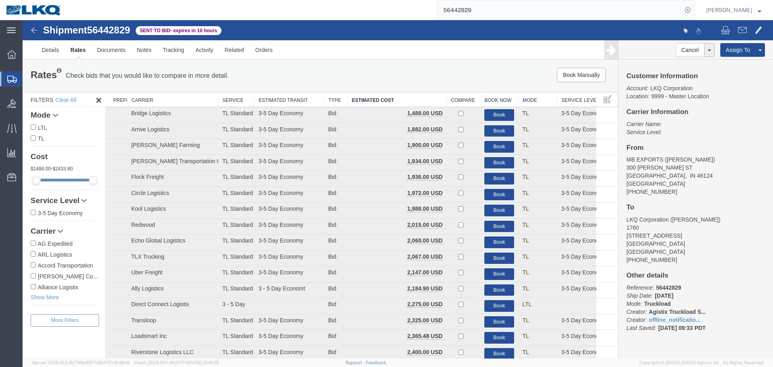
click at [376, 66] on div "Rates Check bids that you would like to compare in more detail. Compare Filter …" at bounding box center [320, 76] width 595 height 32
click at [496, 70] on div "Book Manually Pause Continue" at bounding box center [493, 75] width 246 height 14
click at [390, 103] on th "Estimated Cost" at bounding box center [396, 99] width 99 height 15
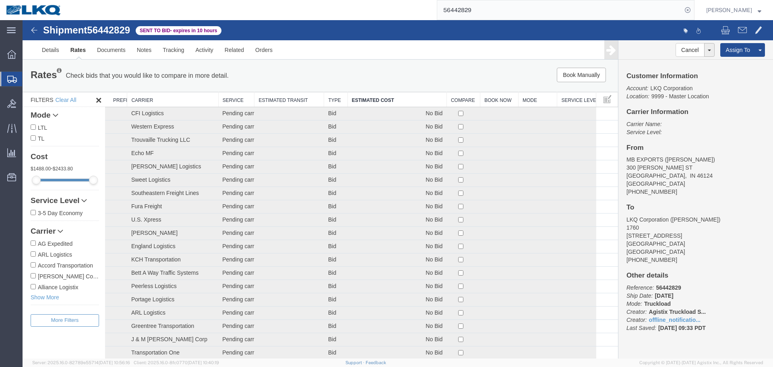
click at [389, 98] on th "Estimated Cost" at bounding box center [396, 99] width 99 height 15
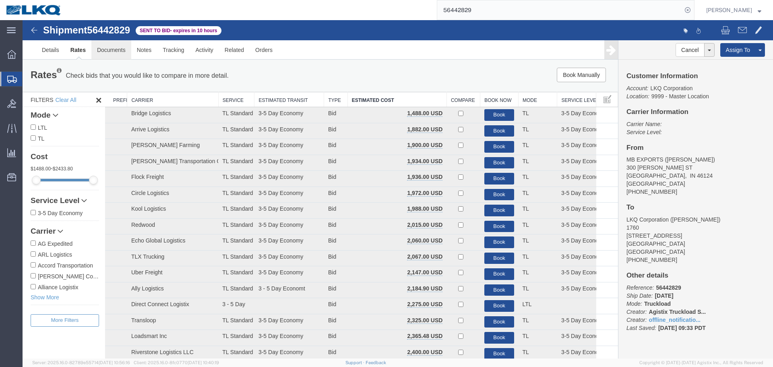
click at [116, 53] on link "Documents" at bounding box center [111, 49] width 40 height 19
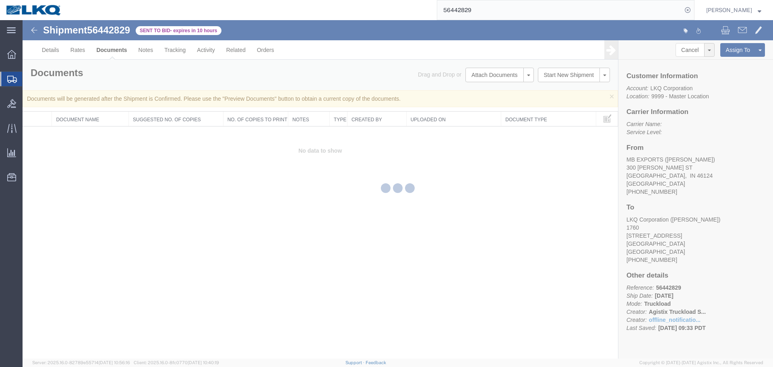
click at [80, 52] on div at bounding box center [398, 189] width 750 height 338
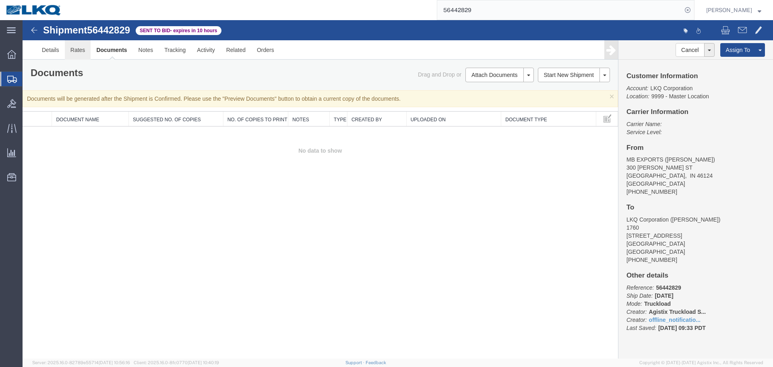
click at [80, 52] on link "Rates" at bounding box center [78, 49] width 26 height 19
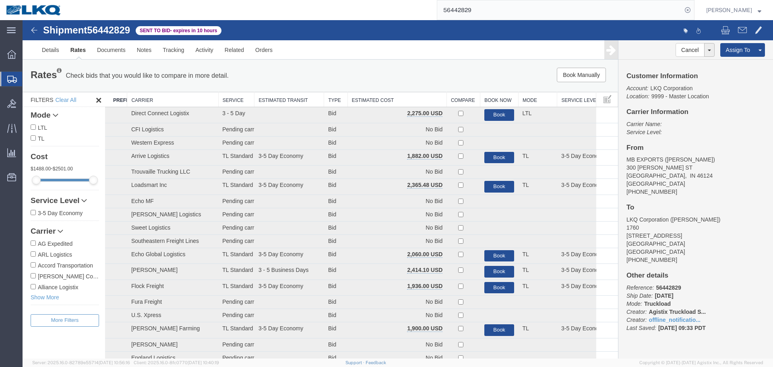
click at [384, 103] on th "Estimated Cost" at bounding box center [396, 99] width 99 height 15
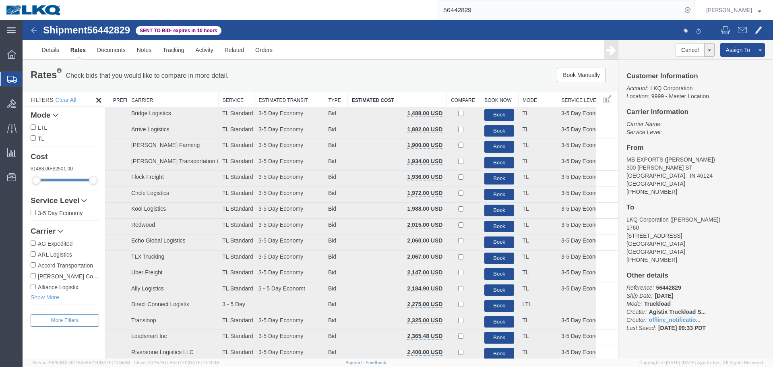
click at [384, 63] on div "Rates Check bids that you would like to compare in more detail. Compare Filter …" at bounding box center [320, 76] width 595 height 32
click at [436, 60] on div "Details Rates Documents Notes Tracking Activity Related Orders Cancel Withdraw …" at bounding box center [398, 49] width 750 height 19
click at [512, 46] on ul "Details Rates Documents Notes Tracking Activity Related Orders" at bounding box center [397, 49] width 723 height 19
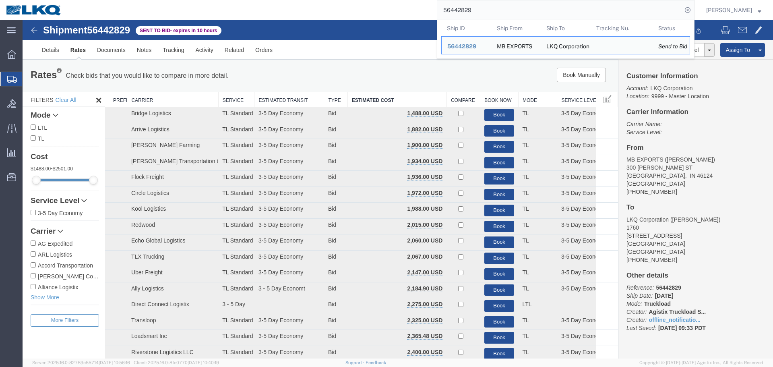
click at [484, 0] on input "56442829" at bounding box center [559, 9] width 245 height 19
paste input "361212"
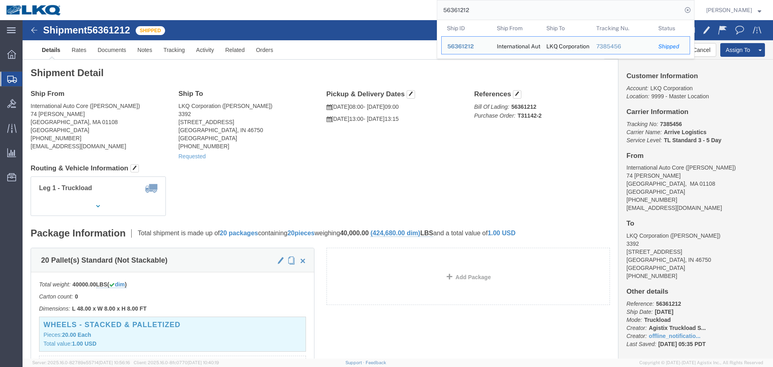
click div "Ship From International Auto Core (Armando) 74 Randall PLace Springfield, MA 01…"
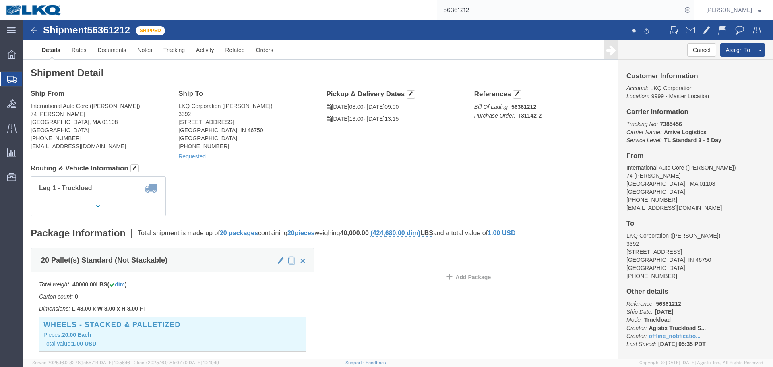
click div "Ship From International Auto Core (Armando) 74 Randall PLace Springfield, MA 01…"
click h4 "Routing & Vehicle Information"
click span "56361212"
click address "LKQ Corporation (Ryan) 3392 1750 Riverfork Dr Huntington, IN 46750 United State…"
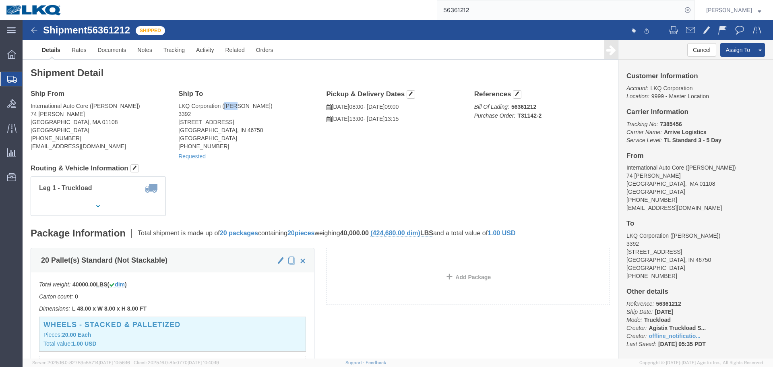
click address "LKQ Corporation (Ryan) 3392 1750 Riverfork Dr Huntington, IN 46750 United State…"
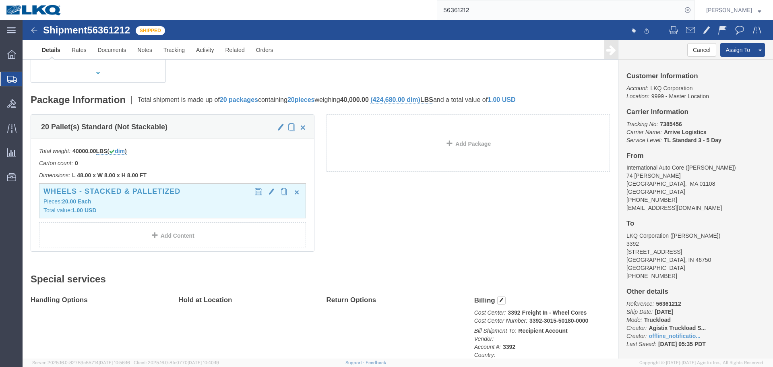
scroll to position [322, 0]
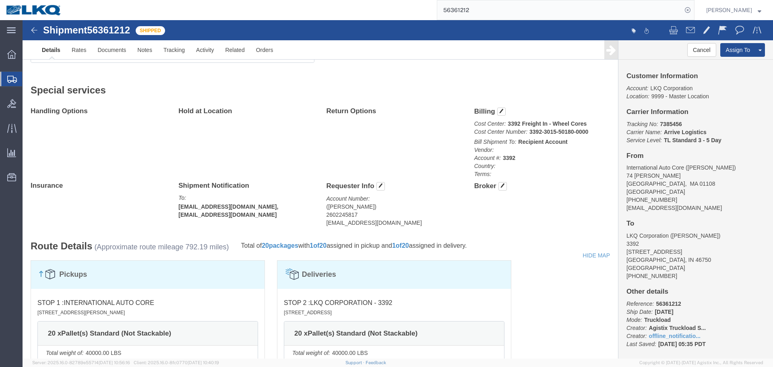
click address "(Ryan Gledhill) 2602245817 rxgledhill@lkqcorp.com"
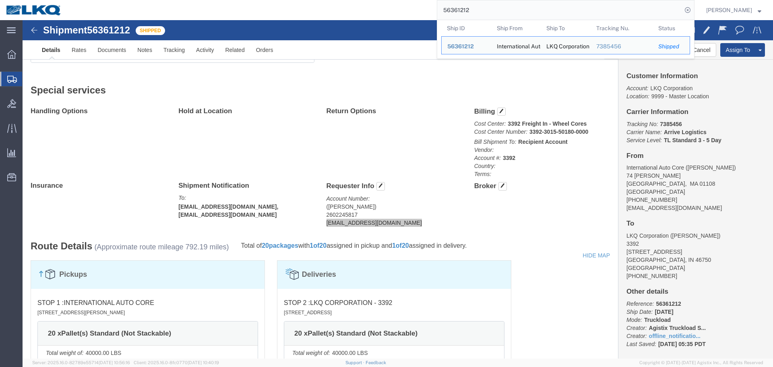
click at [466, 8] on input "56361212" at bounding box center [559, 9] width 245 height 19
paste input "459171"
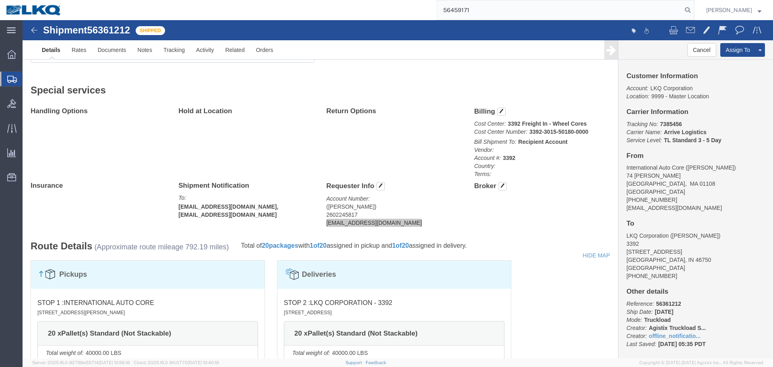
type input "56459171"
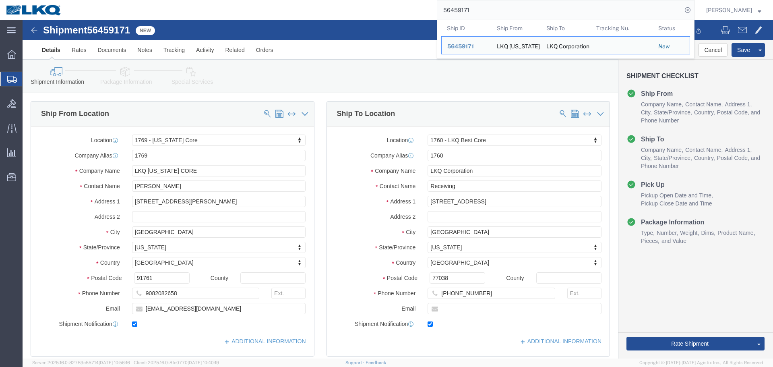
select select "28716"
select select "27634"
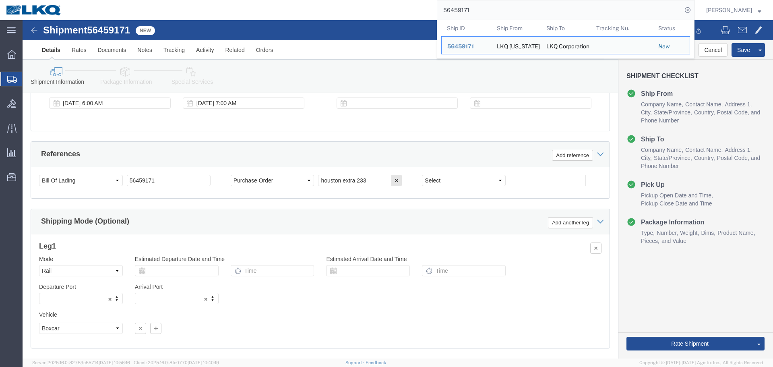
scroll to position [428, 0]
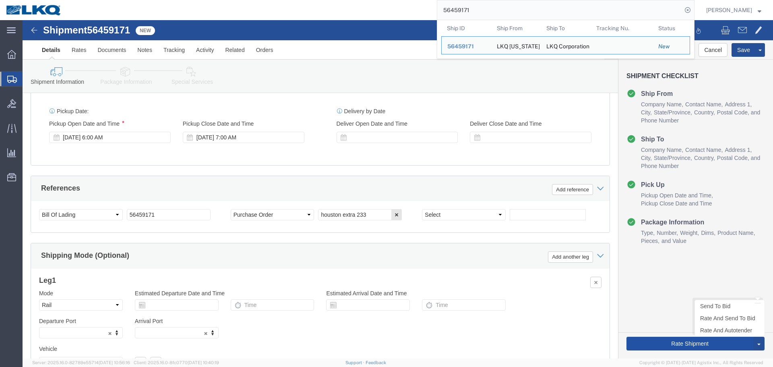
click button "Rate Shipment"
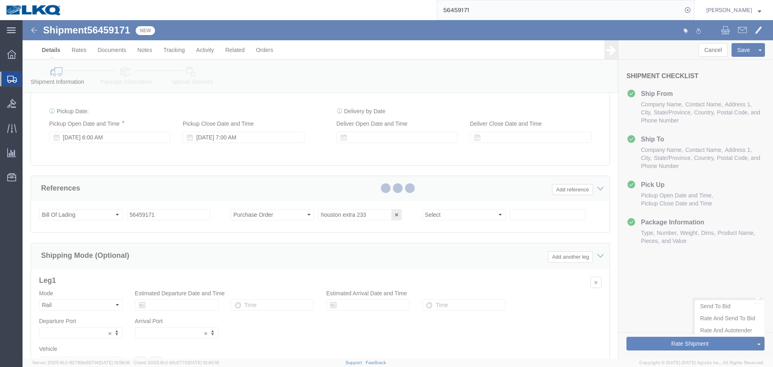
type button "Rate Shipment"
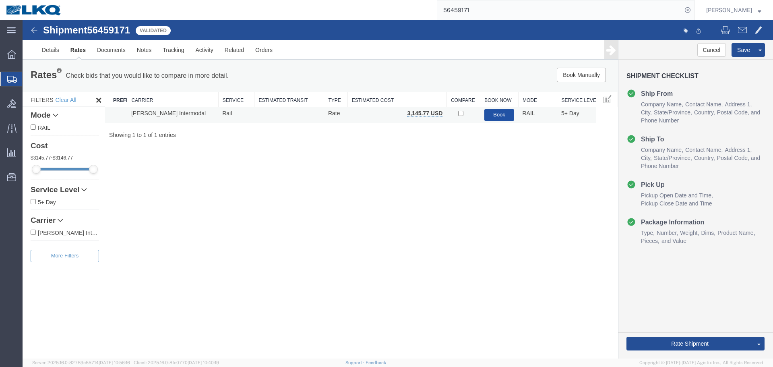
click at [497, 116] on button "Book" at bounding box center [499, 115] width 30 height 12
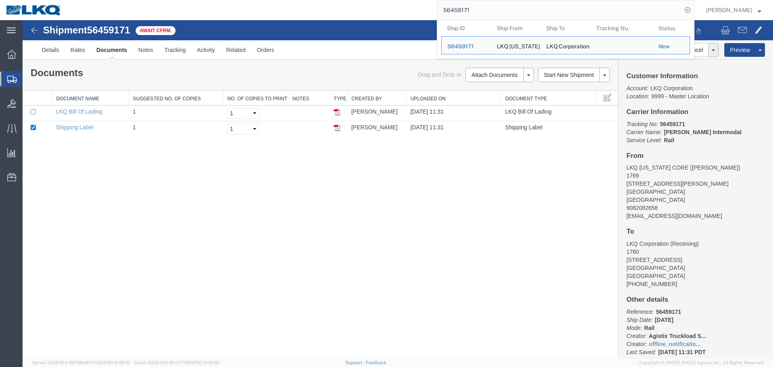
click at [485, 13] on input "56459171" at bounding box center [559, 9] width 245 height 19
paste input "3933"
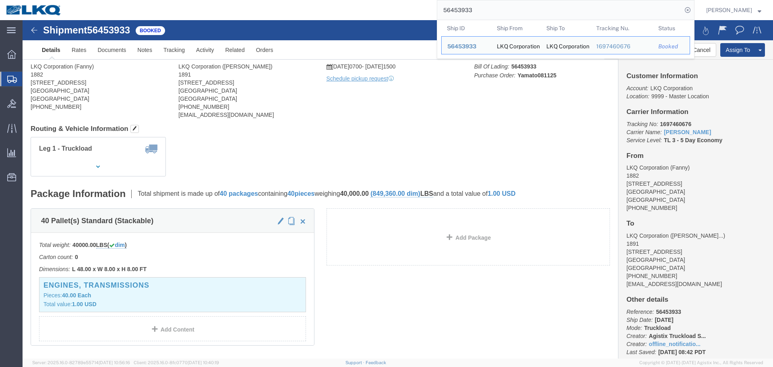
click div "Shipment Detail Ship From LKQ Corporation (Fanny) 1882 1102 W Carrier Pkwy STE …"
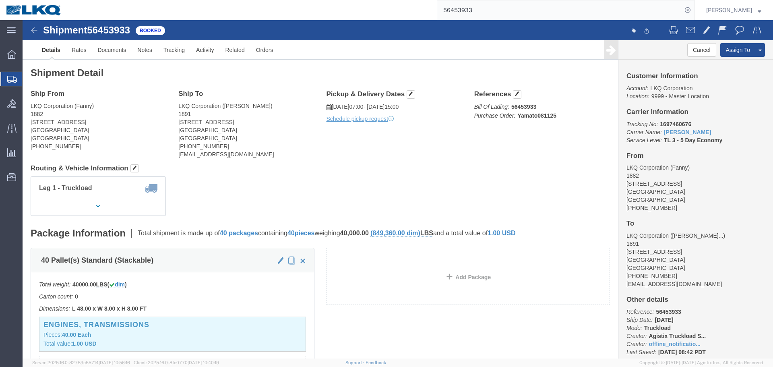
click div "Leg 1 - Truckload Vehicle 1: Standard Dry Van (53 Feet) Number of trucks: 1"
click h4 "Routing & Vehicle Information"
click address "LKQ Corporation (John Charles Guillory) 1891 2020 E. Bakerview Road Bellingham,…"
click at [540, 5] on input "56453933" at bounding box center [559, 9] width 245 height 19
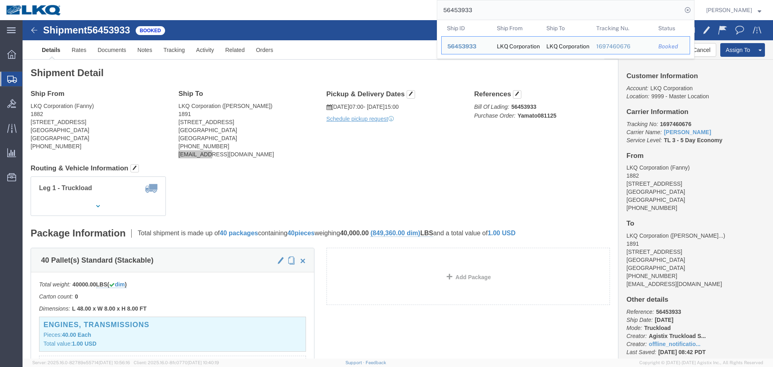
paste input "361212"
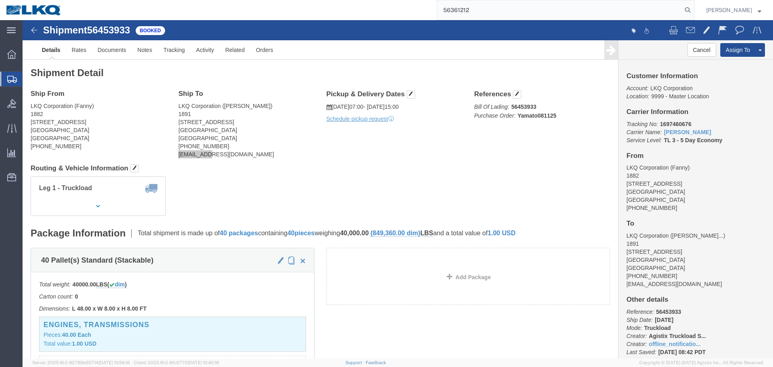
type input "56361212"
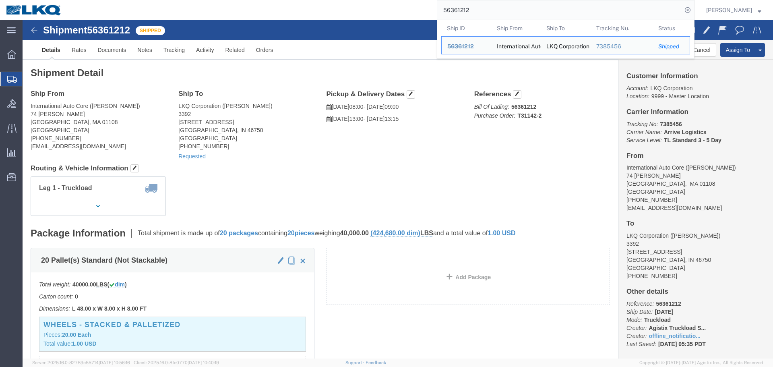
click div "Leg 1 - Truckload Vehicle 1: Standard Dry Van (53 Feet) Number of trucks: 1"
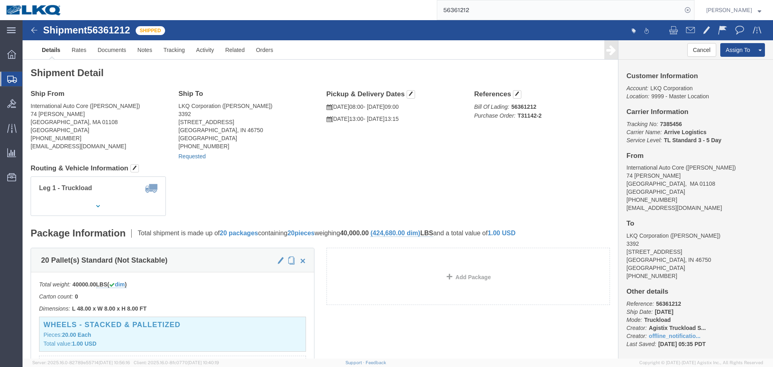
click link "Requested"
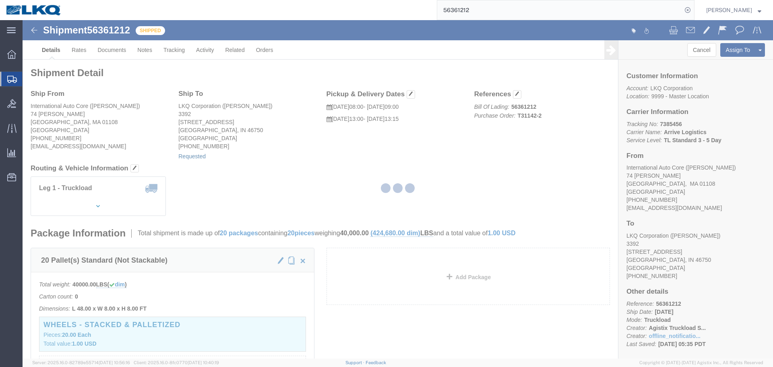
select select "23"
select select "15"
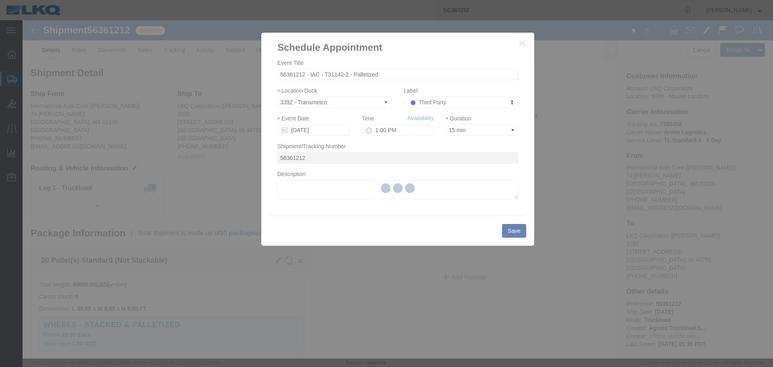
click at [306, 130] on div at bounding box center [398, 189] width 750 height 338
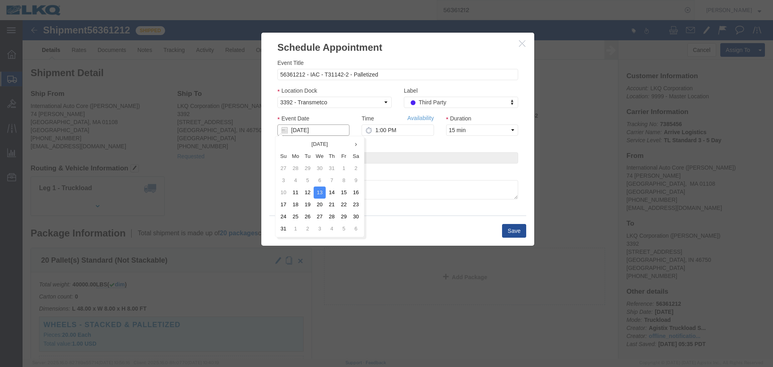
click input "08/13/2025"
click td "14"
click input "1:00 PM"
type input "11:00 AM"
click button "Save"
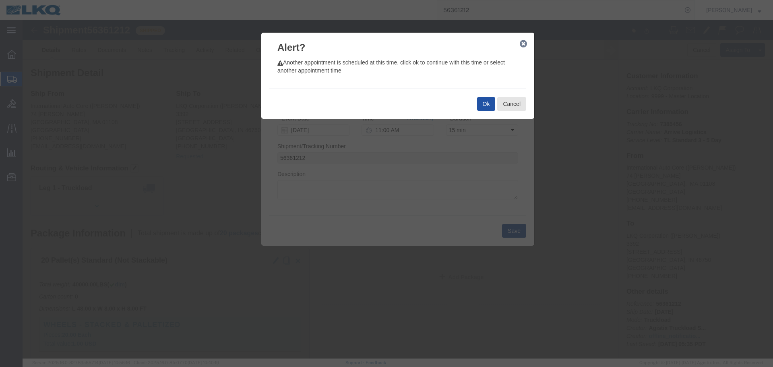
click button "Ok"
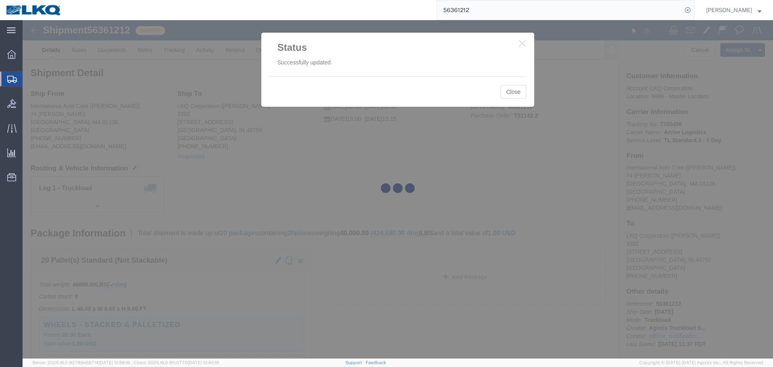
click at [515, 89] on div at bounding box center [398, 189] width 750 height 338
click at [511, 91] on div at bounding box center [398, 189] width 750 height 338
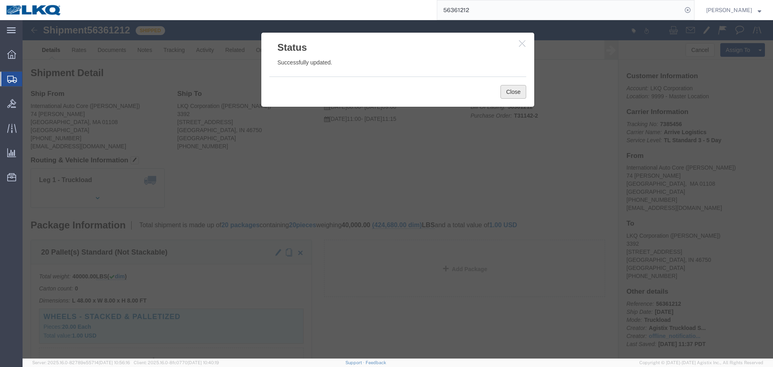
click button "Close"
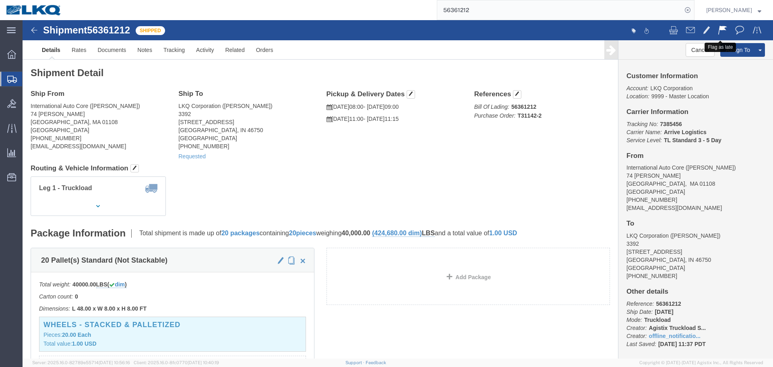
click span
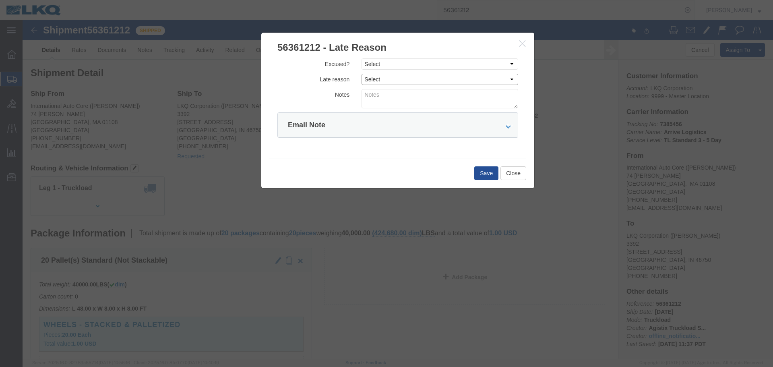
click select "Select Bad Carrier Data Carrier Admin Error Delay Accident Driver Error Lack of…"
click select "Select Excused Not Excused"
select select "NOT_EXCUSED"
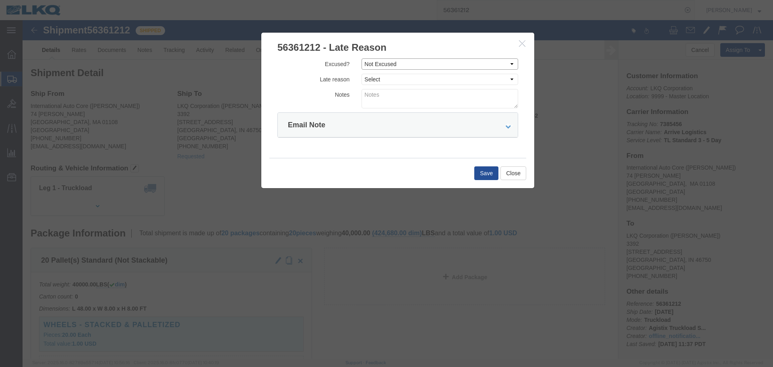
click select "Select Excused Not Excused"
click select "Select Bad Carrier Data Carrier Admin Error Delay Accident Driver Error Lack of…"
select select "DRIVER_ERROR"
click select "Select Bad Carrier Data Carrier Admin Error Delay Accident Driver Error Lack of…"
click textarea
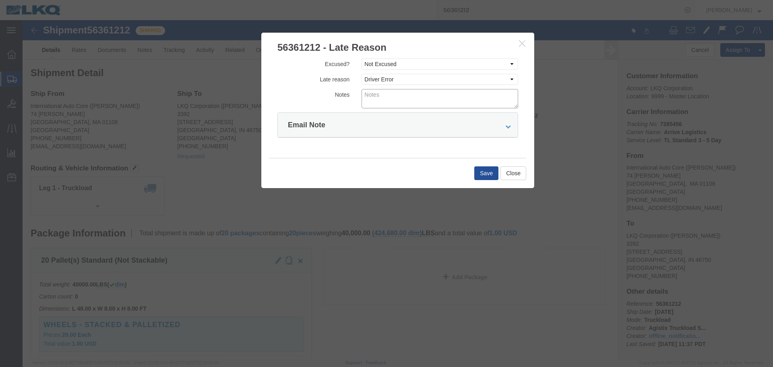
click textarea
type textarea "08/11 pickup"
click button "Save"
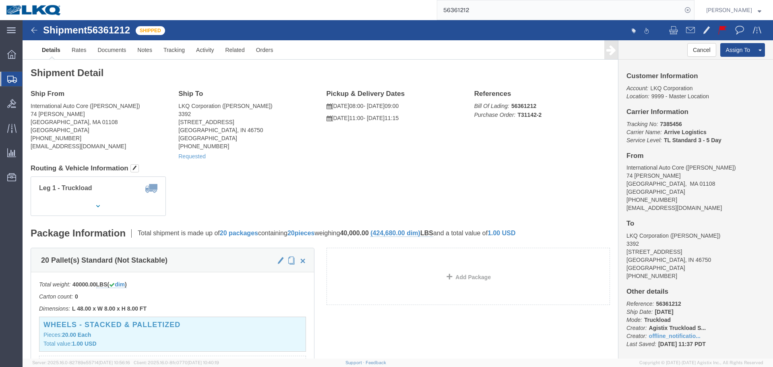
click div "Shipment Detail Ship From International Auto Core (Armando) 74 Randall PLace Sp…"
click link "Rates"
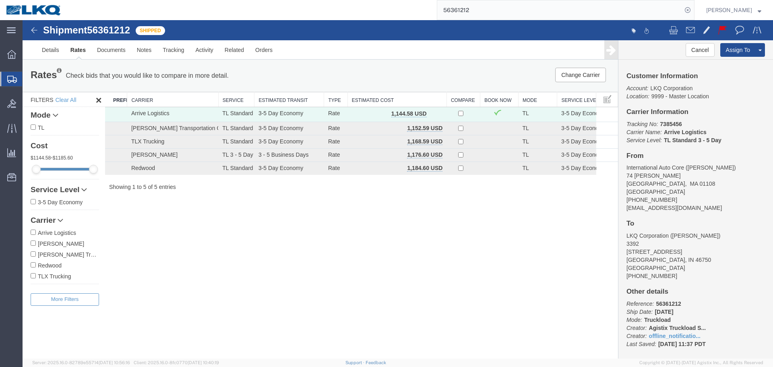
click at [68, 51] on link "Rates" at bounding box center [78, 49] width 27 height 19
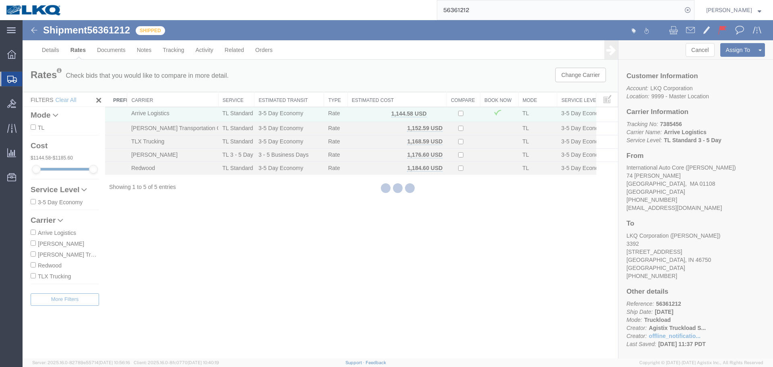
click at [45, 46] on div at bounding box center [398, 189] width 750 height 338
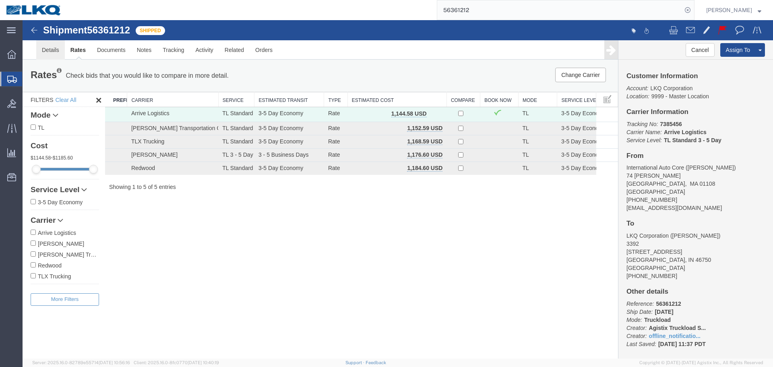
click at [63, 50] on link "Details" at bounding box center [50, 49] width 29 height 19
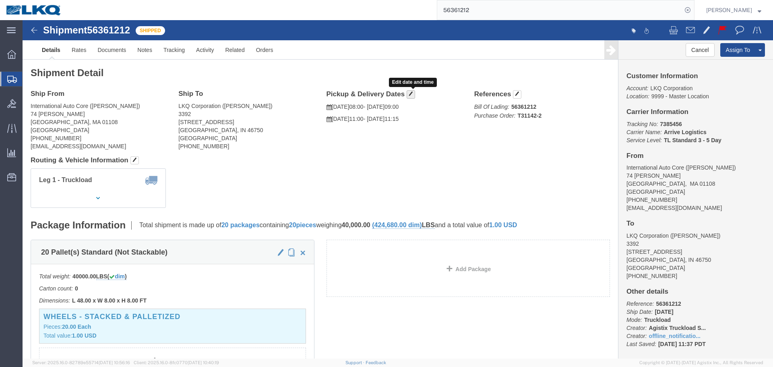
click span "button"
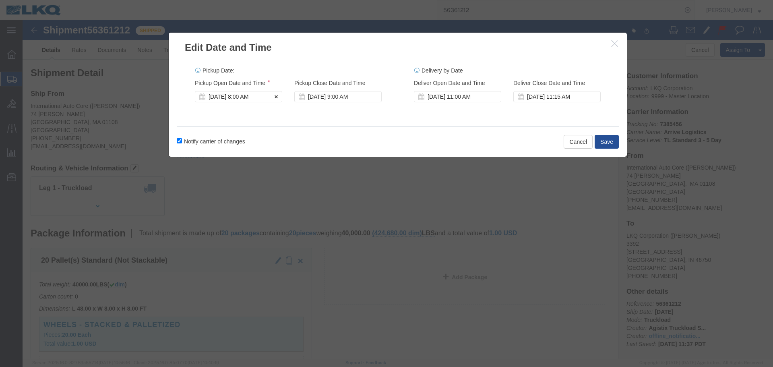
click div "Aug 11 2025 8:00 AM"
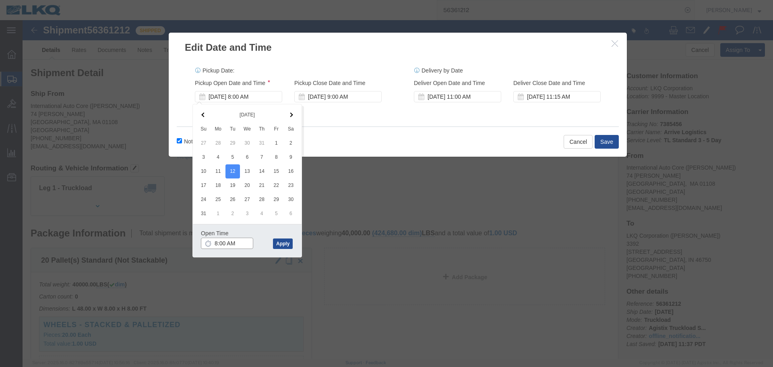
click input "8:00 AM"
type input "7:00 AM"
click button "Apply"
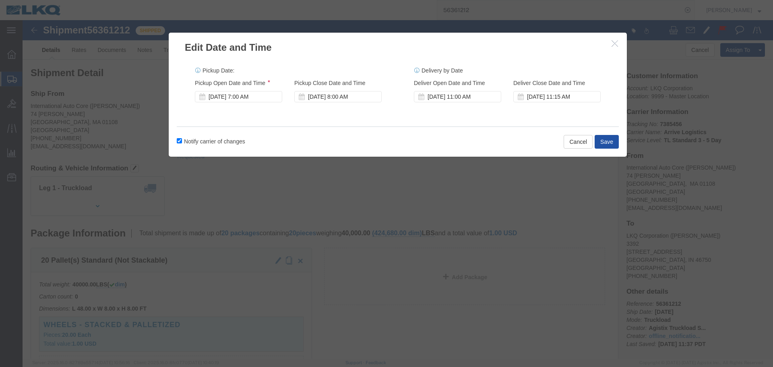
click button "Save"
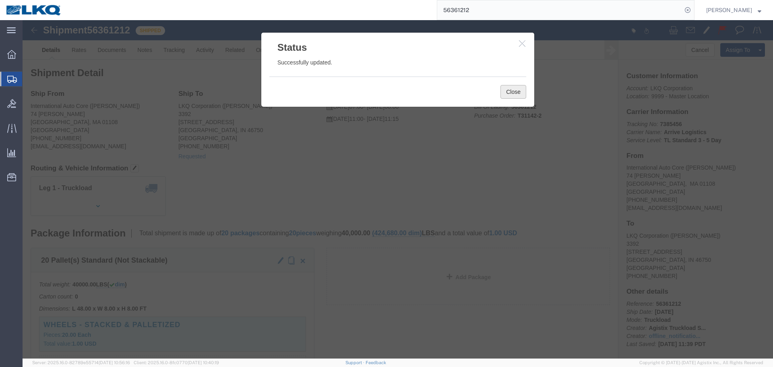
click button "Close"
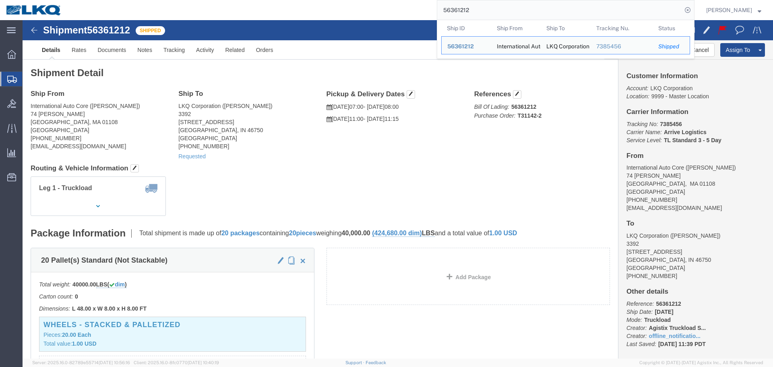
click at [472, 3] on input "56361212" at bounding box center [559, 9] width 245 height 19
paste input "63858999"
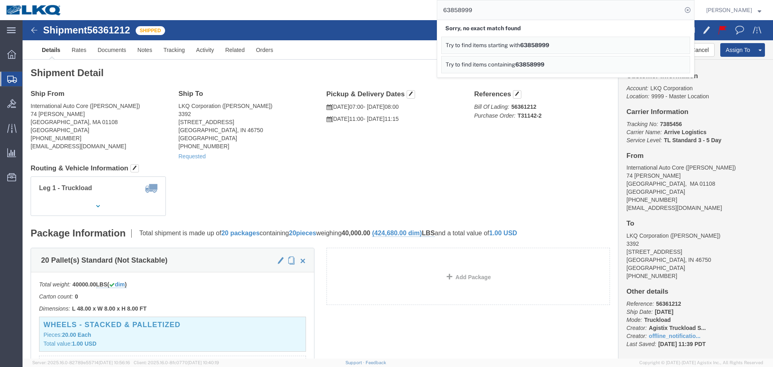
click at [481, 17] on input "63858999" at bounding box center [559, 9] width 245 height 19
paste input "56454660"
type input "56454660"
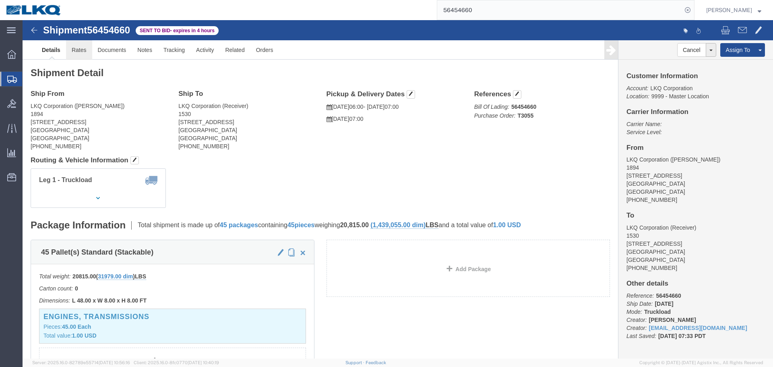
click link "Rates"
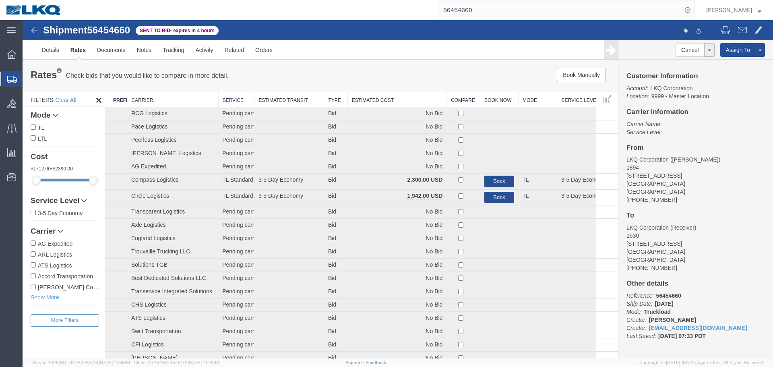
click at [401, 102] on th "Estimated Cost" at bounding box center [396, 99] width 99 height 15
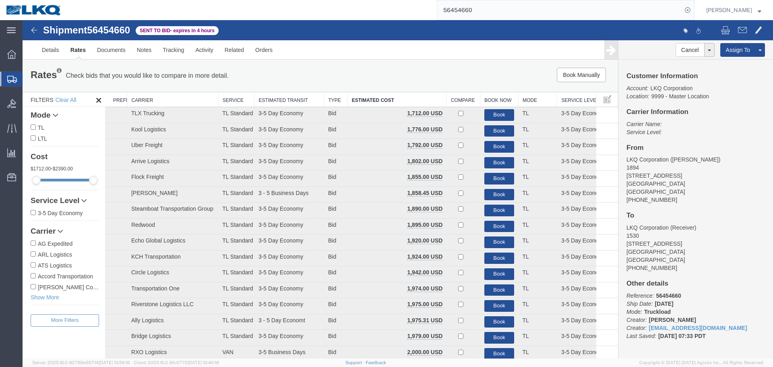
click at [404, 78] on div "Book Manually Pause Continue" at bounding box center [493, 75] width 246 height 14
click at [418, 51] on ul "Details Rates Documents Notes Tracking Activity Related Orders" at bounding box center [397, 49] width 723 height 19
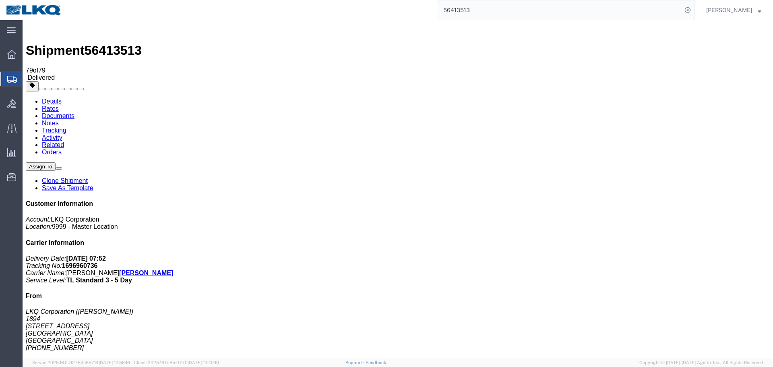
click at [0, 0] on span "Shipment Manager" at bounding box center [0, 0] width 0 height 0
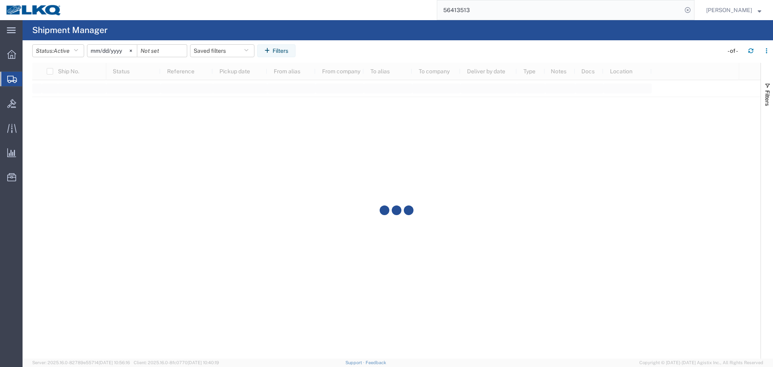
click at [102, 51] on input "[DATE]" at bounding box center [112, 51] width 50 height 12
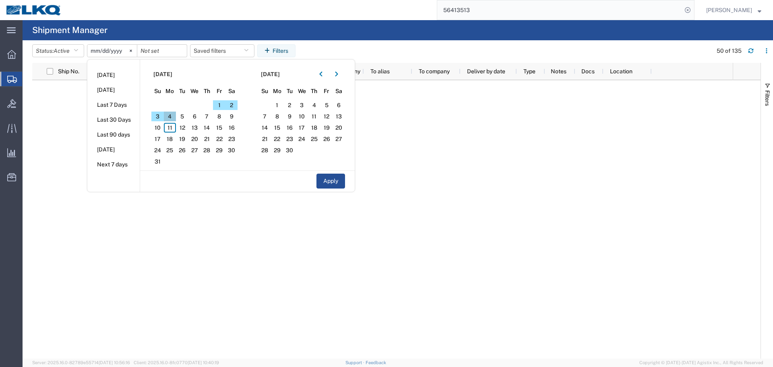
click at [169, 117] on span "4" at bounding box center [170, 117] width 12 height 10
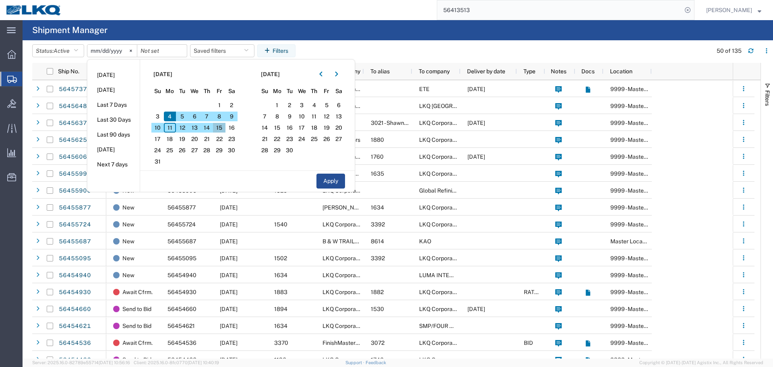
click at [223, 129] on span "15" at bounding box center [219, 128] width 12 height 10
click at [327, 177] on button "Apply" at bounding box center [330, 181] width 29 height 15
type input "2025-08-04"
type input "2025-08-15"
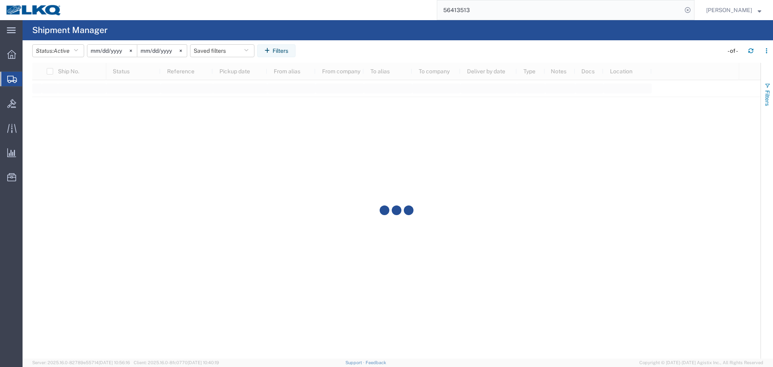
click at [764, 97] on span "Filters" at bounding box center [767, 98] width 6 height 16
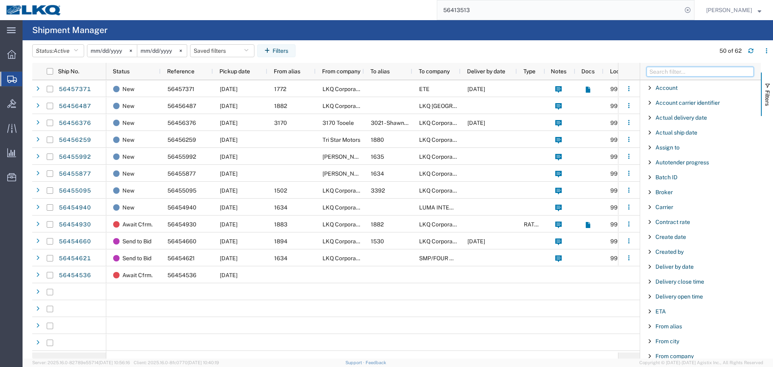
click at [676, 71] on input "Filter Columns Input" at bounding box center [699, 72] width 107 height 10
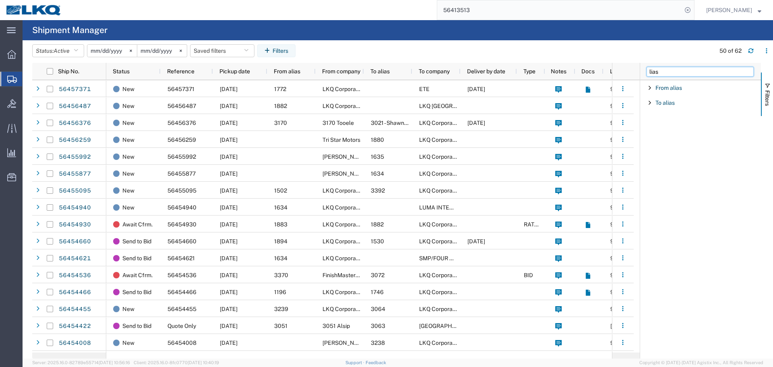
type input "lias"
click at [651, 85] on span "Filter List 2 Filters" at bounding box center [649, 88] width 6 height 6
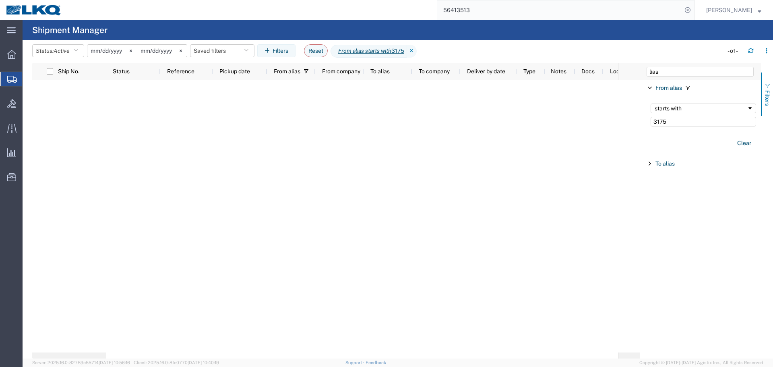
type input "3175"
click at [772, 98] on button "Filters" at bounding box center [767, 93] width 12 height 43
click at [253, 152] on div at bounding box center [422, 219] width 632 height 278
click at [103, 54] on input "2025-08-04" at bounding box center [112, 51] width 50 height 12
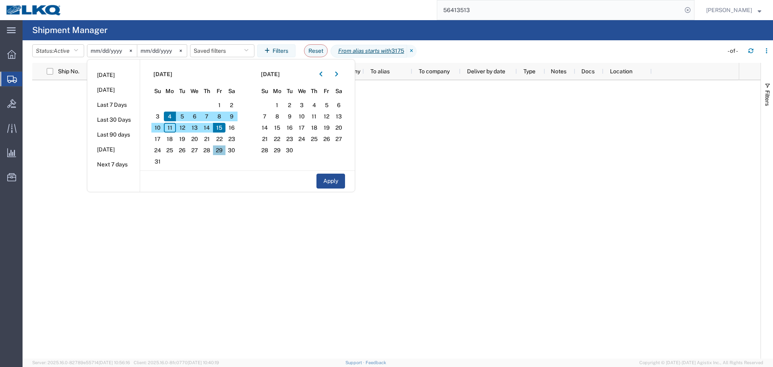
click at [225, 149] on span "29" at bounding box center [219, 150] width 12 height 10
click at [170, 120] on span "4" at bounding box center [170, 117] width 12 height 10
click at [149, 49] on input "2025-08-15" at bounding box center [162, 51] width 50 height 12
click at [222, 153] on span "29" at bounding box center [219, 150] width 12 height 10
click at [328, 180] on button "Apply" at bounding box center [330, 181] width 29 height 15
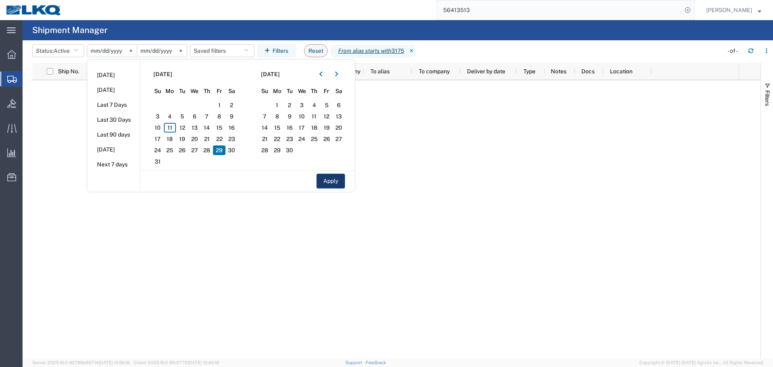
type input "2025-08-29"
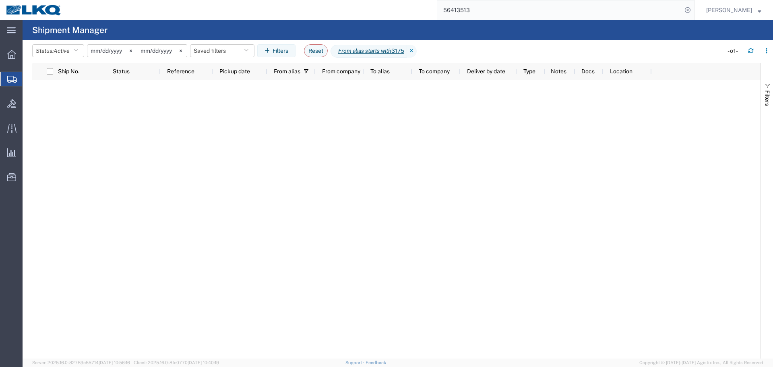
click at [97, 53] on input "2025-08-29" at bounding box center [112, 51] width 50 height 12
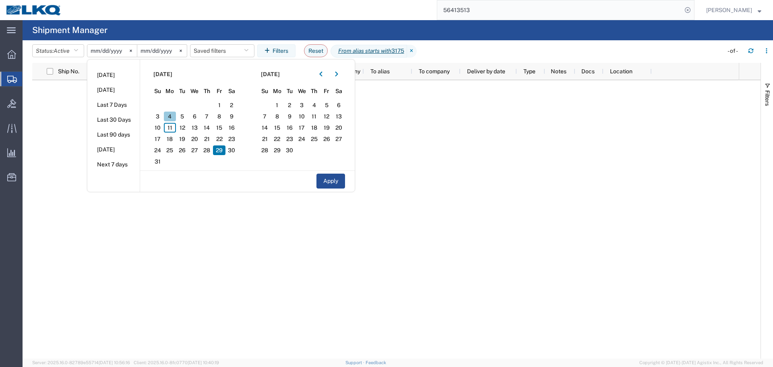
click at [172, 115] on span "4" at bounding box center [170, 117] width 12 height 10
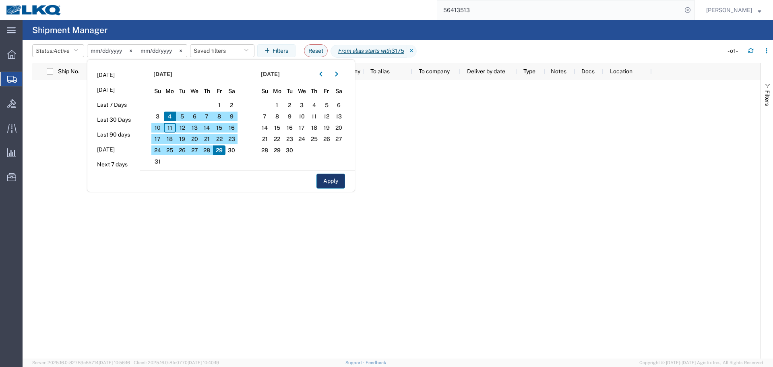
click at [329, 178] on button "Apply" at bounding box center [330, 181] width 29 height 15
type input "2025-08-04"
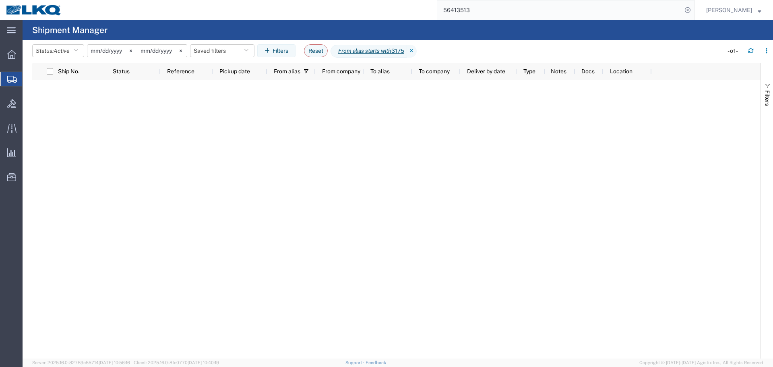
click at [238, 123] on div at bounding box center [422, 219] width 632 height 278
click at [185, 49] on svg-icon at bounding box center [181, 51] width 12 height 12
click at [132, 50] on svg-icon at bounding box center [131, 51] width 12 height 12
click at [417, 52] on icon at bounding box center [412, 51] width 10 height 13
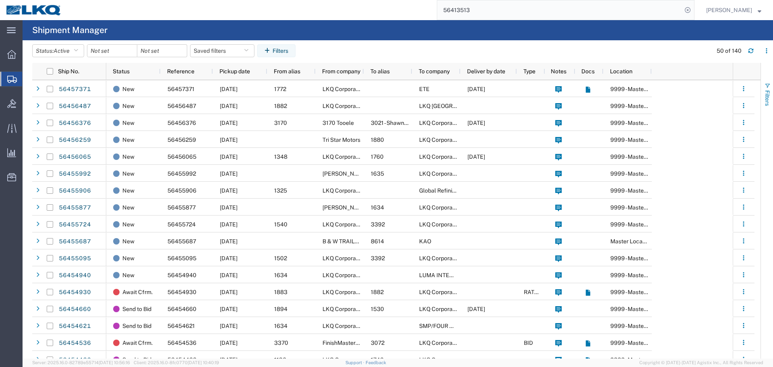
click at [767, 100] on span "Filters" at bounding box center [767, 98] width 6 height 16
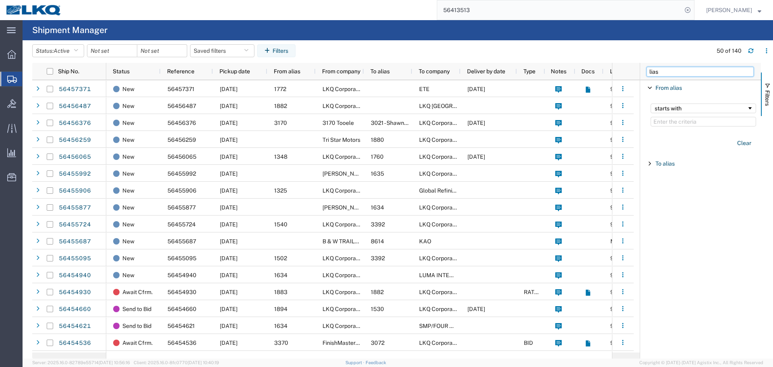
click at [674, 71] on input "lias" at bounding box center [699, 72] width 107 height 10
type input "city"
click at [649, 89] on span "Filter List 2 Filters" at bounding box center [649, 88] width 6 height 6
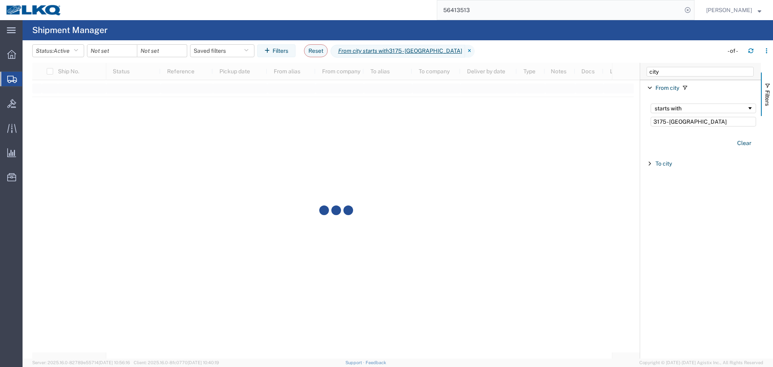
drag, startPoint x: 671, startPoint y: 124, endPoint x: 641, endPoint y: 125, distance: 29.8
click at [641, 125] on div "From city starts with 3175 - Manassas Clear" at bounding box center [700, 125] width 121 height 61
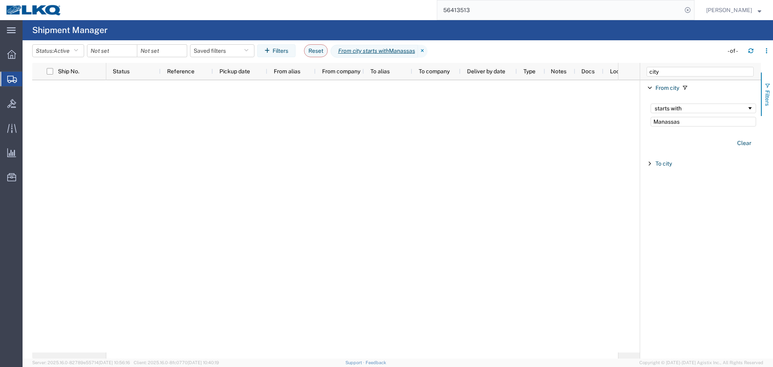
type input "Manassas"
click at [772, 100] on button "Filters" at bounding box center [767, 93] width 12 height 43
click at [369, 100] on div at bounding box center [422, 219] width 632 height 278
click at [395, 167] on div at bounding box center [422, 219] width 632 height 278
click at [428, 50] on icon at bounding box center [423, 51] width 10 height 13
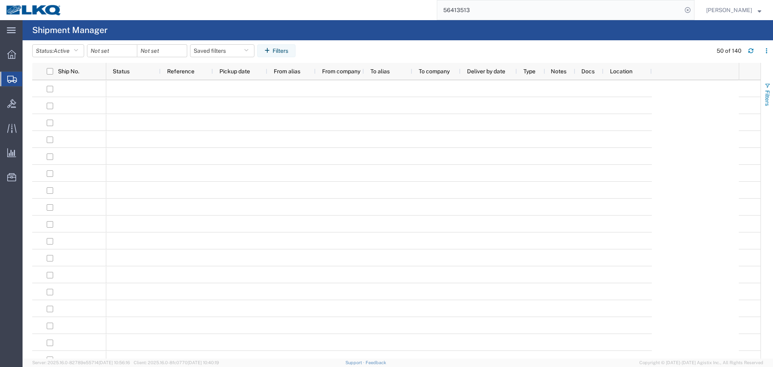
click at [772, 83] on button "Filters" at bounding box center [767, 93] width 12 height 43
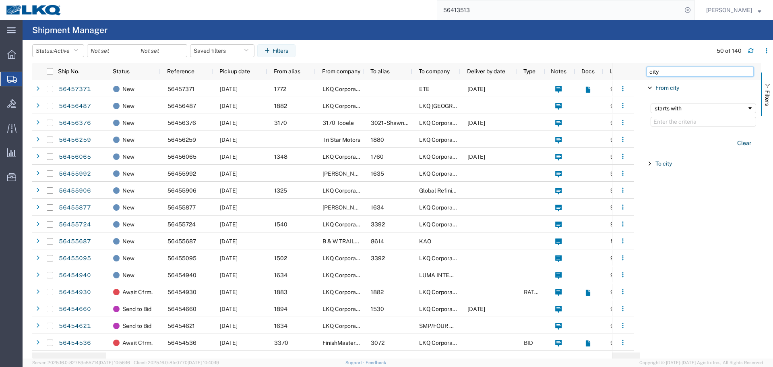
click at [677, 74] on input "city" at bounding box center [699, 72] width 107 height 10
type input "alias"
click at [649, 85] on span "Filter List 2 Filters" at bounding box center [649, 88] width 6 height 6
click at [671, 91] on div "From alias" at bounding box center [700, 88] width 121 height 14
type input "3175"
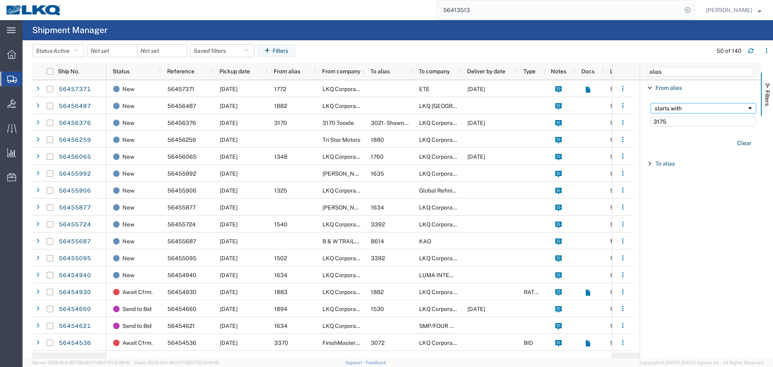
click at [681, 109] on div "starts with" at bounding box center [701, 108] width 92 height 6
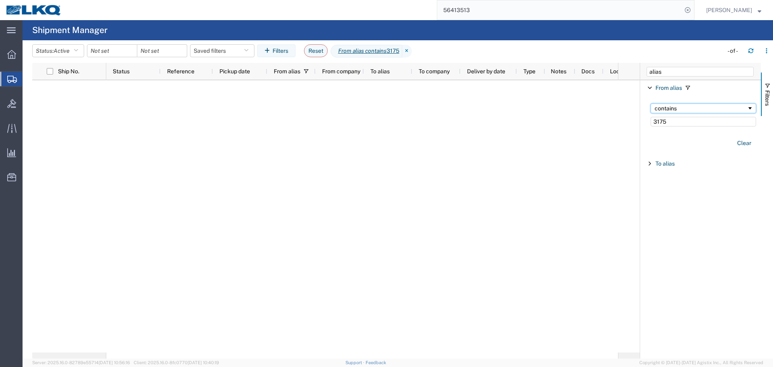
click at [688, 108] on div "contains" at bounding box center [701, 108] width 92 height 6
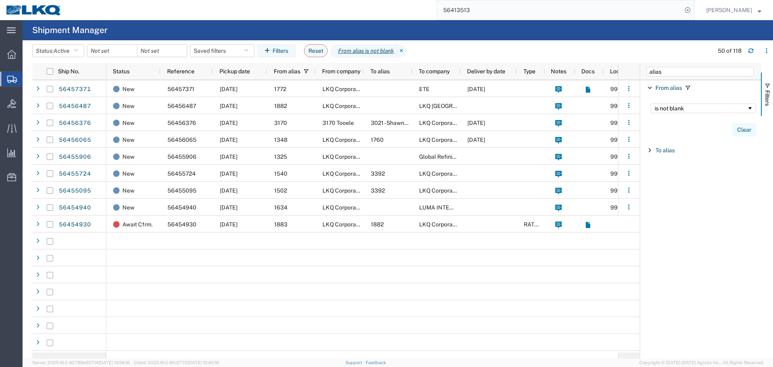
click at [742, 129] on button "Clear" at bounding box center [744, 129] width 24 height 13
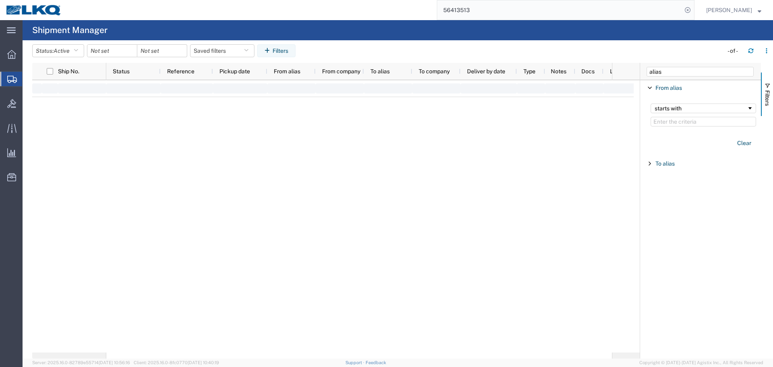
click at [745, 131] on div "starts with" at bounding box center [703, 115] width 115 height 33
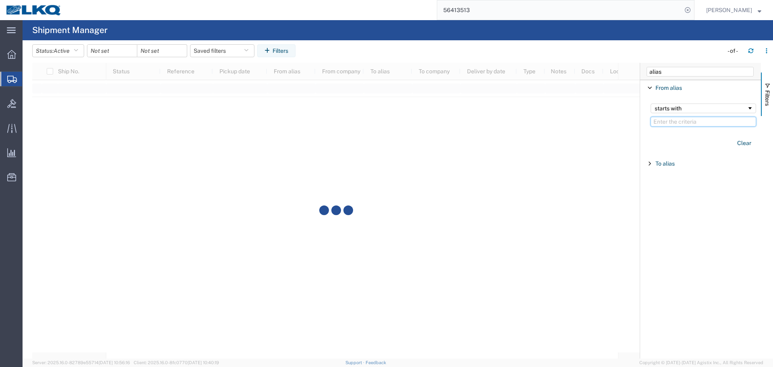
click at [683, 123] on input "Filter Value" at bounding box center [703, 122] width 105 height 10
paste input "3175"
type input "3175"
click at [771, 98] on button "Filters" at bounding box center [767, 93] width 12 height 43
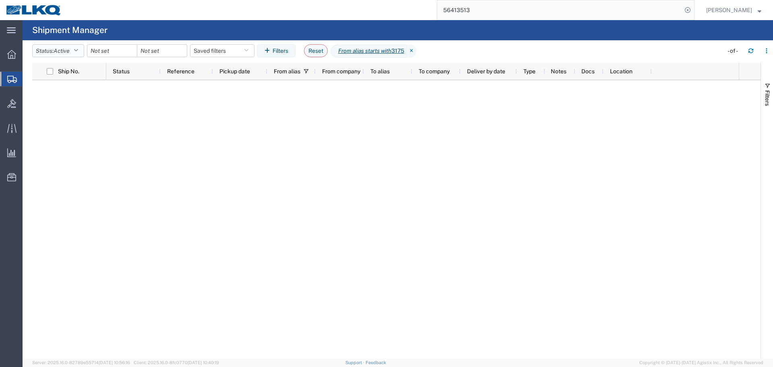
click at [66, 54] on span "Active" at bounding box center [62, 51] width 16 height 6
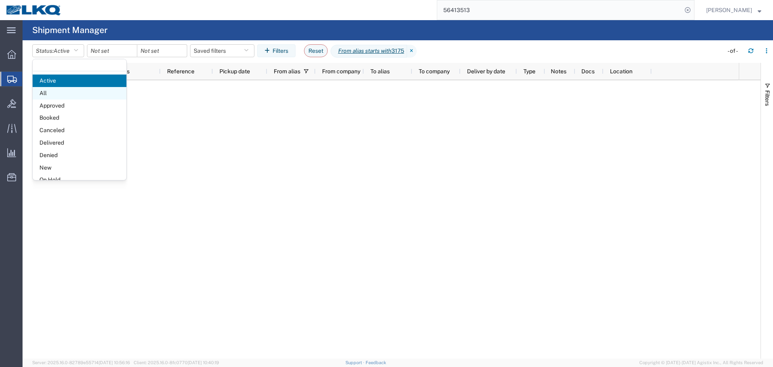
click at [59, 91] on span "All" at bounding box center [80, 93] width 94 height 12
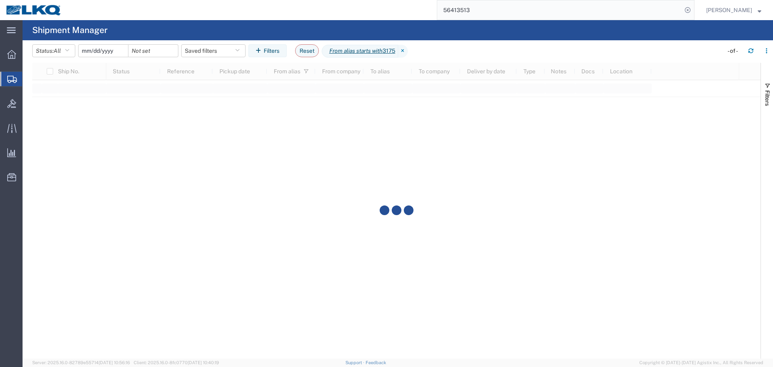
click at [108, 48] on input "date" at bounding box center [103, 51] width 50 height 12
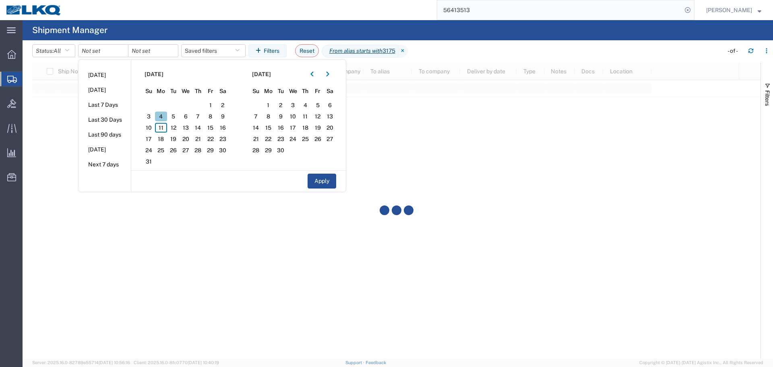
click at [164, 116] on span "4" at bounding box center [161, 117] width 12 height 10
click at [211, 141] on span "22" at bounding box center [210, 139] width 12 height 10
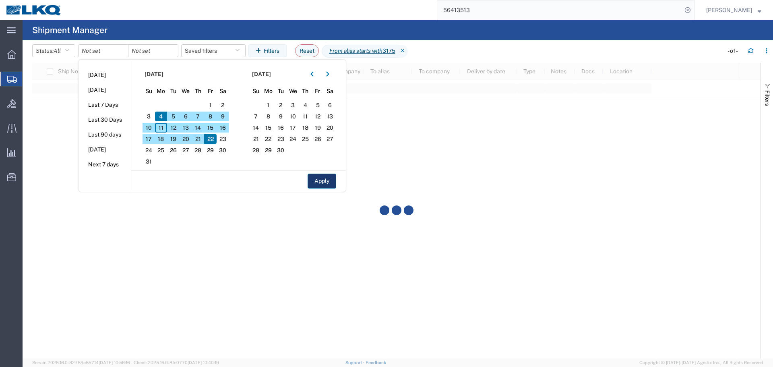
click at [318, 186] on button "Apply" at bounding box center [322, 181] width 29 height 15
type input "2025-08-04"
type input "2025-08-22"
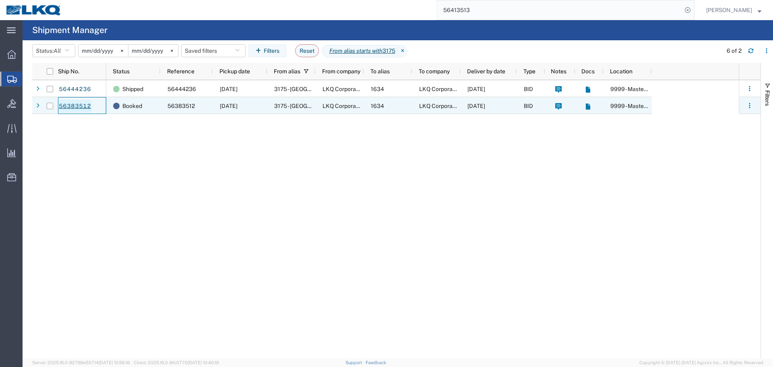
click at [83, 108] on link "56383512" at bounding box center [74, 106] width 33 height 13
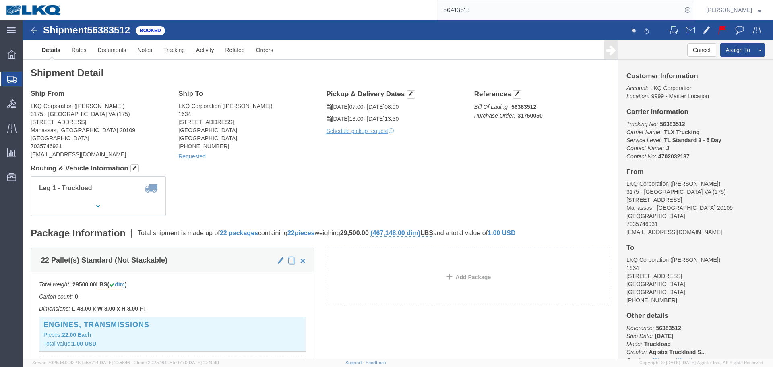
click address "LKQ Corporation (Jason Voyles) 1634 6320 Boat Rock Blvd SW Atlanta, GA 30336 Un…"
click div "Leg 1 - Truckload Vehicle 1: Standard Dry Van (53 Feet) Number of trucks: 1"
click h4 "Routing & Vehicle Information"
click span "56383512"
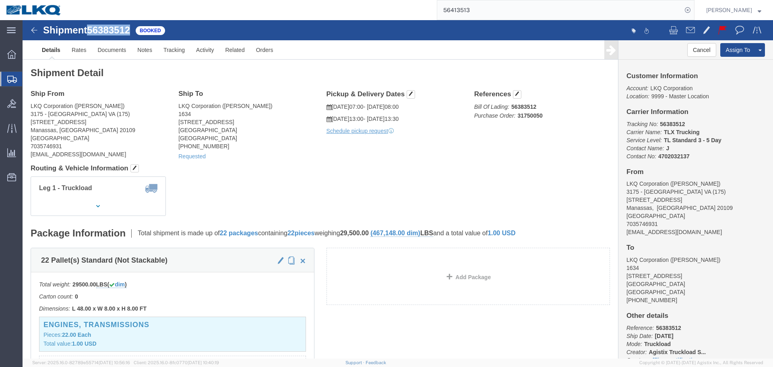
click span "56383512"
copy span "56383512"
drag, startPoint x: 302, startPoint y: 160, endPoint x: 316, endPoint y: 169, distance: 16.6
click div "Leg 1 - Truckload Vehicle 1: Standard Dry Van (53 Feet) Number of trucks: 1"
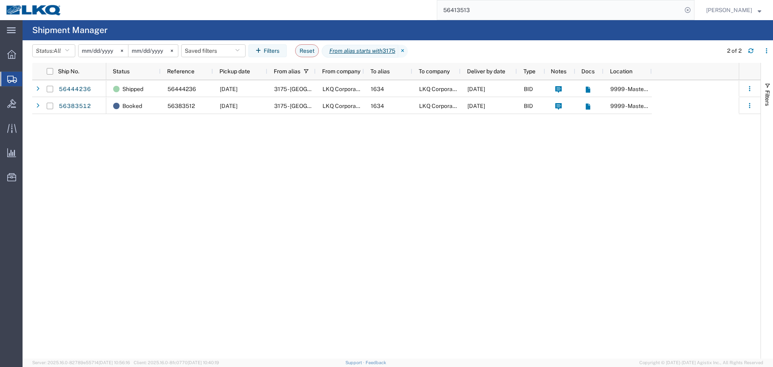
click at [139, 50] on input "2025-08-22" at bounding box center [153, 51] width 50 height 12
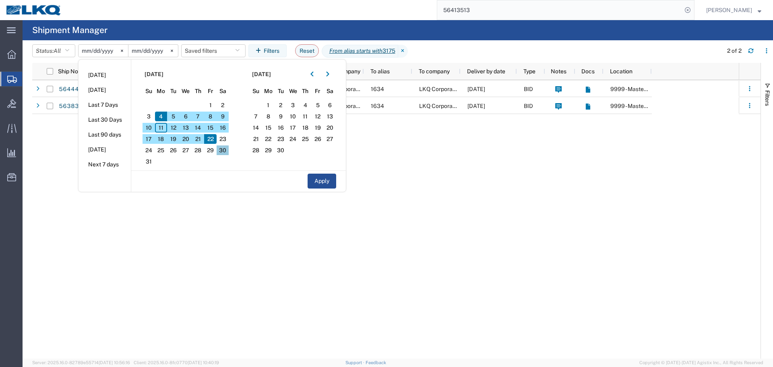
click at [225, 153] on span "30" at bounding box center [223, 150] width 12 height 10
click at [311, 174] on button "Apply" at bounding box center [322, 181] width 29 height 15
type input "2025-08-30"
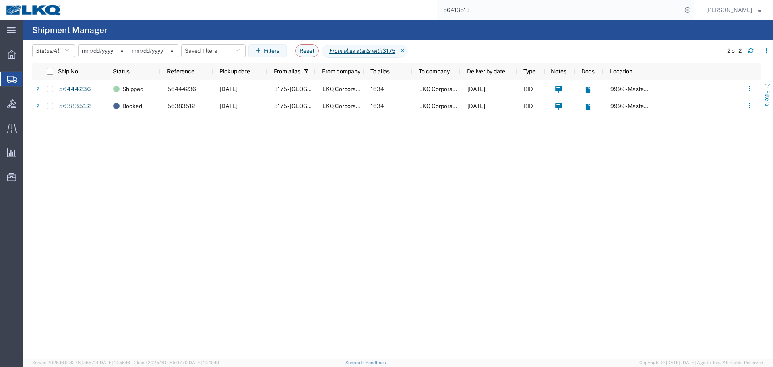
click at [765, 97] on span "Filters" at bounding box center [767, 98] width 6 height 16
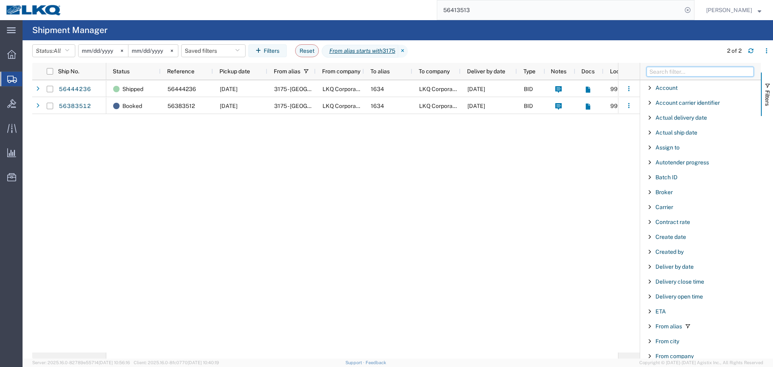
click at [669, 76] on input "Filter Columns Input" at bounding box center [699, 72] width 107 height 10
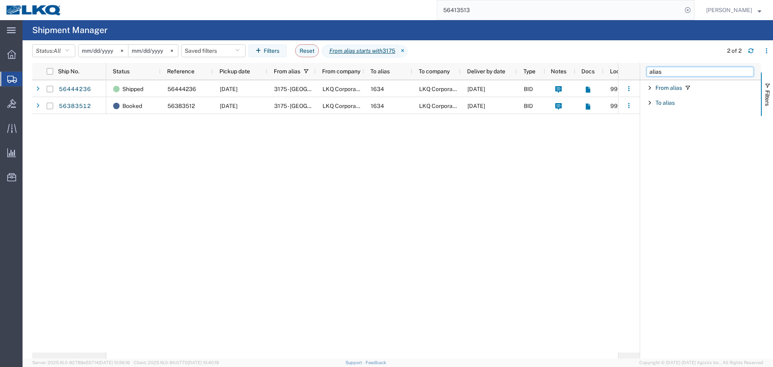
type input "alias"
click at [649, 87] on span "Filter List 2 Filters" at bounding box center [649, 88] width 6 height 6
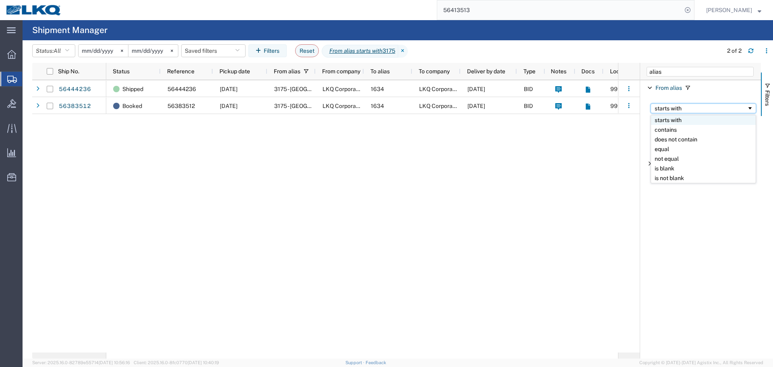
click at [701, 109] on div "starts with" at bounding box center [701, 108] width 92 height 6
click at [765, 110] on button "Filters" at bounding box center [767, 93] width 12 height 43
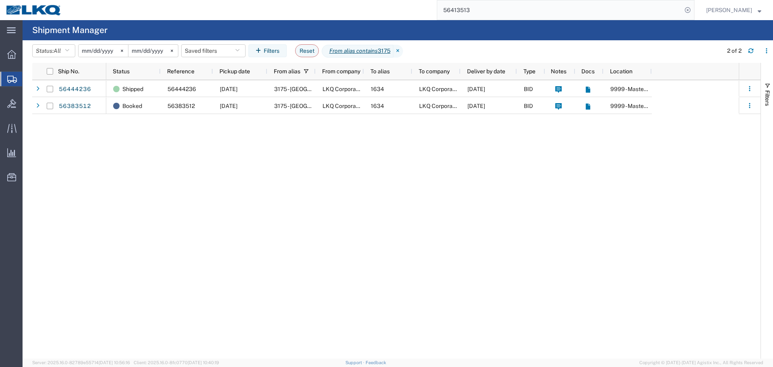
click at [427, 181] on div "Shipped 56444236 08/11/2025 3175 - Manassas VA (175) LKQ Corporation 1634 LKQ C…" at bounding box center [422, 219] width 632 height 278
click at [772, 97] on button "Filters" at bounding box center [767, 93] width 12 height 43
click at [667, 164] on span "To alias" at bounding box center [664, 163] width 19 height 6
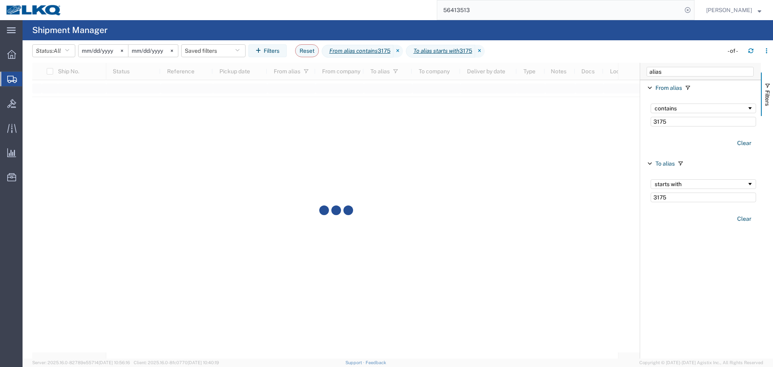
type input "3175"
drag, startPoint x: 681, startPoint y: 124, endPoint x: 632, endPoint y: 120, distance: 48.9
click at [632, 120] on div "Ship No. Status Reference Pickup date From alias From company To alias To compa…" at bounding box center [402, 210] width 741 height 295
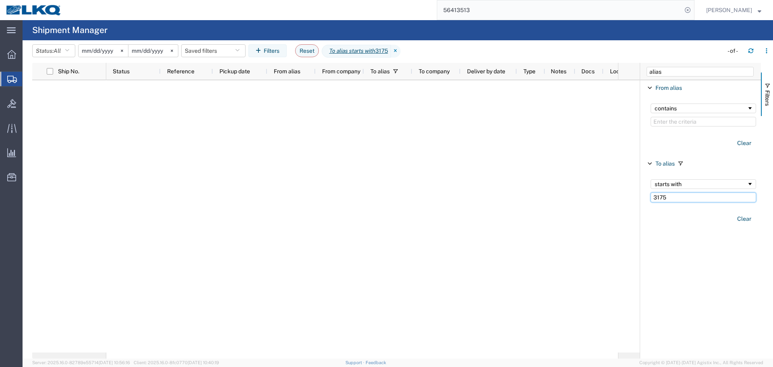
drag, startPoint x: 680, startPoint y: 199, endPoint x: 648, endPoint y: 198, distance: 32.6
click at [648, 198] on div "starts with 3175" at bounding box center [703, 190] width 115 height 33
click at [677, 122] on input "Filter Value" at bounding box center [703, 122] width 105 height 10
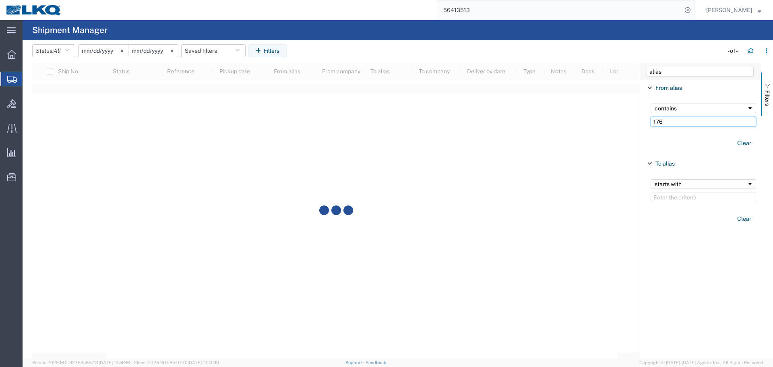
type input "1760"
drag, startPoint x: 685, startPoint y: 125, endPoint x: 652, endPoint y: 124, distance: 32.6
click at [652, 124] on input "1760" at bounding box center [703, 122] width 105 height 10
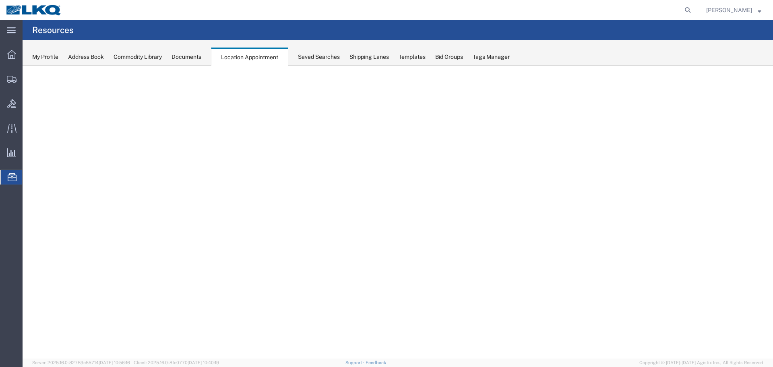
select select "28712"
select select "agendaWeek"
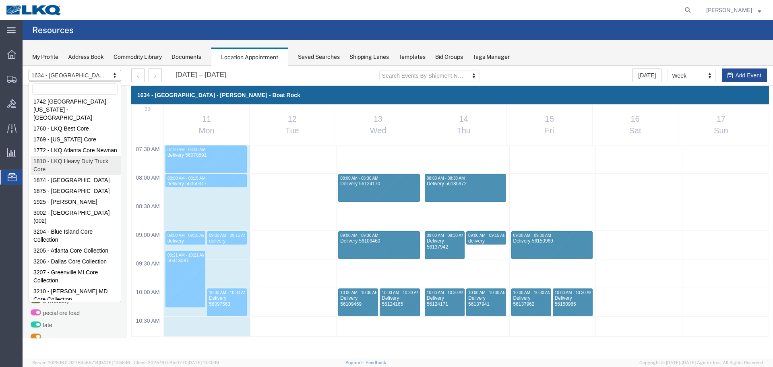
scroll to position [91, 0]
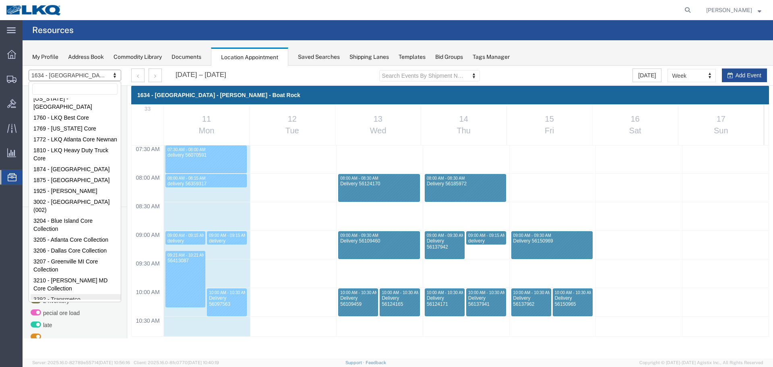
select select "28018"
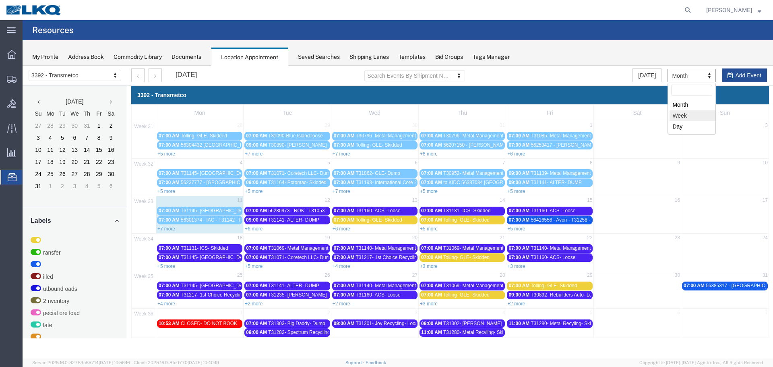
select select "agendaWeek"
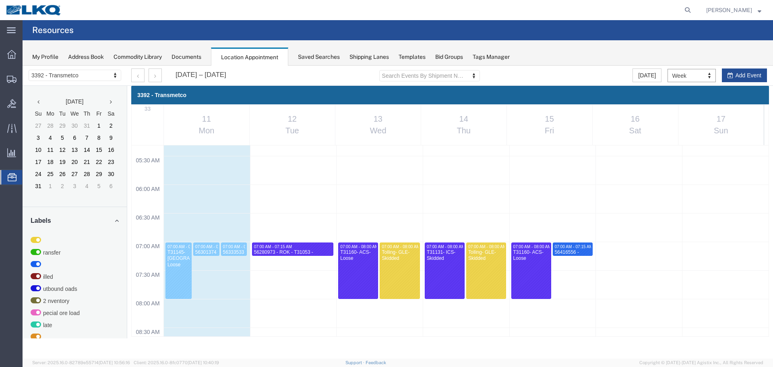
scroll to position [384, 0]
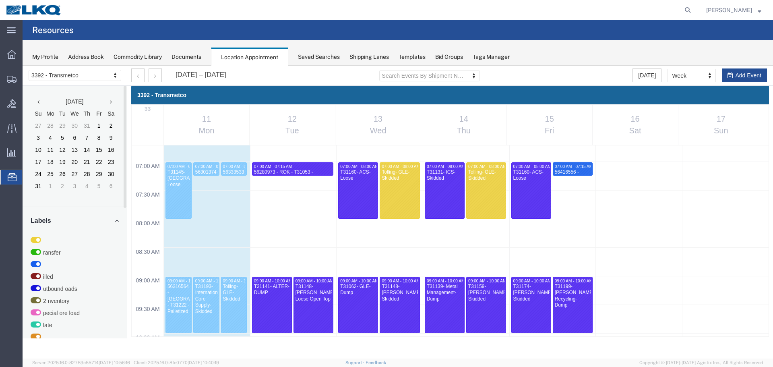
drag, startPoint x: 572, startPoint y: 52, endPoint x: 568, endPoint y: 59, distance: 7.6
click at [572, 52] on div "My Profile Address Book Commodity Library Documents Location Appointment Saved …" at bounding box center [398, 52] width 750 height 25
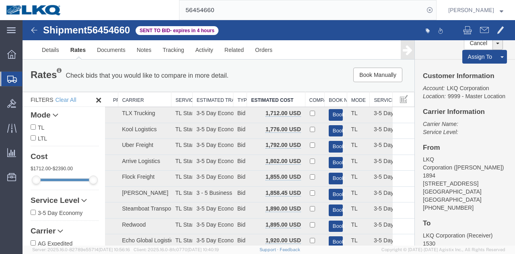
click at [284, 7] on input "56454660" at bounding box center [302, 9] width 245 height 19
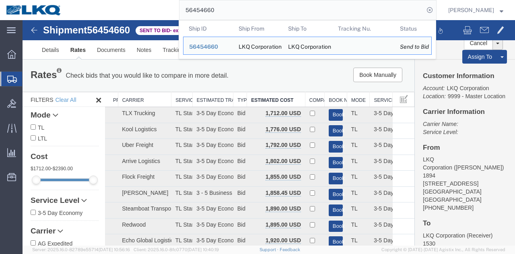
paste input "25503"
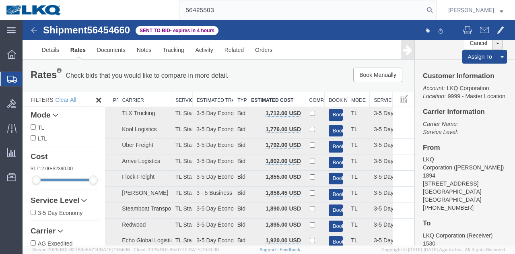
type input "56425503"
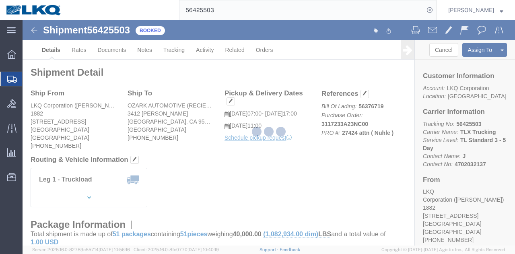
click at [218, 148] on div at bounding box center [269, 132] width 493 height 225
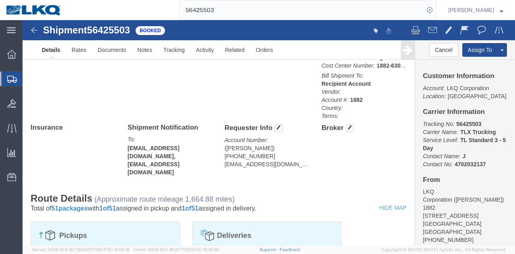
scroll to position [407, 0]
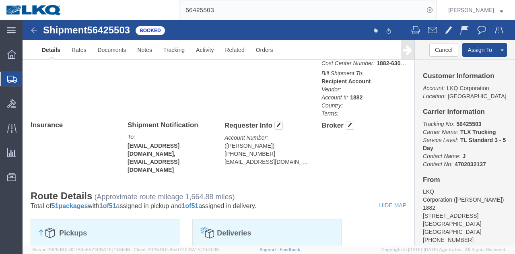
click address "([PERSON_NAME]) [PHONE_NUMBER] [EMAIL_ADDRESS][DOMAIN_NAME]"
copy div "[EMAIL_ADDRESS][DOMAIN_NAME] Edit Requester Info Location Select Select My Prof…"
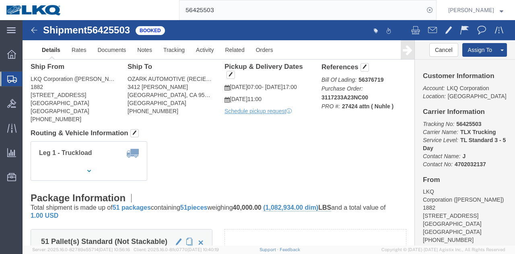
scroll to position [9, 0]
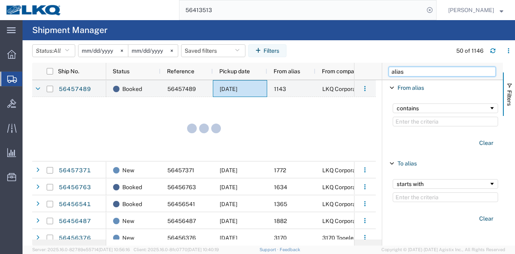
click at [409, 73] on input "alias" at bounding box center [442, 72] width 107 height 10
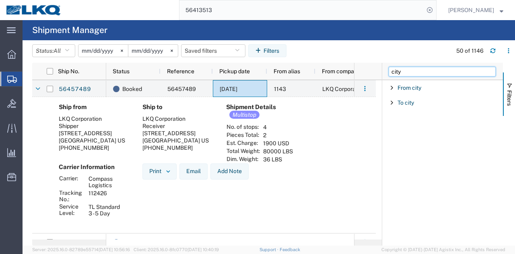
type input "city"
click at [394, 103] on span "Filter List 2 Filters" at bounding box center [392, 102] width 6 height 6
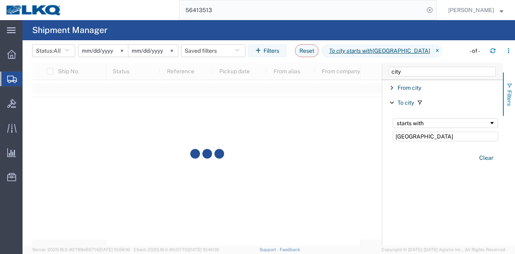
type input "[GEOGRAPHIC_DATA]"
click at [514, 95] on button "Filters" at bounding box center [509, 93] width 12 height 43
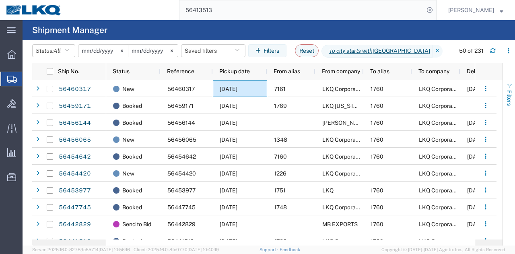
click at [509, 102] on span "Filters" at bounding box center [509, 98] width 6 height 16
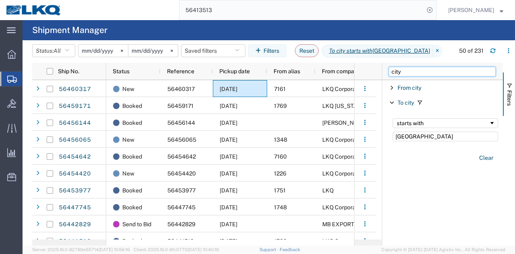
click at [433, 73] on input "city" at bounding box center [442, 72] width 107 height 10
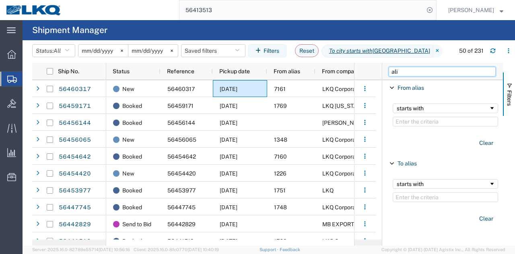
type input "ali"
click at [438, 123] on input "Filter Value" at bounding box center [445, 122] width 105 height 10
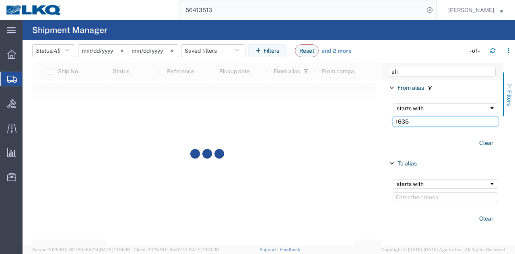
type input "1635"
click at [514, 94] on button "Filters" at bounding box center [509, 93] width 12 height 43
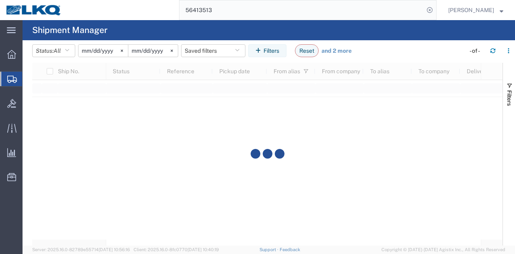
click at [346, 128] on div at bounding box center [267, 154] width 471 height 183
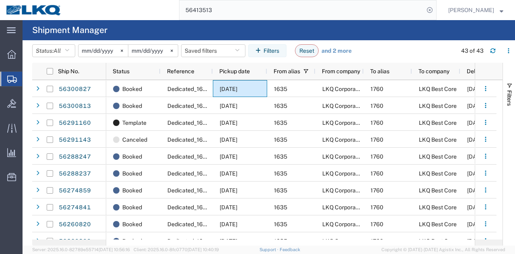
click at [101, 50] on input "[DATE]" at bounding box center [103, 51] width 50 height 12
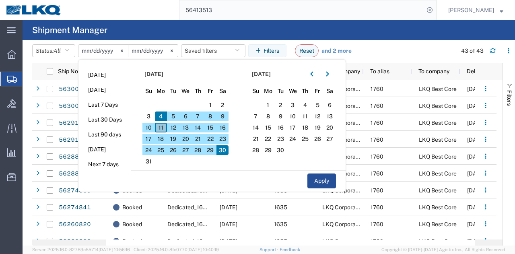
click at [163, 128] on span "11" at bounding box center [161, 128] width 12 height 10
click at [174, 128] on span "12" at bounding box center [173, 128] width 12 height 10
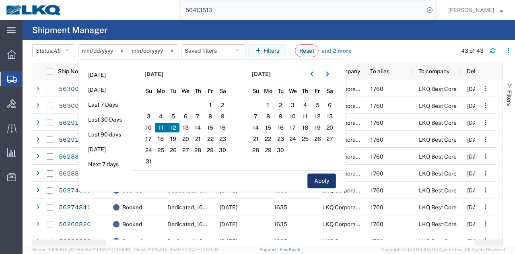
click at [314, 182] on button "Apply" at bounding box center [322, 181] width 29 height 15
type input "[DATE]"
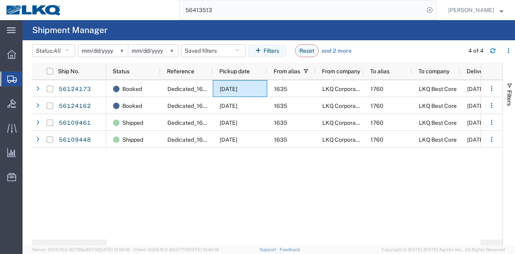
click at [407, 167] on div "Booked Dedicated_1635_1760_Eng Trans2 [DATE] 1635 LKQ Corporation 1760 LKQ Best…" at bounding box center [293, 159] width 375 height 159
click at [279, 172] on div "Booked Dedicated_1635_1760_Eng Trans2 [DATE] 1635 LKQ Corporation 1760 LKQ Best…" at bounding box center [293, 159] width 375 height 159
click at [144, 49] on input "[DATE]" at bounding box center [153, 51] width 50 height 12
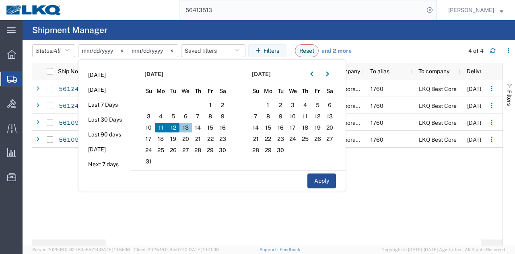
click at [187, 125] on span "13" at bounding box center [186, 128] width 12 height 10
click at [322, 182] on button "Apply" at bounding box center [322, 181] width 29 height 15
type input "[DATE]"
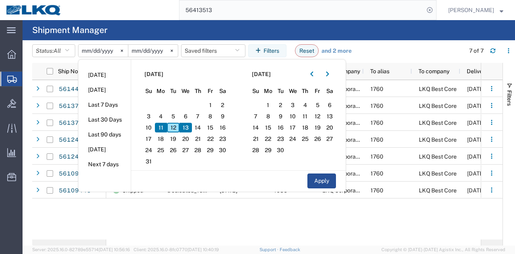
click at [384, 220] on div "Canceled Dedicated_1635_1760_Eng Trans [DATE] 1635 LKQ Corporation 1760 LKQ Bes…" at bounding box center [293, 159] width 375 height 159
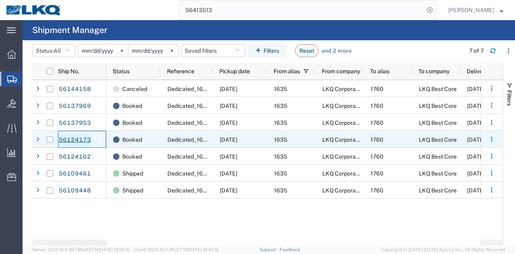
click at [76, 144] on link "56124173" at bounding box center [74, 140] width 33 height 13
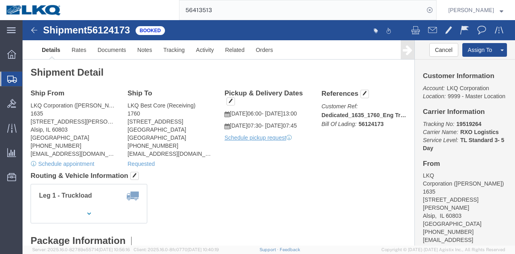
click span "56124173"
copy span "56124173"
click div "Ship From LKQ Corporation (John Herman) 1635 11800 S. Austin Ave. Alsip, IL 608…"
click button "Cancel"
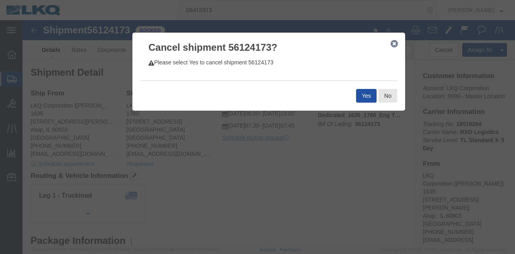
click button "Yes"
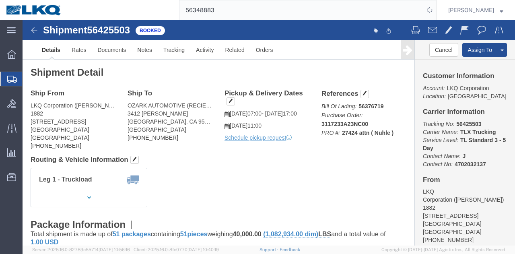
scroll to position [9, 0]
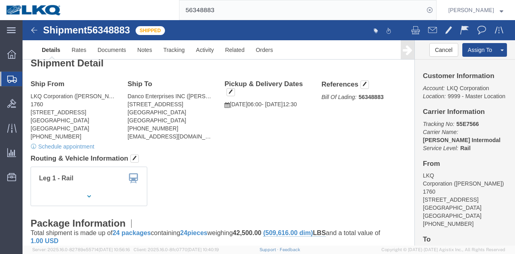
click h4 "Routing & Vehicle Information"
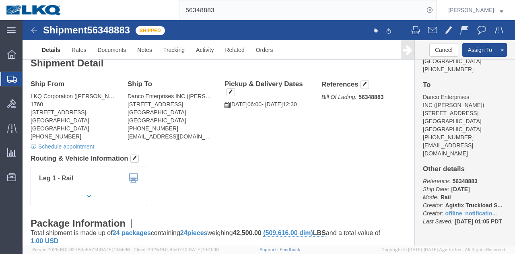
click address "Danco Enterprises INC ([PERSON_NAME]) [STREET_ADDRESS] [PHONE_NUMBER] [EMAIL_AD…"
copy div "[EMAIL_ADDRESS][DOMAIN_NAME]"
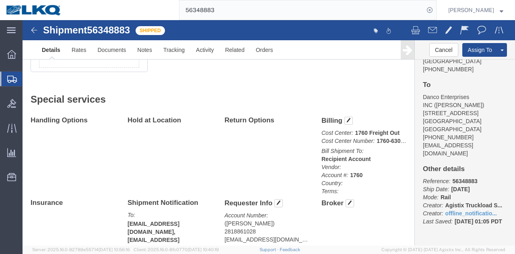
scroll to position [411, 0]
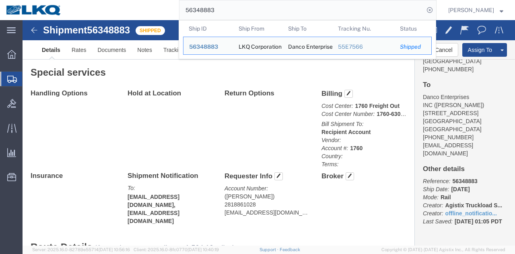
click at [361, 13] on input "56348883" at bounding box center [302, 9] width 245 height 19
paste input "44453"
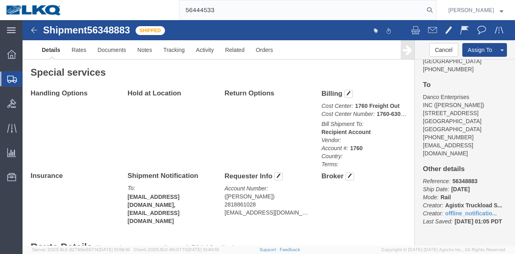
type input "56444533"
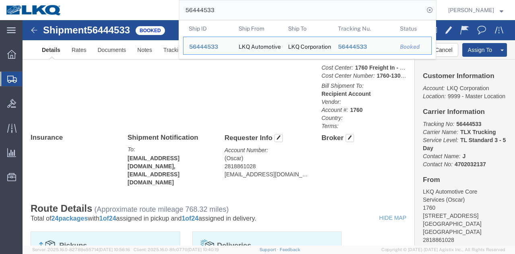
click p "Bill Shipment To: Recipient Account Vendor: Account #: 1760 Country: Terms:"
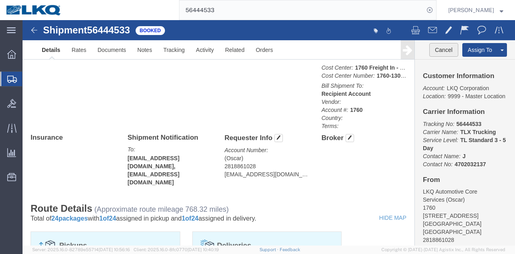
click button "Cancel"
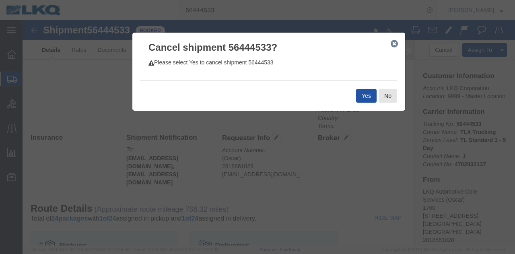
click button "Yes"
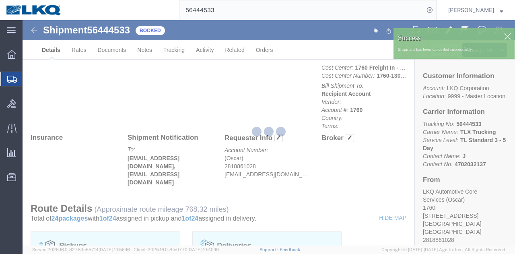
click at [503, 37] on div at bounding box center [269, 132] width 493 height 225
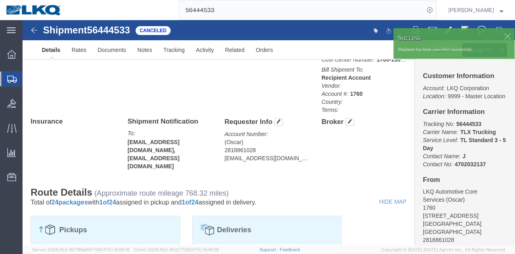
click div
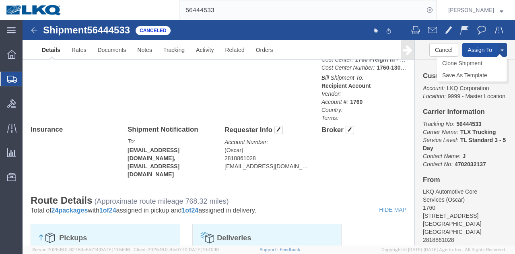
click button "Assign To"
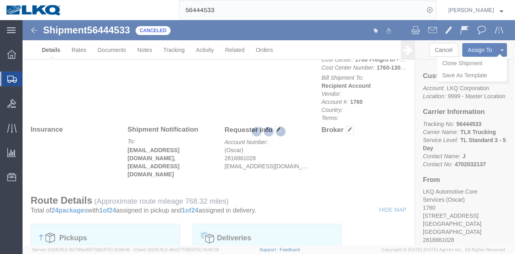
select select
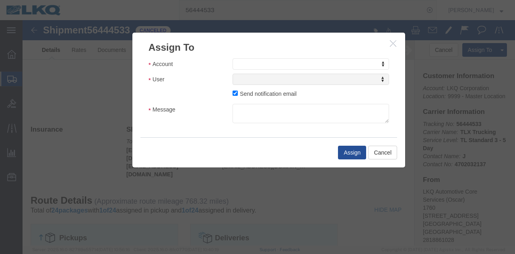
click icon "button"
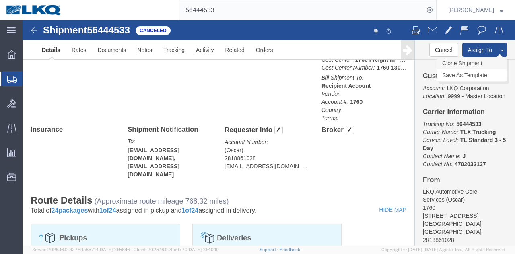
click link "Clone Shipment"
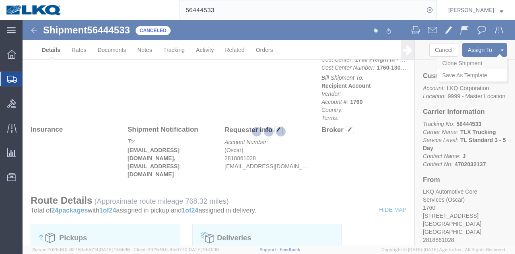
select select "27634"
select select "30704"
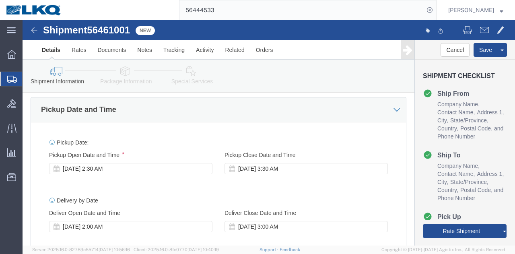
click span "56461001"
copy span "56461001"
click div "Aug 12 2025 2:30 AM"
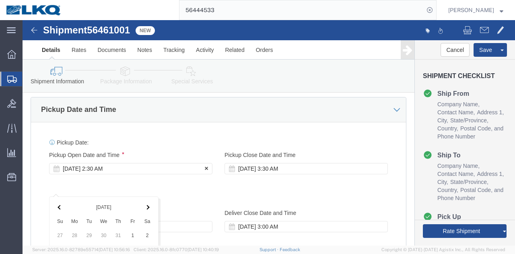
scroll to position [611, 0]
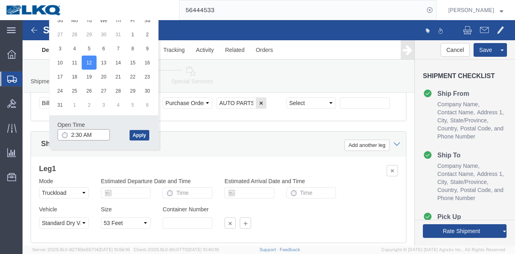
click input "2:30 AM"
type input "6:00 AM"
click button "Apply"
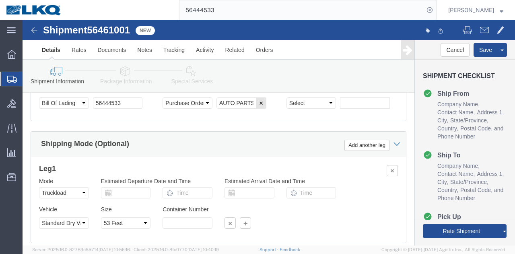
click span "56461001"
copy span "56461001"
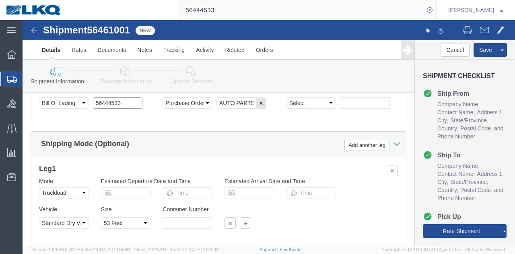
click input "56444533"
paste input "61001"
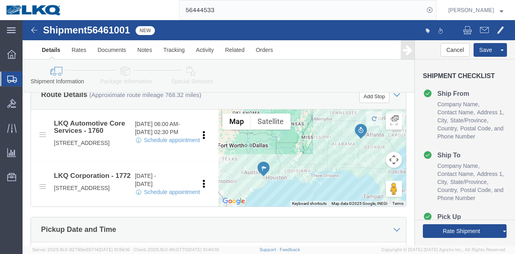
scroll to position [289, 0]
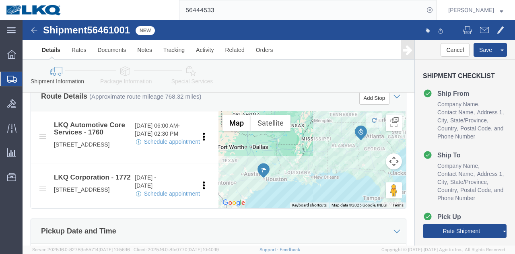
type input "56461001"
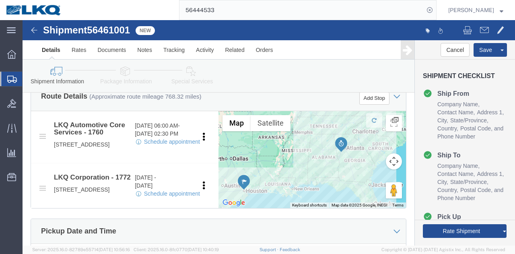
drag, startPoint x: 307, startPoint y: 168, endPoint x: 318, endPoint y: 122, distance: 47.7
click div "To navigate, press the arrow keys."
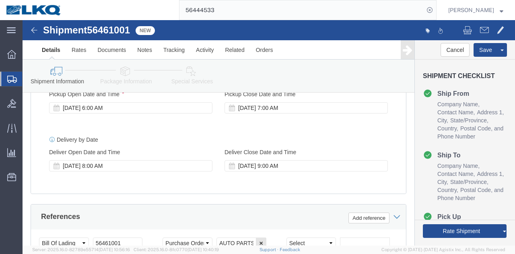
scroll to position [483, 0]
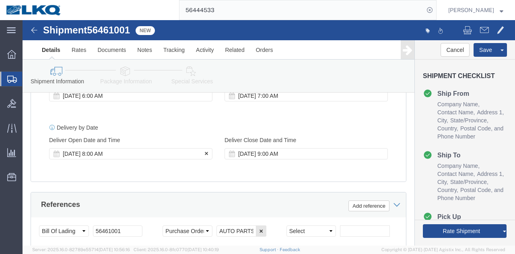
click div "Aug 12 2025 8:00 AM"
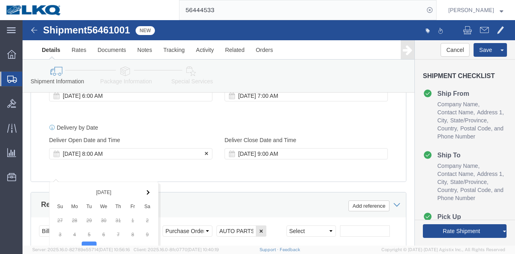
scroll to position [669, 0]
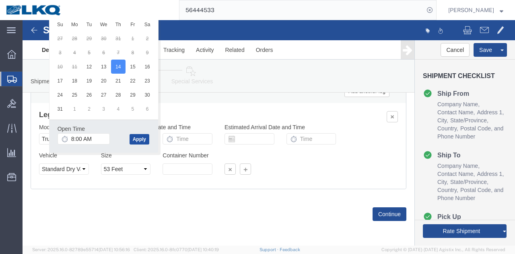
click button "Apply"
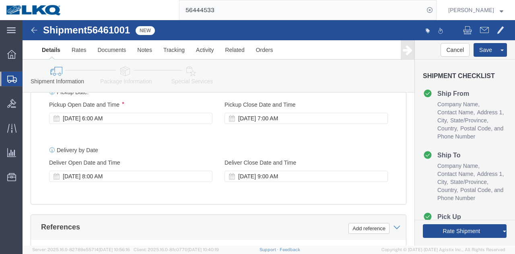
scroll to position [455, 0]
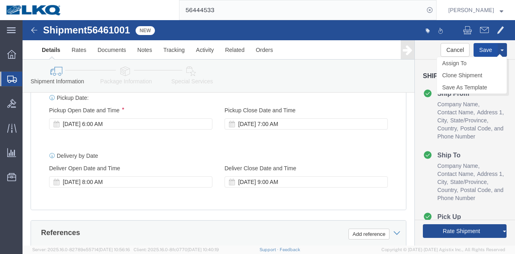
click button "Save"
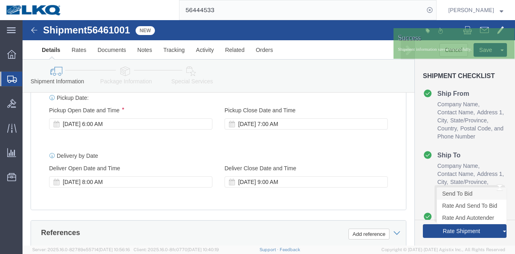
click link "Send To Bid"
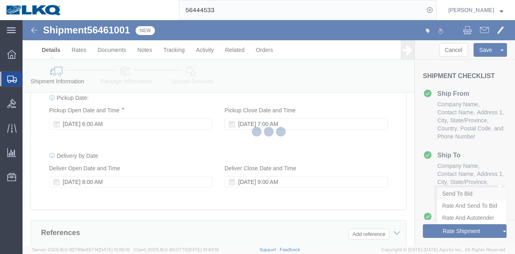
select select "TL"
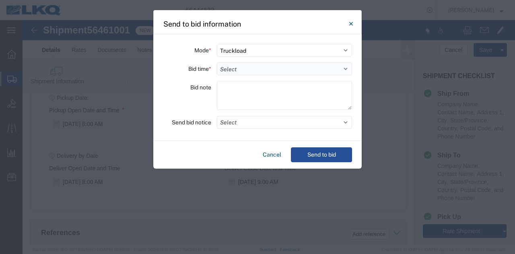
click at [268, 70] on select "Select 30 Min (Rush) 1 Hour (Rush) 2 Hours (Rush) 4 Hours (Rush) 8 Hours (Rush)…" at bounding box center [284, 68] width 135 height 13
select select "4"
click at [217, 62] on select "Select 30 Min (Rush) 1 Hour (Rush) 2 Hours (Rush) 4 Hours (Rush) 8 Hours (Rush)…" at bounding box center [284, 68] width 135 height 13
click at [302, 156] on button "Send to bid" at bounding box center [321, 154] width 61 height 15
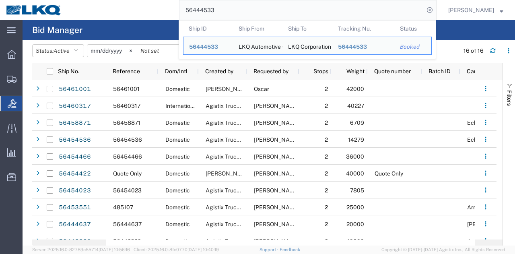
click at [310, 15] on input "56444533" at bounding box center [302, 9] width 245 height 19
paste input "61001"
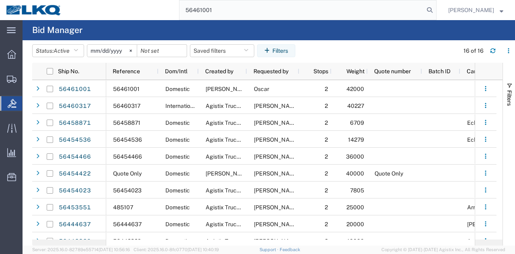
type input "56461001"
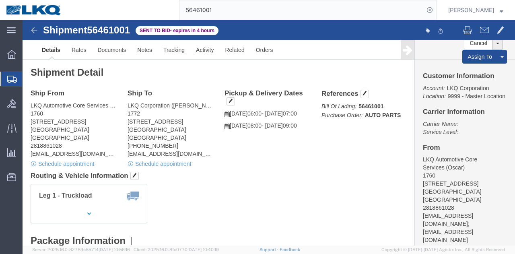
click div "Leg 1 - Truckload Vehicle 1: Standard Dry Van (53 Feet) Number of trucks: 1"
click link "Schedule appointment"
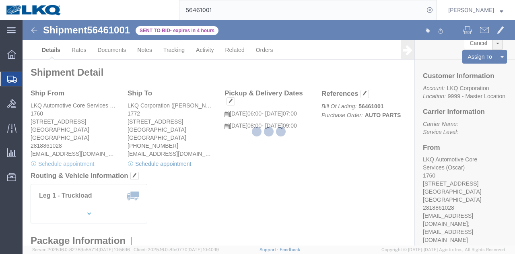
select select
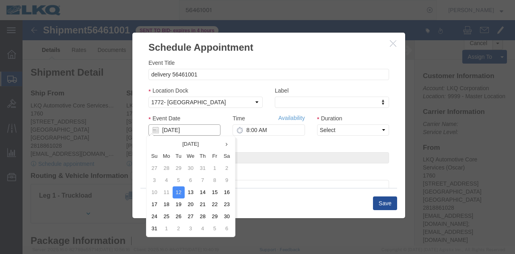
click input "08/12/2025"
click td "14"
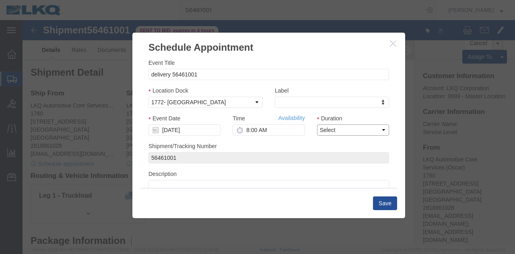
click select "Select 15 min 30 min 45 min 1 hr 2 hr 3 hr 4 hr"
select select "15"
click select "Select 15 min 30 min 45 min 1 hr 2 hr 3 hr 4 hr"
click button "Save"
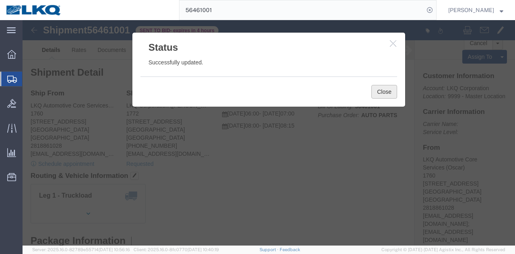
click button "Close"
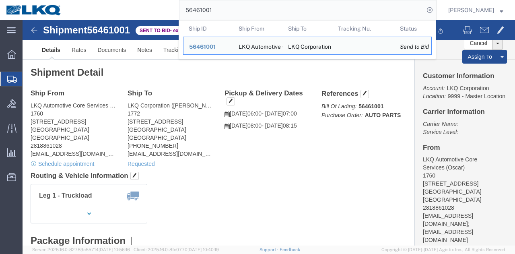
click at [339, 13] on input "56461001" at bounding box center [302, 9] width 245 height 19
paste input "55930"
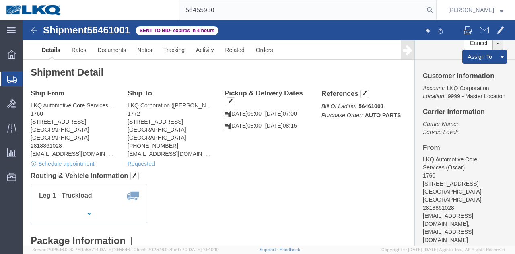
type input "56455930"
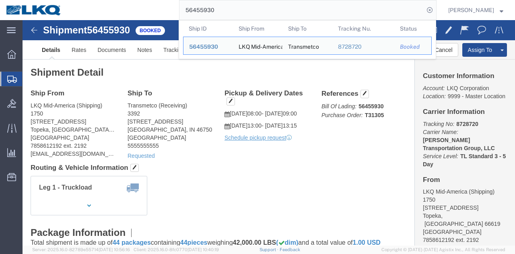
click h4 "Routing & Vehicle Information"
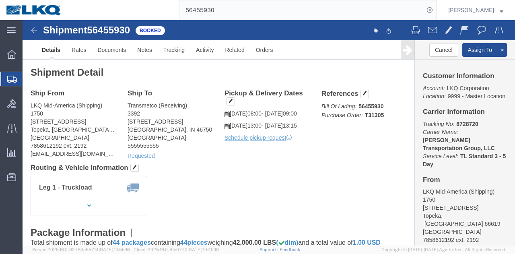
click h4 "Routing & Vehicle Information"
click button "button"
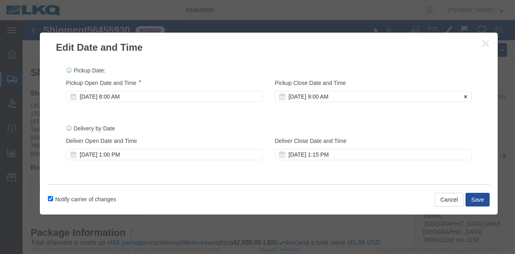
click div "Aug 19 2025 9:00 AM"
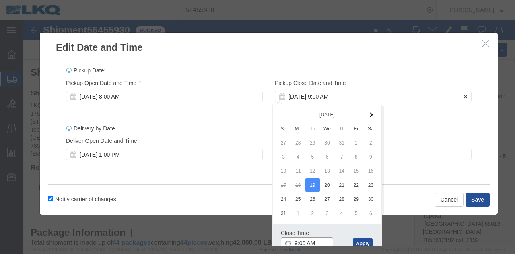
scroll to position [1, 0]
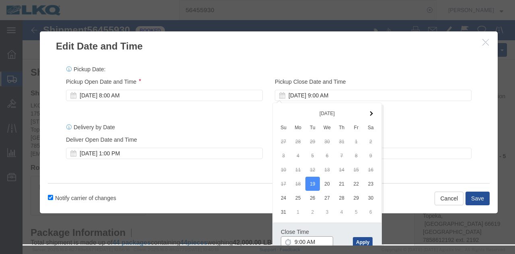
click input "9:00 AM"
type input "15"
type input "3:00 PM"
click button "Apply"
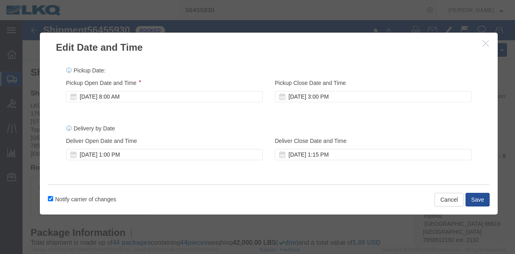
scroll to position [0, 0]
click button "Save"
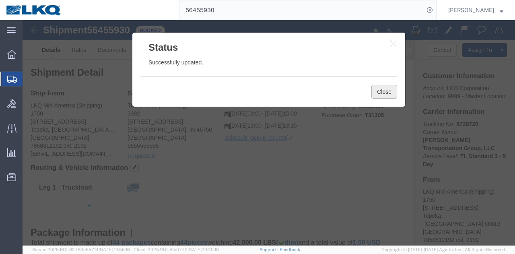
click button "Close"
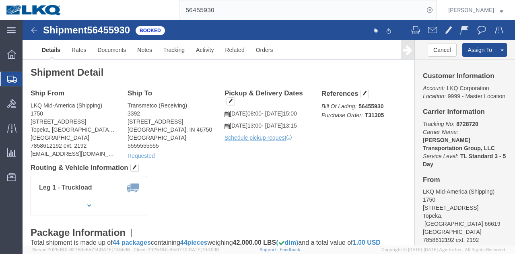
click div "Leg 1 - Truckload Vehicle 1: Standard Dry Van (53 Feet) Number of trucks: 1"
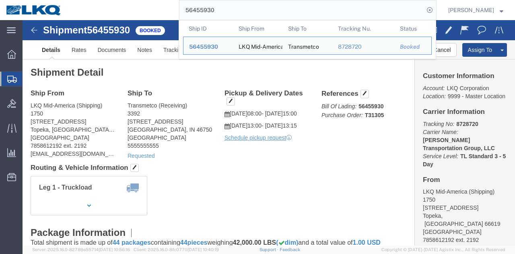
click at [293, 11] on input "56455930" at bounding box center [302, 9] width 245 height 19
paste input "389368"
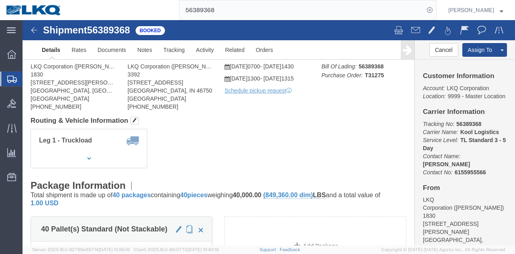
click div "Leg 1 - Truckload Vehicle 1: Standard Dry Van (53 Feet) Number of trucks: 1"
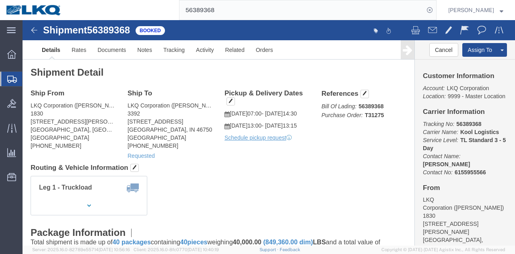
click div "Leg 1 - Truckload Vehicle 1: Standard Dry Van (53 Feet) Number of trucks: 1"
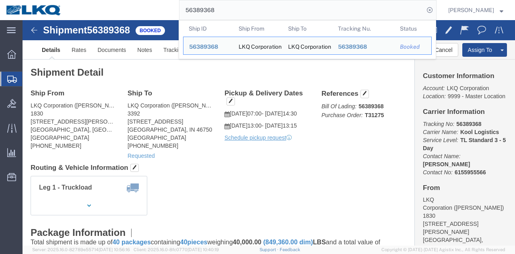
click at [278, 10] on input "56389368" at bounding box center [302, 9] width 245 height 19
paste input "459962"
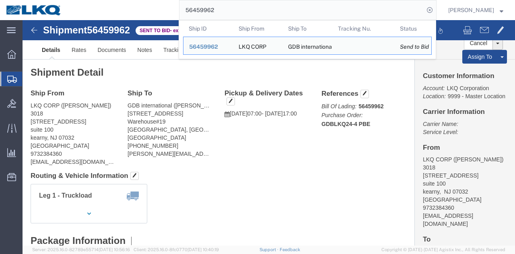
paste input "348813"
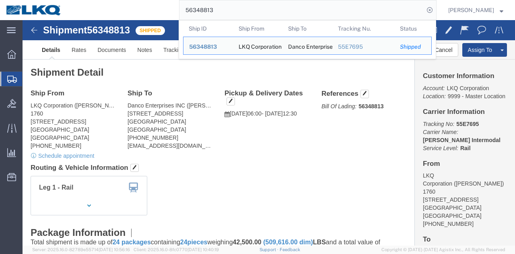
click at [365, 4] on input "56348813" at bounding box center [302, 9] width 245 height 19
paste input "109439"
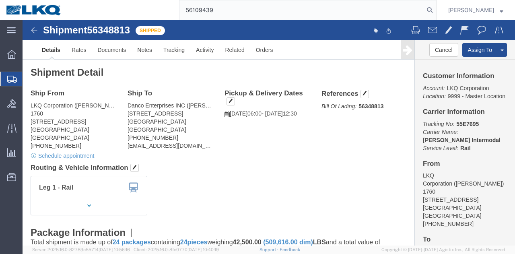
type input "56109439"
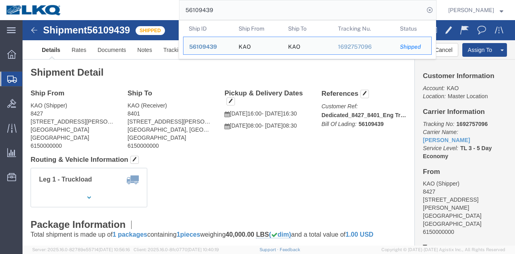
click div "Shipment Detail Ship From KAO (Shipper) 8427 17950 Dix Toledo Highway Brownstow…"
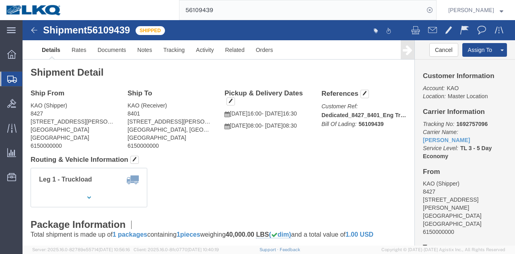
click div "Leg 1 - Truckload Number of trucks: 1"
click address "KAO (Shipper) 8427 17950 Dix Toledo Highway Brownstown, MI 48193 United States …"
copy address "8427"
click address "KAO (Shipper) 8427 17950 Dix Toledo Highway Brownstown, MI 48193 United States …"
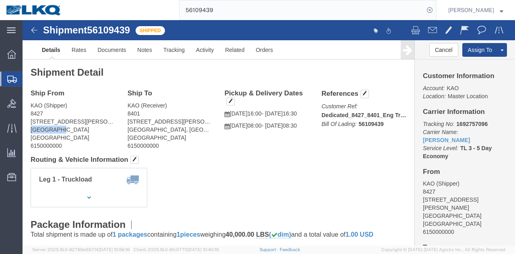
click address "KAO (Shipper) 8427 17950 Dix Toledo Highway Brownstown, MI 48193 United States …"
copy address "Brownstown"
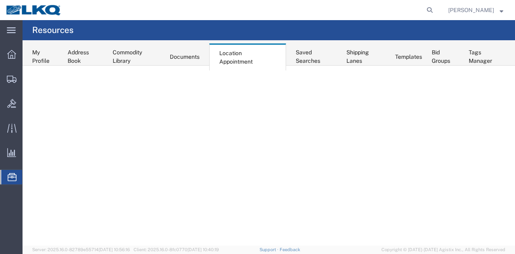
select select "28018"
select select "agendaWeek"
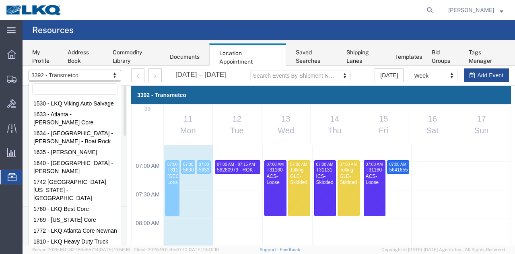
scroll to position [68, 0]
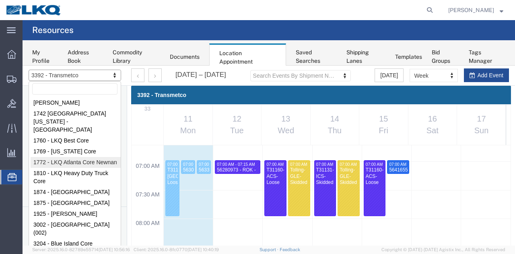
select select "30704"
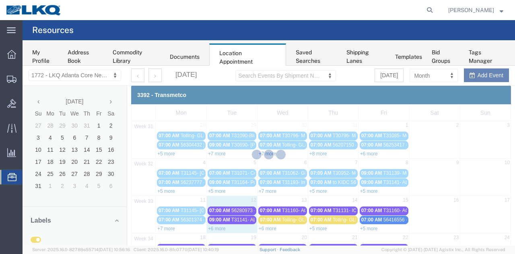
click at [419, 76] on div at bounding box center [269, 156] width 493 height 180
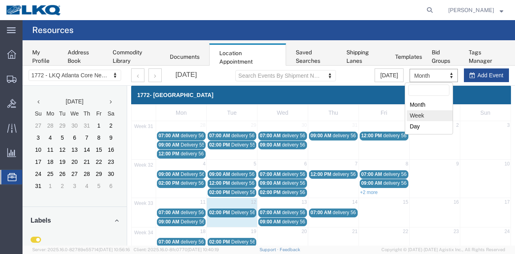
select select "agendaWeek"
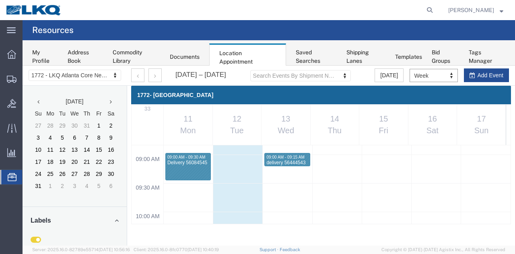
scroll to position [510, 0]
